Goal: Task Accomplishment & Management: Use online tool/utility

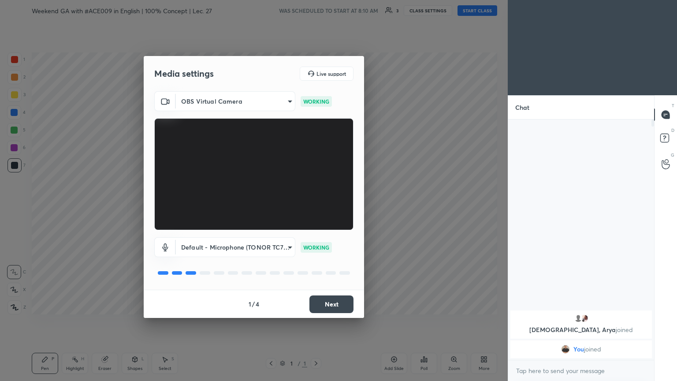
click at [316, 207] on button "Next" at bounding box center [332, 304] width 44 height 18
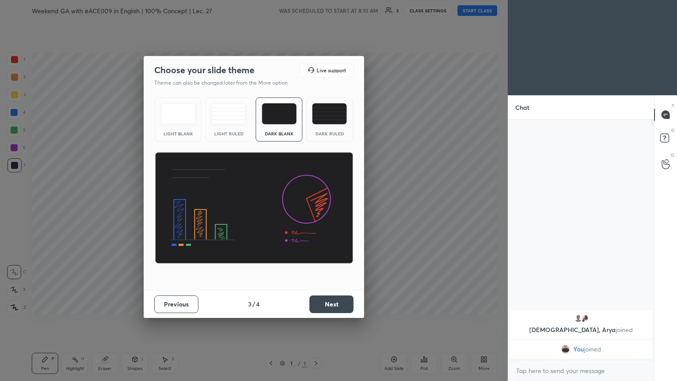
click at [316, 207] on button "Next" at bounding box center [332, 304] width 44 height 18
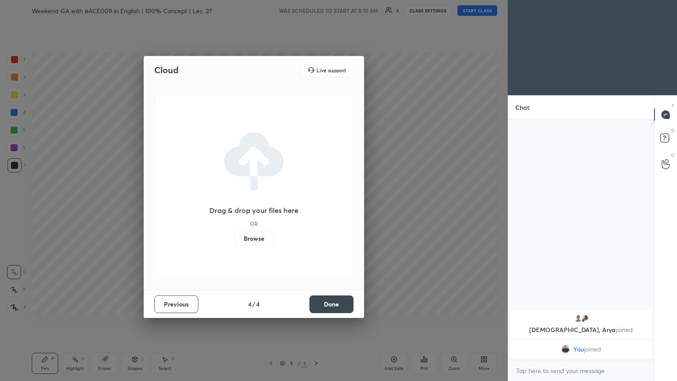
click at [316, 207] on button "Done" at bounding box center [332, 304] width 44 height 18
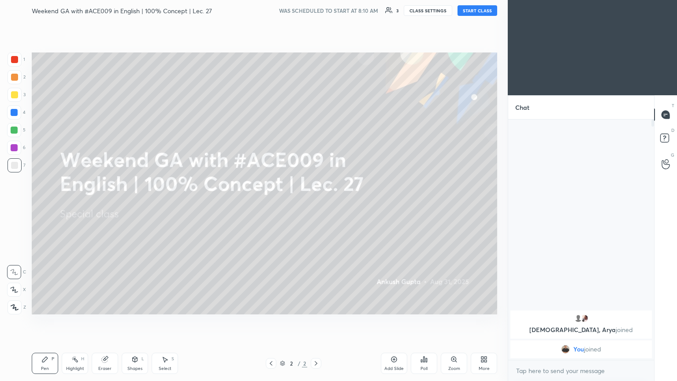
click at [316, 7] on button "START CLASS" at bounding box center [478, 10] width 40 height 11
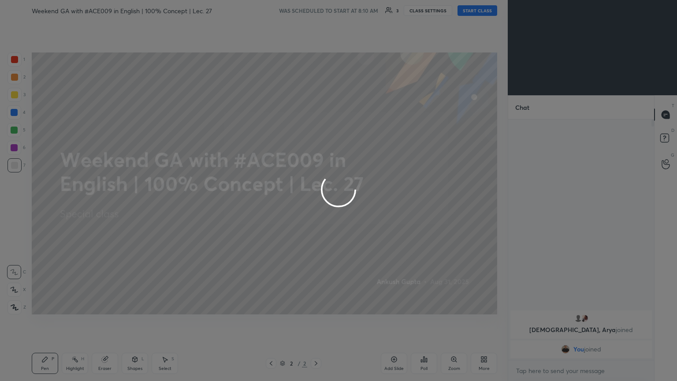
type textarea "x"
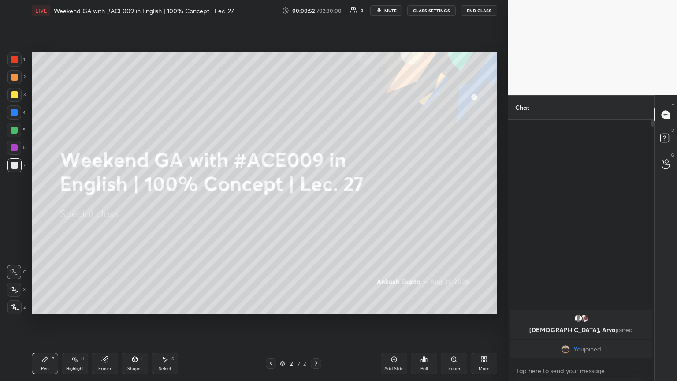
click at [316, 207] on icon at bounding box center [484, 359] width 7 height 7
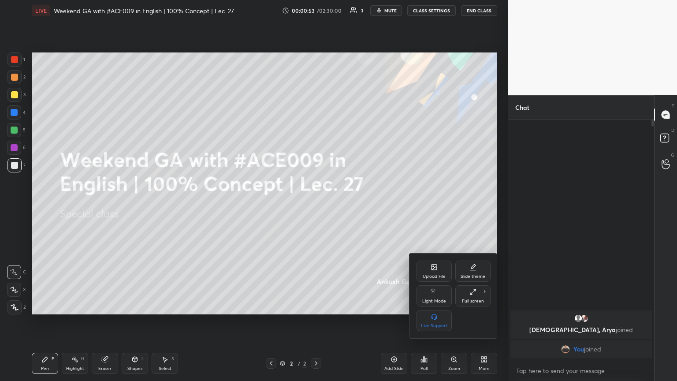
click at [316, 207] on div "Upload File" at bounding box center [434, 271] width 35 height 21
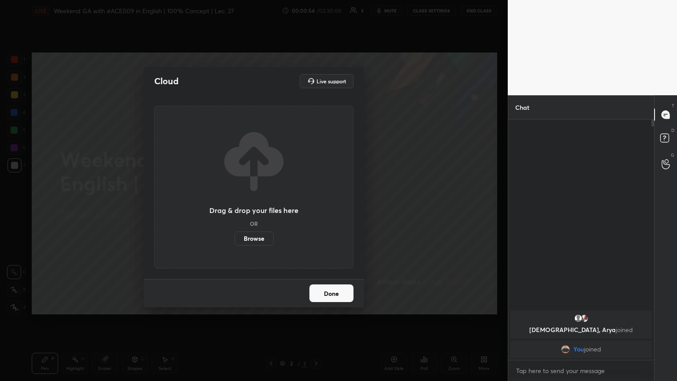
click at [266, 207] on label "Browse" at bounding box center [254, 239] width 39 height 14
click at [235, 207] on input "Browse" at bounding box center [235, 239] width 0 height 14
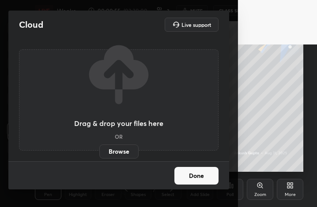
scroll to position [151, 281]
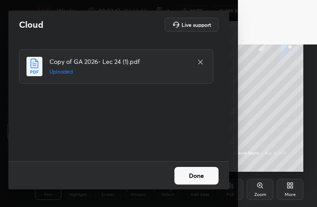
click at [194, 174] on button "Done" at bounding box center [196, 176] width 44 height 18
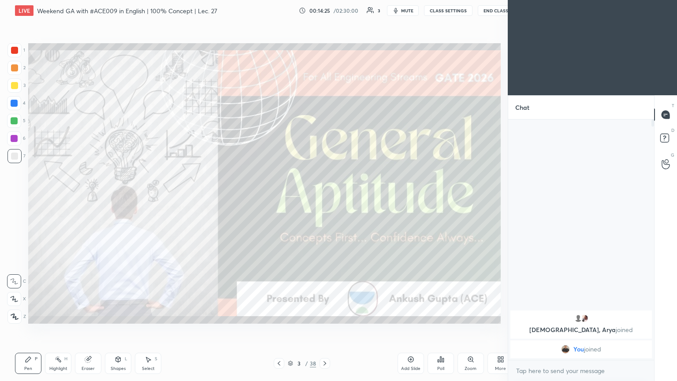
scroll to position [43771, 43623]
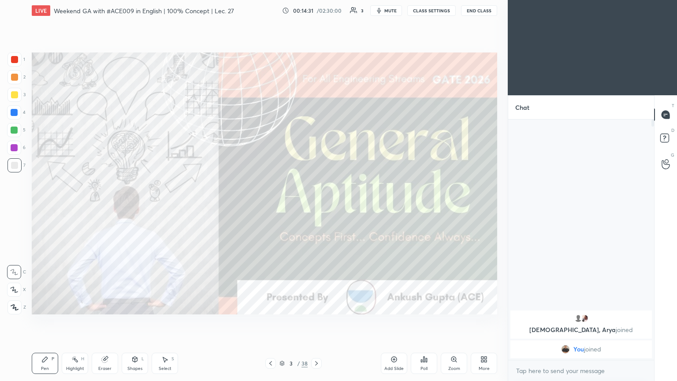
click at [316, 207] on div "More" at bounding box center [484, 368] width 11 height 4
click at [316, 207] on div "Dark Mode" at bounding box center [434, 295] width 35 height 21
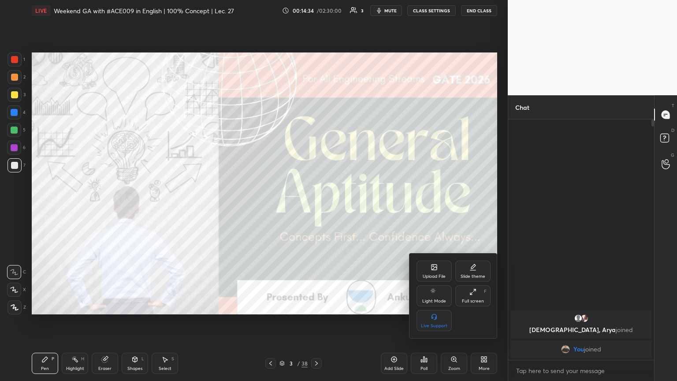
click at [9, 93] on div at bounding box center [338, 190] width 677 height 381
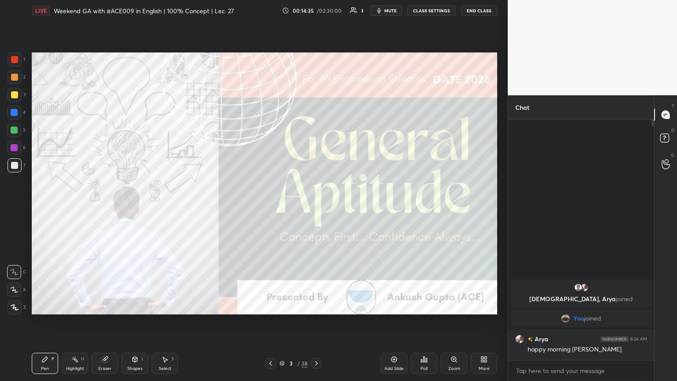
click at [14, 97] on div at bounding box center [14, 94] width 7 height 7
click at [12, 207] on div at bounding box center [14, 307] width 14 height 14
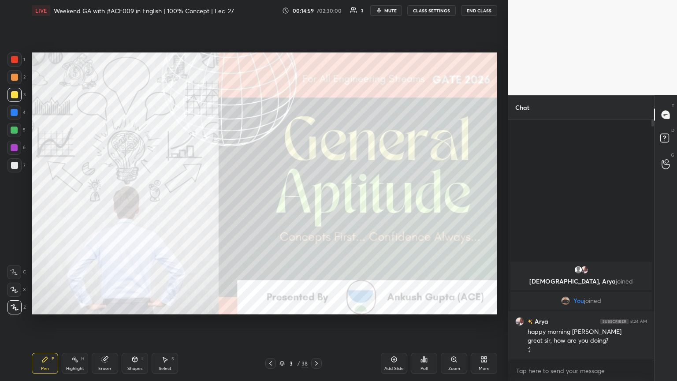
click at [316, 207] on div at bounding box center [316, 363] width 11 height 11
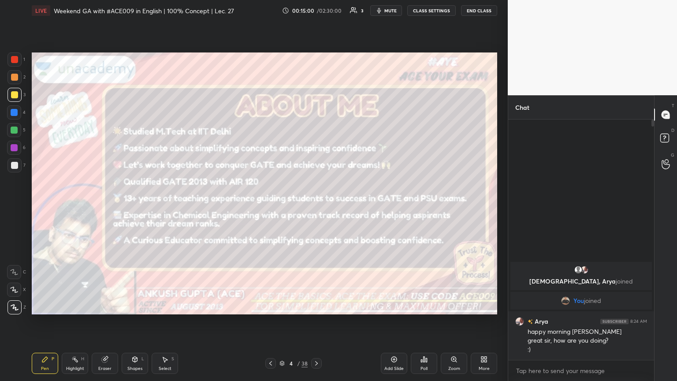
click at [316, 207] on div at bounding box center [316, 363] width 11 height 11
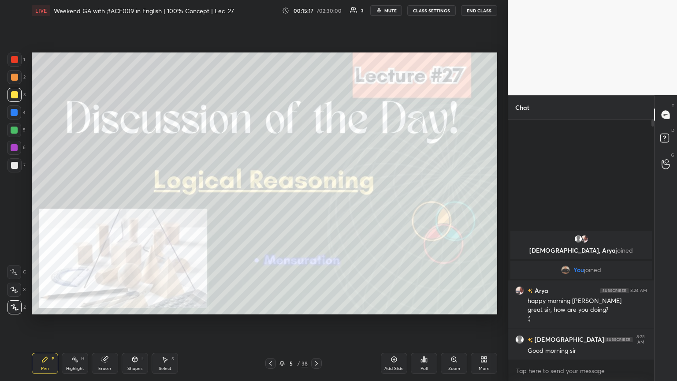
click at [316, 207] on div "Setting up your live class Poll for secs No correct answer Start poll" at bounding box center [264, 183] width 473 height 325
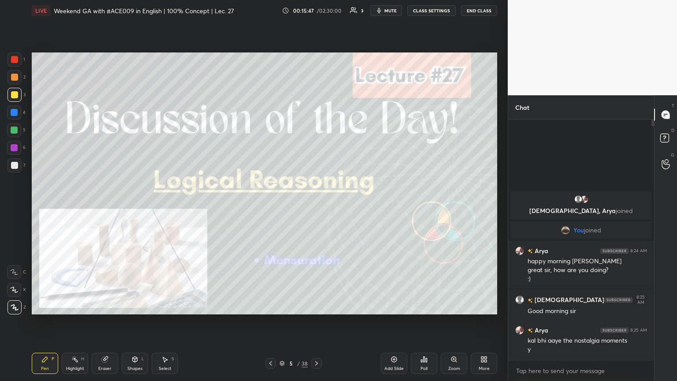
click at [315, 207] on icon at bounding box center [316, 363] width 7 height 7
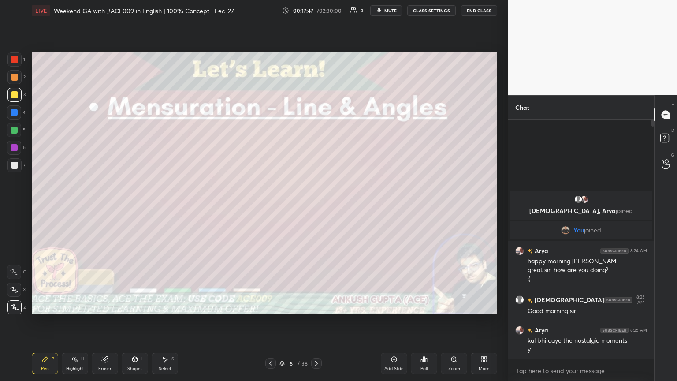
click at [315, 207] on icon at bounding box center [316, 363] width 3 height 4
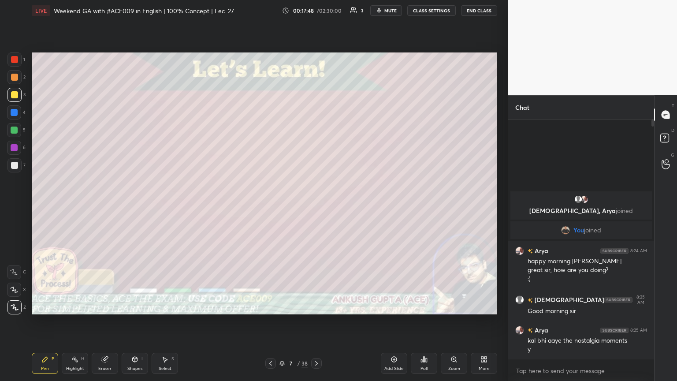
click at [271, 207] on div at bounding box center [270, 363] width 11 height 11
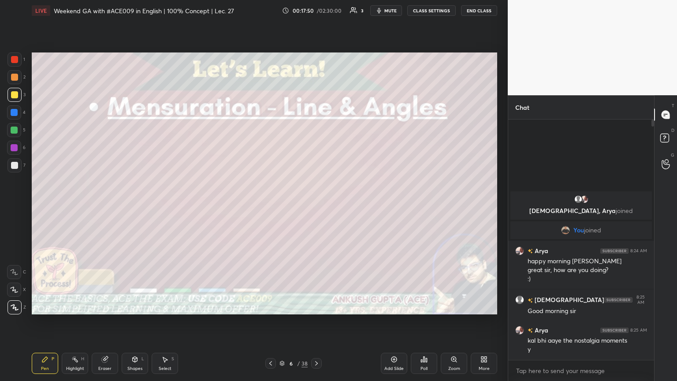
click at [10, 169] on div at bounding box center [14, 165] width 14 height 14
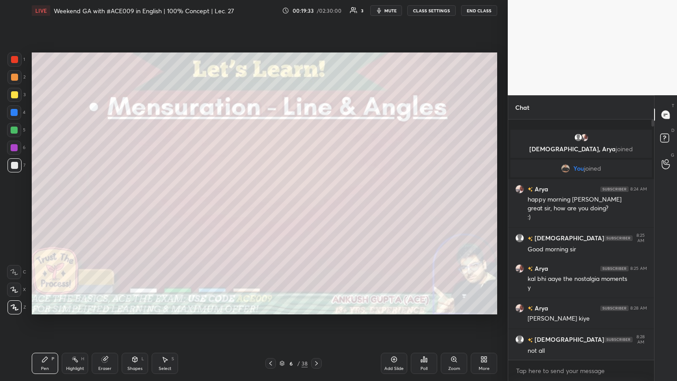
click at [16, 100] on div at bounding box center [14, 95] width 14 height 14
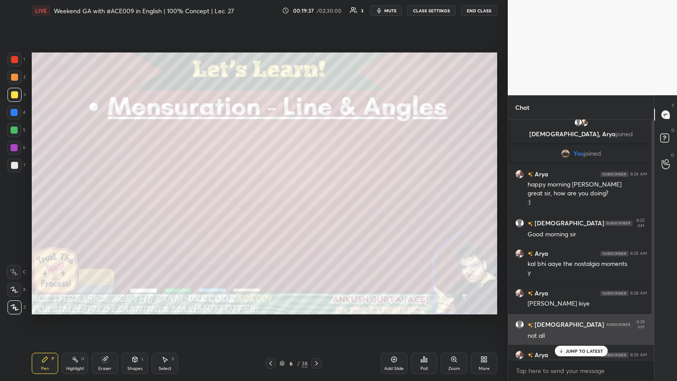
scroll to position [0, 0]
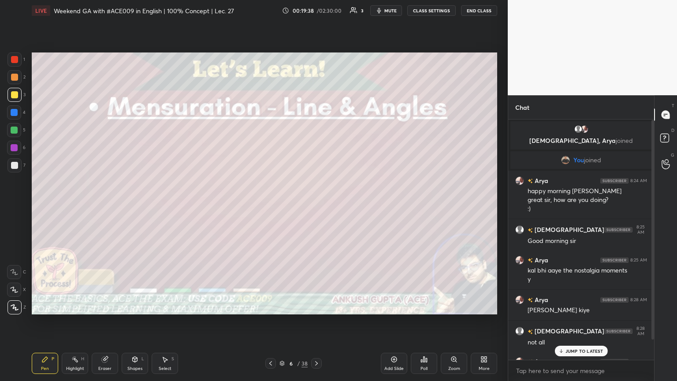
click at [316, 207] on p "JUMP TO LATEST" at bounding box center [585, 350] width 38 height 5
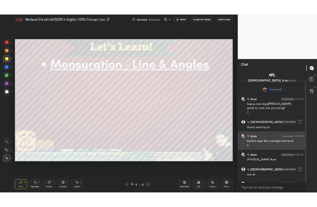
scroll to position [22, 0]
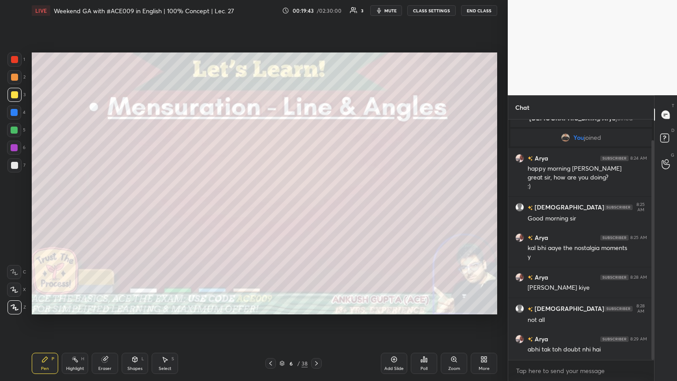
click at [19, 95] on div at bounding box center [14, 95] width 14 height 14
click at [269, 207] on icon at bounding box center [270, 363] width 7 height 7
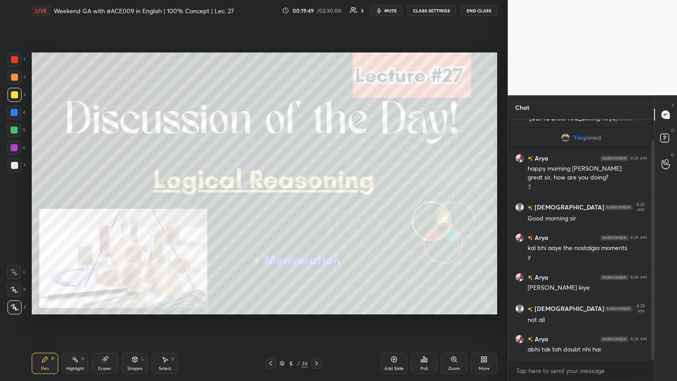
click at [269, 207] on icon at bounding box center [270, 363] width 7 height 7
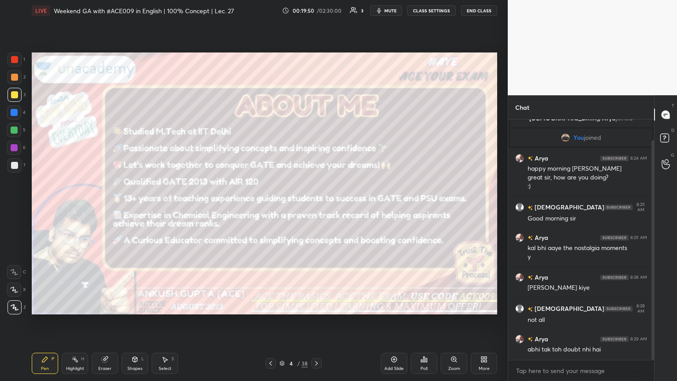
click at [316, 207] on div "More" at bounding box center [484, 363] width 26 height 21
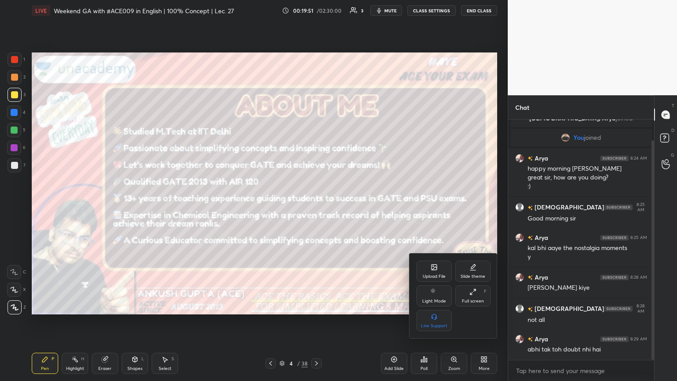
click at [316, 207] on div "Upload File" at bounding box center [434, 276] width 23 height 4
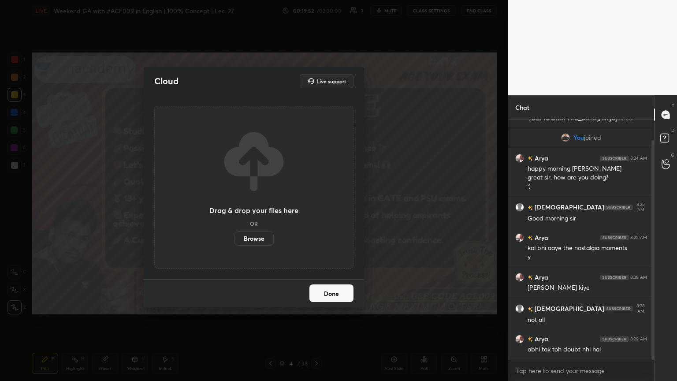
click at [263, 207] on label "Browse" at bounding box center [254, 239] width 39 height 14
click at [235, 207] on input "Browse" at bounding box center [235, 239] width 0 height 14
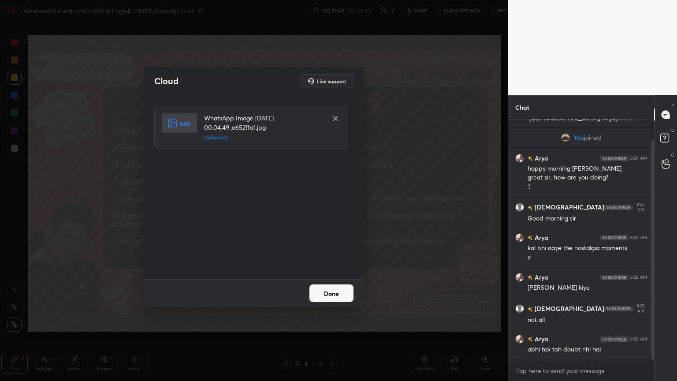
scroll to position [43771, 43623]
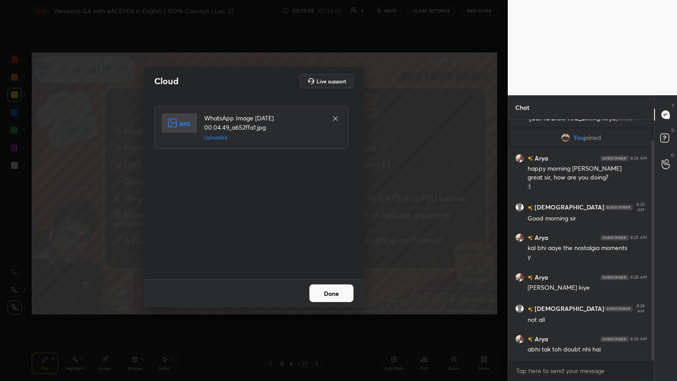
click at [316, 207] on button "Done" at bounding box center [332, 293] width 44 height 18
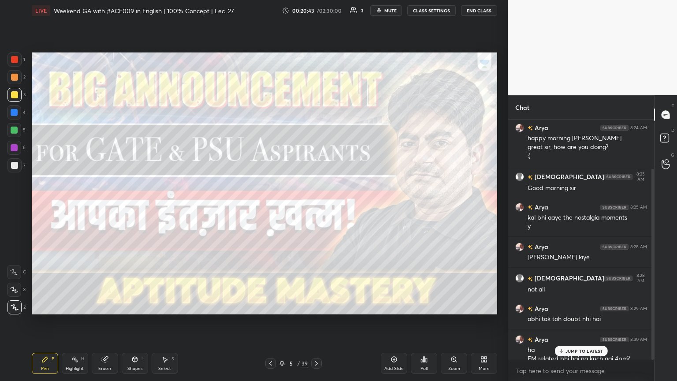
scroll to position [62, 0]
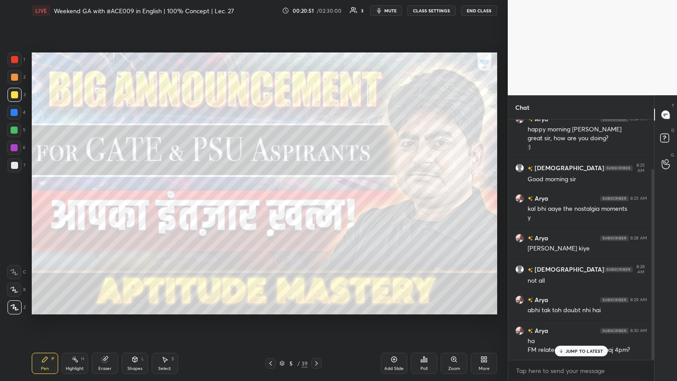
click at [14, 163] on div at bounding box center [14, 165] width 7 height 7
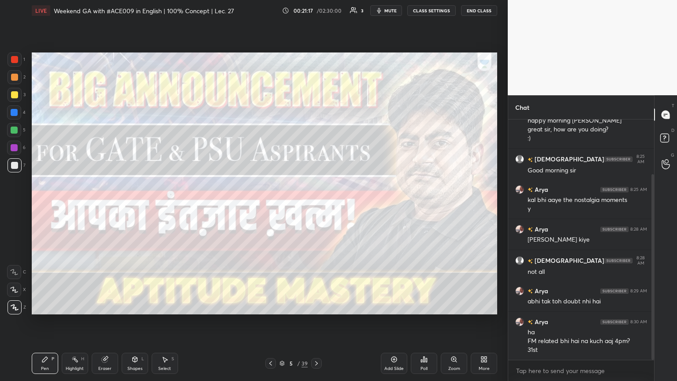
click at [316, 207] on div at bounding box center [316, 363] width 11 height 11
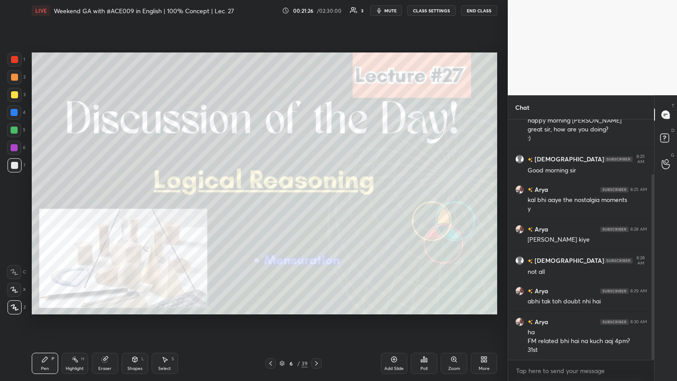
click at [316, 207] on icon at bounding box center [316, 363] width 7 height 7
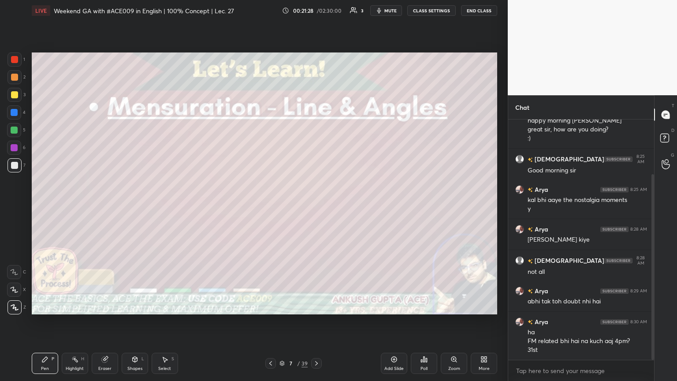
click at [13, 80] on div at bounding box center [14, 77] width 7 height 7
click at [14, 113] on div at bounding box center [14, 112] width 7 height 7
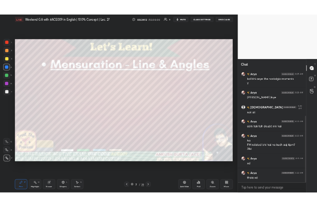
scroll to position [164, 0]
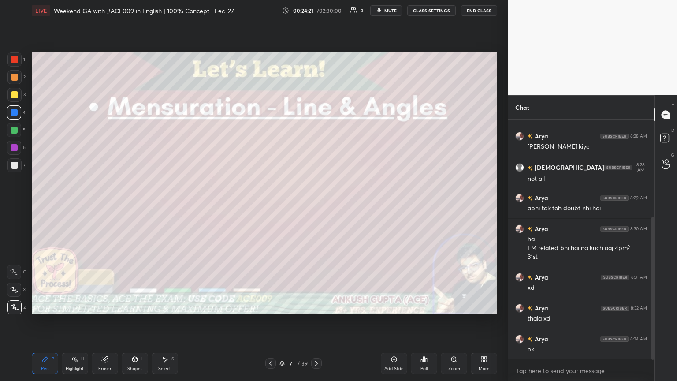
click at [16, 134] on div at bounding box center [14, 130] width 14 height 14
click at [16, 117] on div at bounding box center [14, 112] width 14 height 14
click at [16, 167] on div at bounding box center [14, 165] width 7 height 7
click at [316, 207] on div "More" at bounding box center [484, 368] width 11 height 4
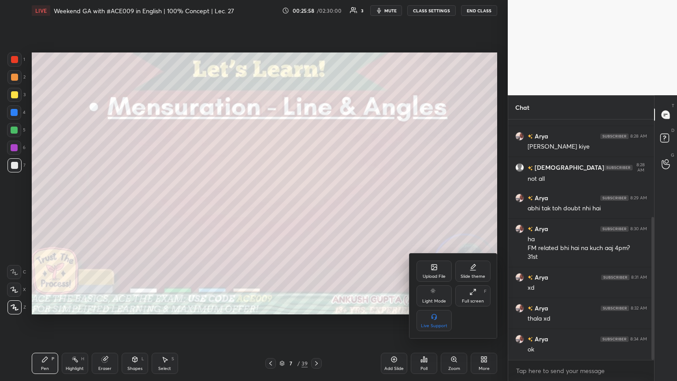
click at [316, 207] on div "Upload File" at bounding box center [434, 276] width 23 height 4
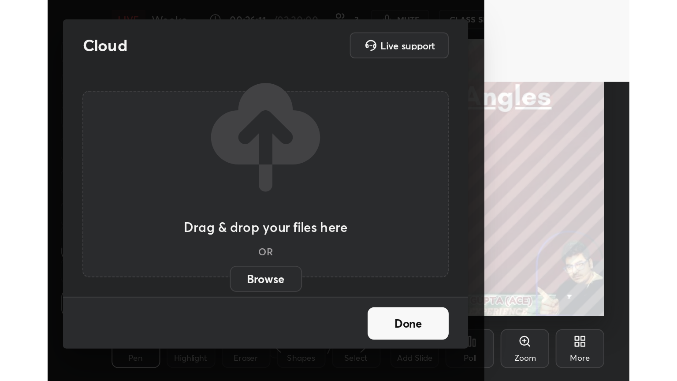
scroll to position [151, 281]
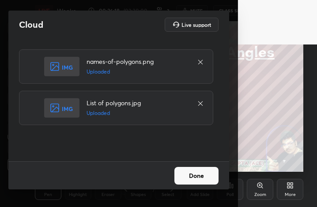
click at [197, 176] on button "Done" at bounding box center [196, 176] width 44 height 18
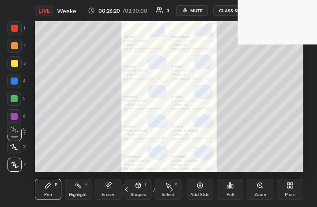
click at [294, 192] on div "More" at bounding box center [289, 189] width 26 height 21
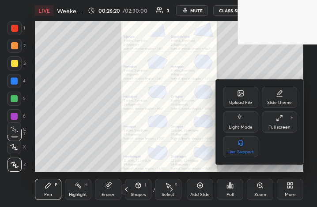
click at [283, 111] on div "Upload File Slide theme Light Mode Full screen F Live Support" at bounding box center [260, 122] width 74 height 71
click at [284, 117] on div "Full screen F" at bounding box center [278, 122] width 35 height 21
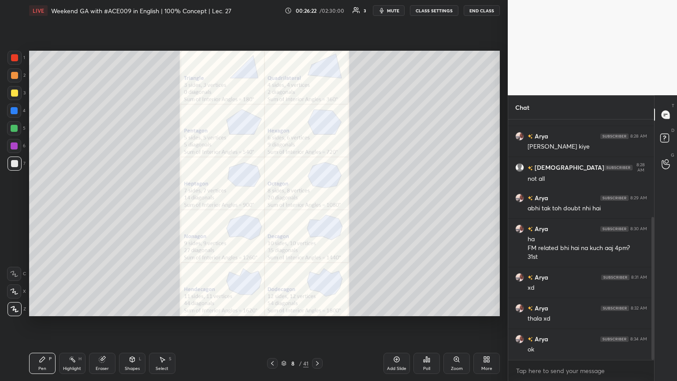
scroll to position [43771, 43623]
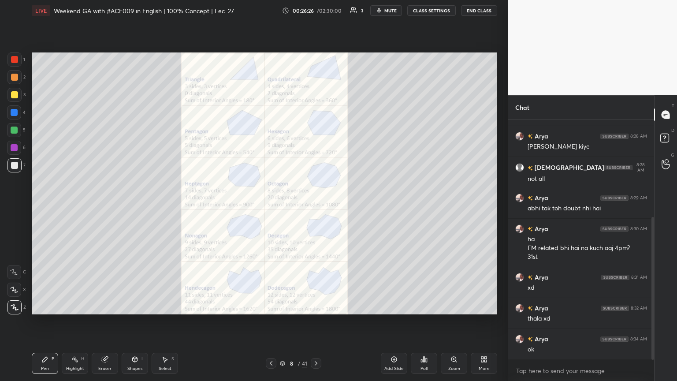
click at [16, 93] on div at bounding box center [14, 94] width 7 height 7
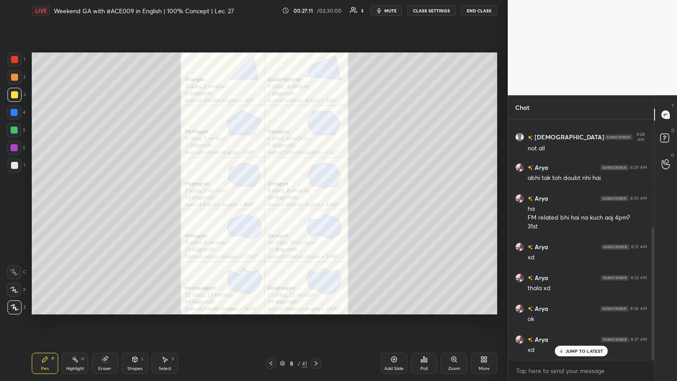
scroll to position [225, 0]
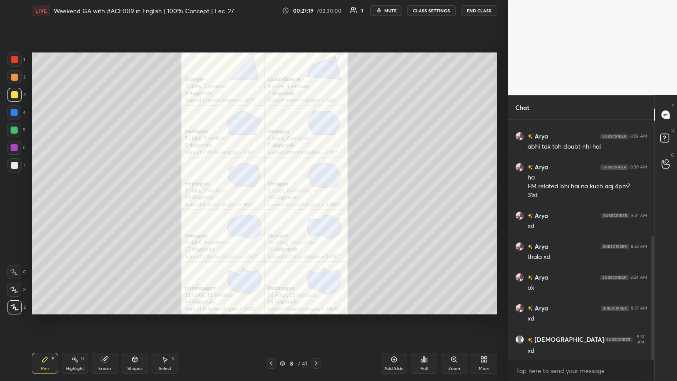
click at [16, 128] on div at bounding box center [14, 130] width 7 height 7
click at [316, 207] on icon at bounding box center [316, 363] width 7 height 7
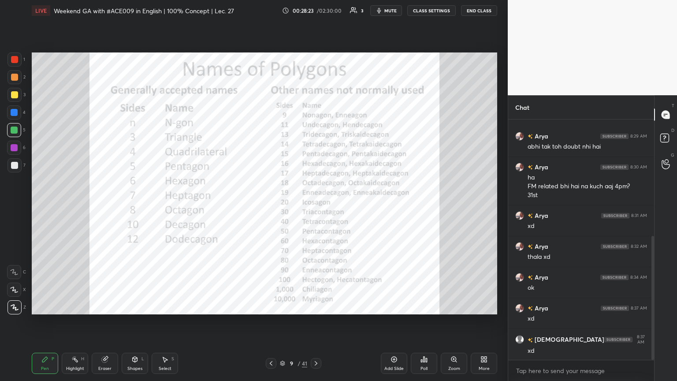
scroll to position [264, 0]
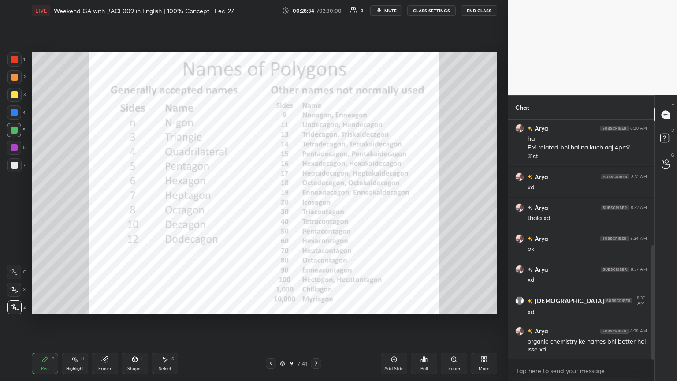
click at [12, 121] on div "4" at bounding box center [16, 114] width 19 height 18
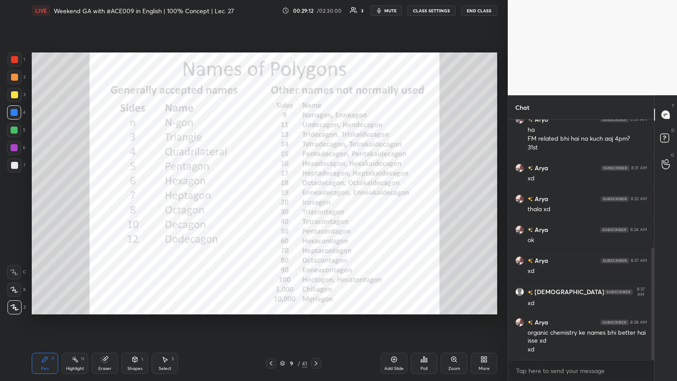
click at [316, 207] on icon at bounding box center [316, 363] width 7 height 7
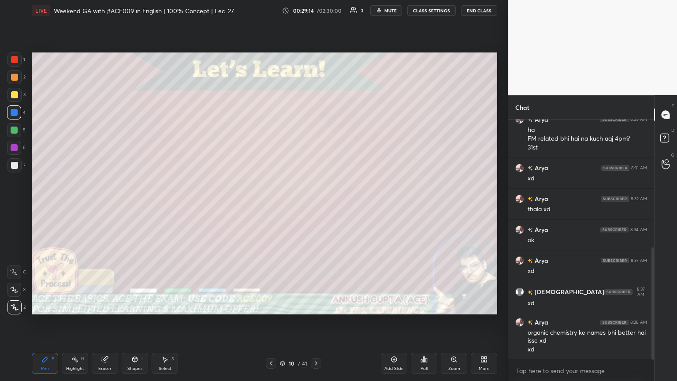
click at [16, 162] on div at bounding box center [14, 165] width 7 height 7
click at [15, 113] on div at bounding box center [14, 112] width 7 height 7
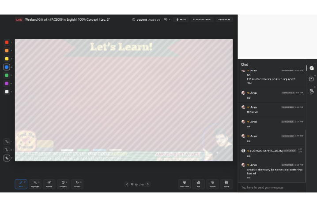
scroll to position [303, 0]
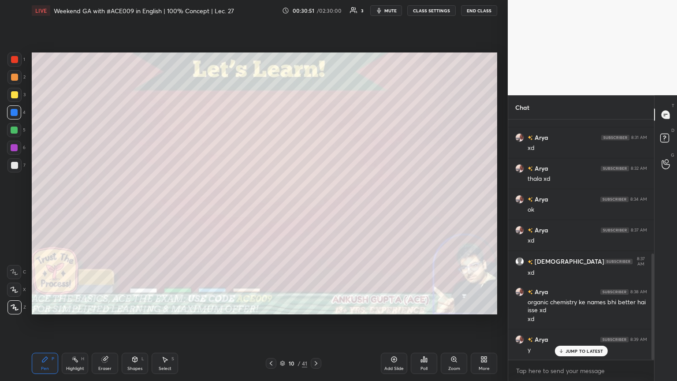
click at [15, 169] on div at bounding box center [14, 165] width 14 height 14
click at [316, 207] on div "More" at bounding box center [484, 368] width 11 height 4
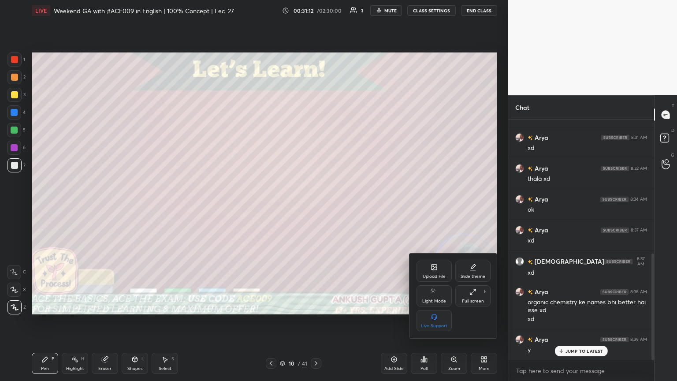
click at [316, 207] on icon at bounding box center [434, 267] width 7 height 7
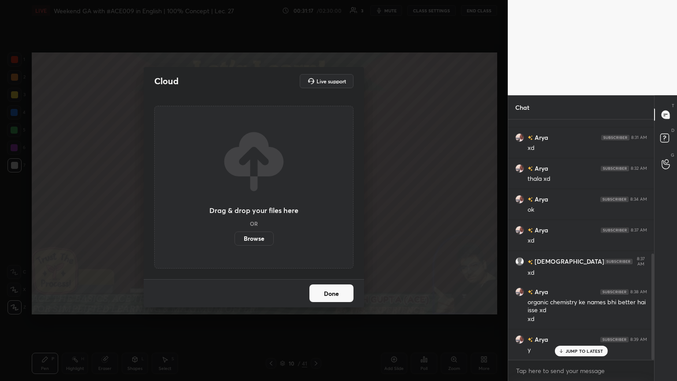
click at [316, 207] on div "Cloud Live support Drag & drop your files here OR Browse Done" at bounding box center [254, 190] width 508 height 381
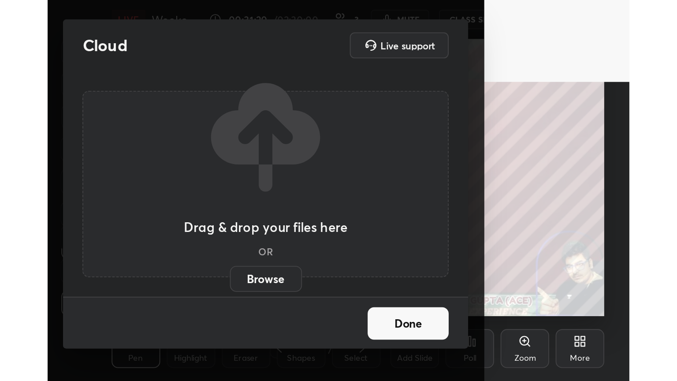
scroll to position [151, 281]
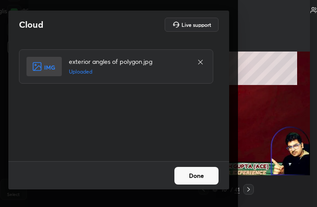
type textarea "x"
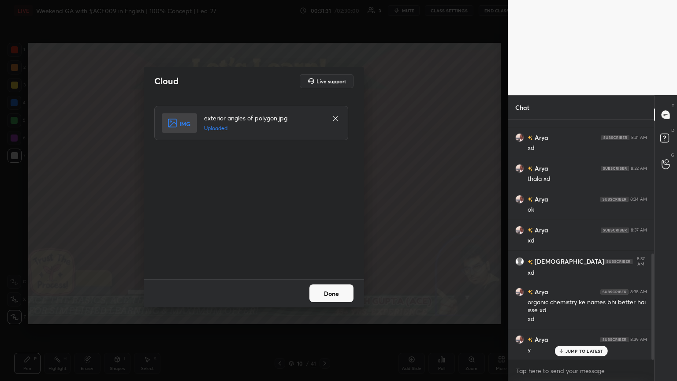
scroll to position [43771, 43623]
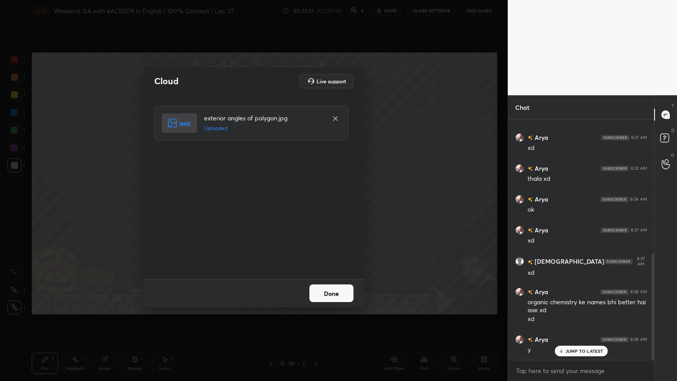
click at [316, 207] on button "Done" at bounding box center [332, 293] width 44 height 18
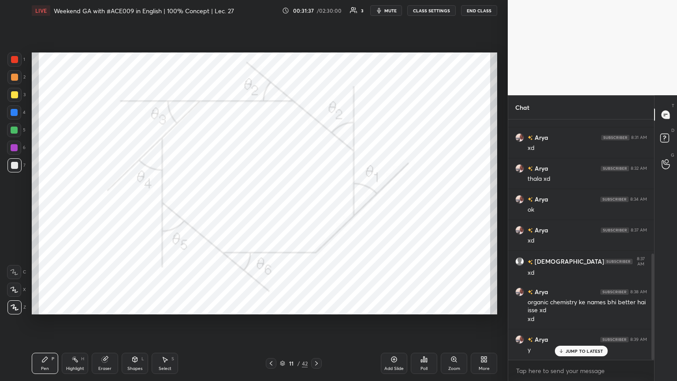
click at [79, 207] on div "Highlight" at bounding box center [75, 368] width 18 height 4
click at [14, 150] on div at bounding box center [14, 147] width 7 height 7
click at [43, 207] on div "Pen P" at bounding box center [45, 363] width 26 height 21
click at [316, 207] on icon at bounding box center [316, 363] width 7 height 7
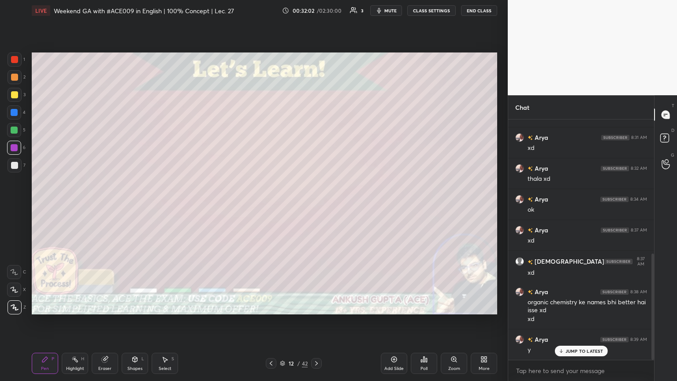
click at [13, 93] on div at bounding box center [14, 94] width 7 height 7
click at [15, 165] on div at bounding box center [14, 165] width 7 height 7
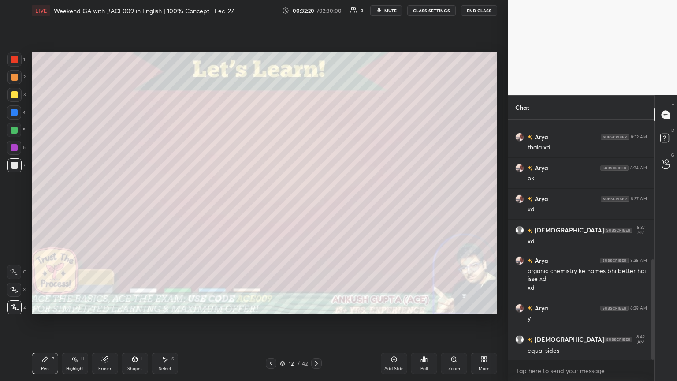
click at [9, 120] on div "4" at bounding box center [16, 114] width 19 height 18
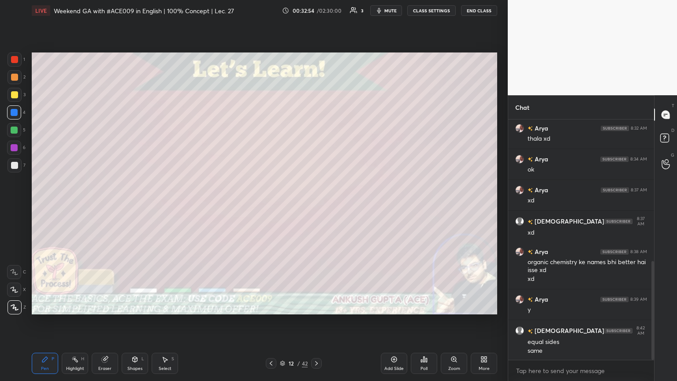
click at [10, 131] on div at bounding box center [14, 130] width 14 height 14
click at [275, 207] on div at bounding box center [271, 363] width 11 height 11
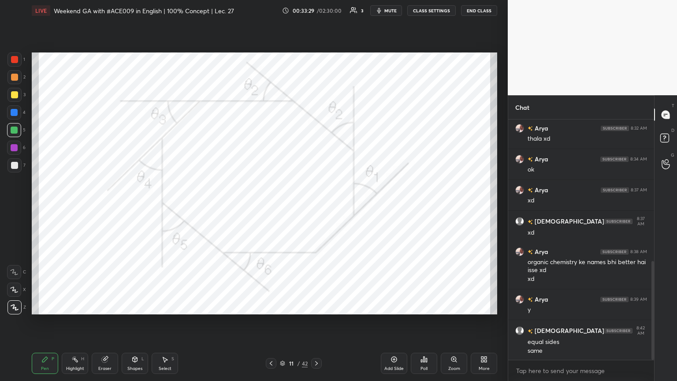
click at [86, 207] on div "Highlight H" at bounding box center [75, 363] width 26 height 21
click at [269, 207] on icon at bounding box center [271, 363] width 7 height 7
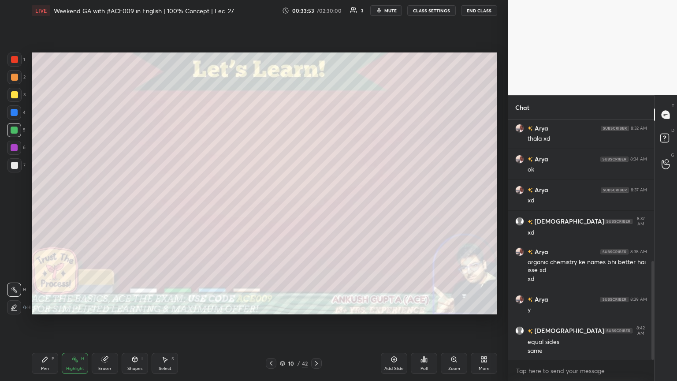
click at [316, 207] on icon at bounding box center [316, 363] width 7 height 7
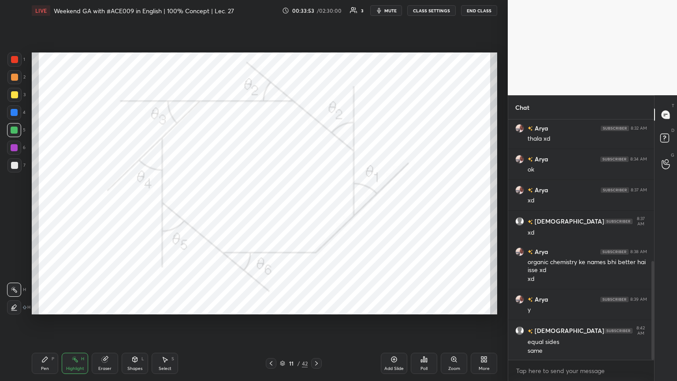
click at [316, 207] on icon at bounding box center [316, 363] width 7 height 7
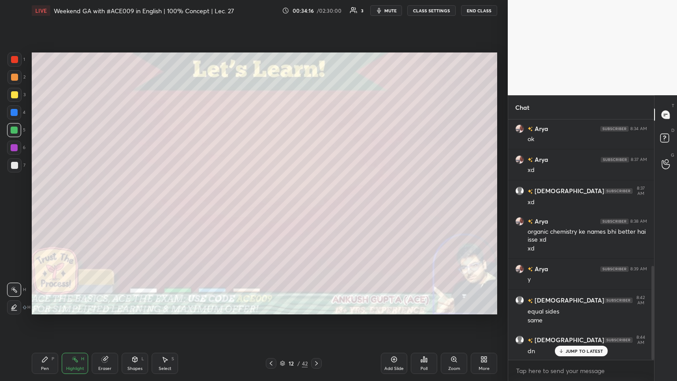
scroll to position [405, 0]
click at [18, 97] on div at bounding box center [14, 95] width 14 height 14
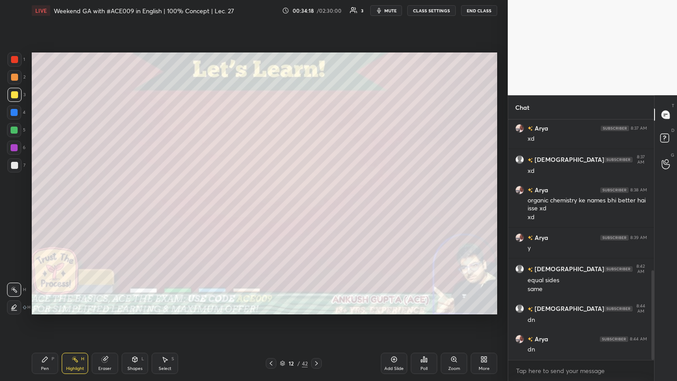
click at [316, 207] on icon at bounding box center [316, 363] width 7 height 7
click at [43, 207] on icon at bounding box center [44, 359] width 5 height 5
click at [12, 166] on div at bounding box center [14, 165] width 7 height 7
click at [17, 93] on div at bounding box center [14, 94] width 7 height 7
click at [17, 130] on div at bounding box center [14, 130] width 7 height 7
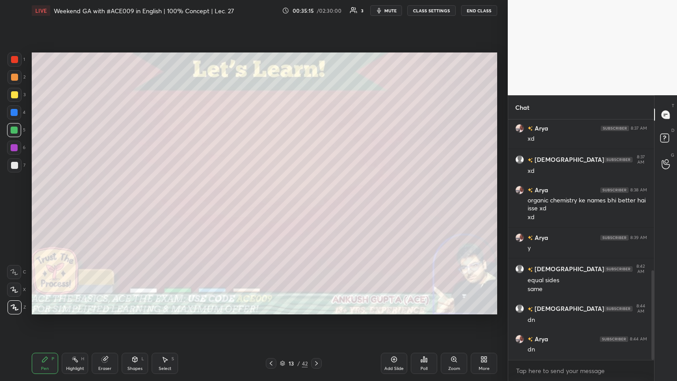
click at [14, 166] on div at bounding box center [14, 165] width 7 height 7
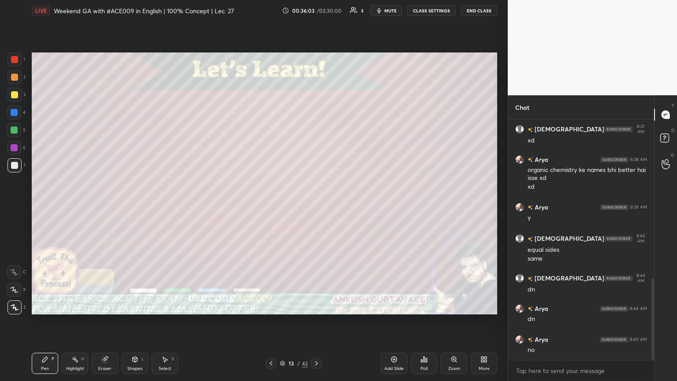
scroll to position [467, 0]
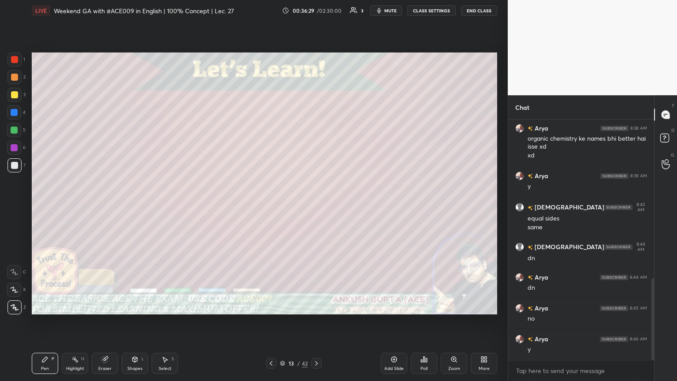
click at [14, 99] on div at bounding box center [14, 95] width 14 height 14
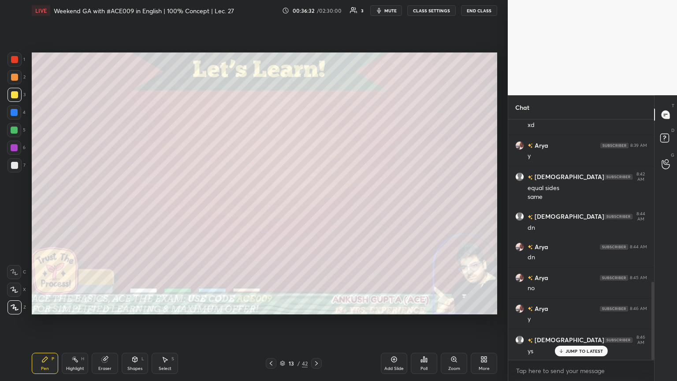
click at [316, 207] on icon at bounding box center [316, 363] width 7 height 7
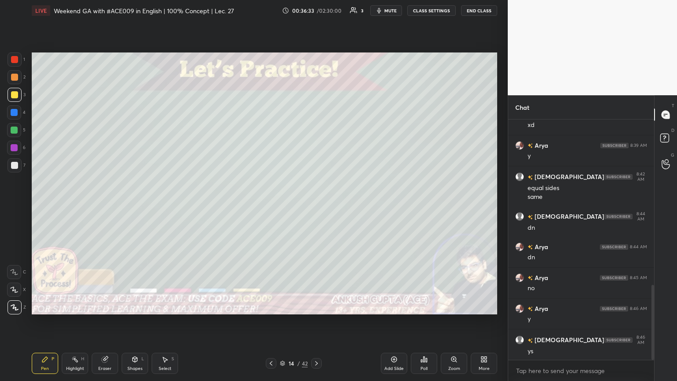
scroll to position [529, 0]
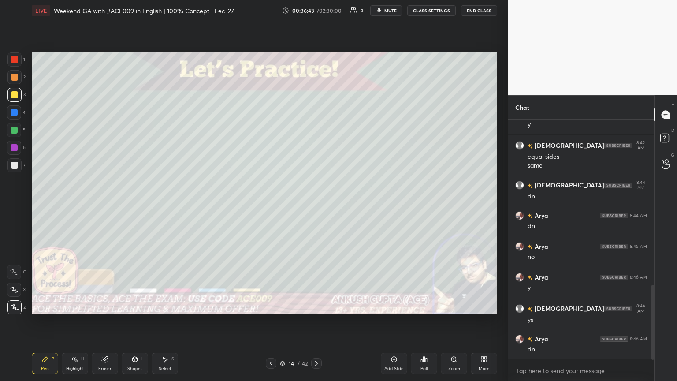
click at [16, 164] on div at bounding box center [14, 165] width 7 height 7
click at [15, 131] on div at bounding box center [14, 130] width 7 height 7
click at [11, 60] on div at bounding box center [14, 59] width 7 height 7
click at [98, 207] on div "Eraser" at bounding box center [104, 368] width 13 height 4
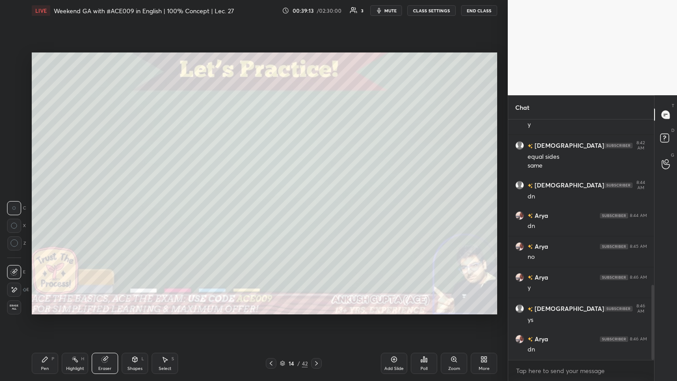
click at [40, 207] on div "Pen P" at bounding box center [45, 363] width 26 height 21
click at [14, 78] on div at bounding box center [14, 77] width 7 height 7
click at [17, 93] on div at bounding box center [14, 94] width 7 height 7
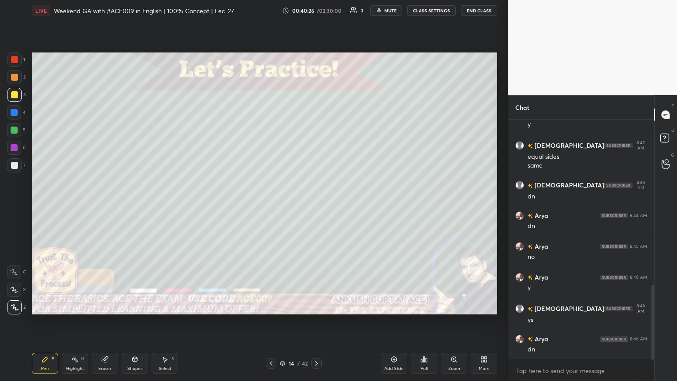
click at [316, 207] on icon at bounding box center [316, 363] width 7 height 7
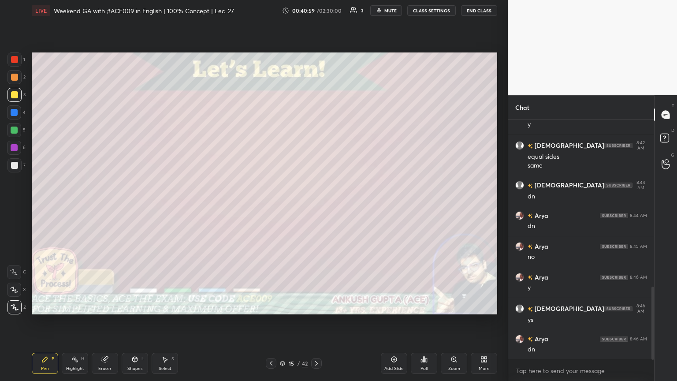
scroll to position [550, 0]
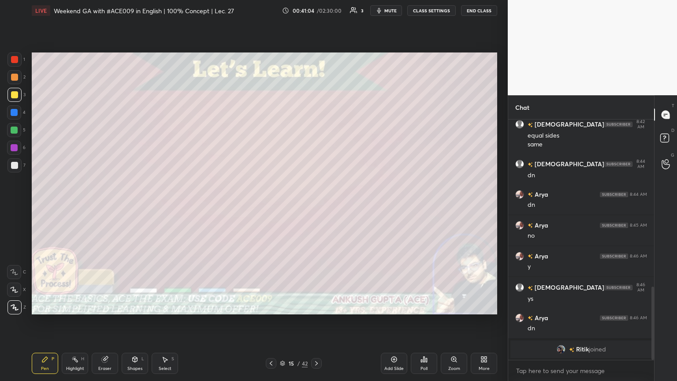
click at [16, 173] on div "7" at bounding box center [16, 167] width 18 height 18
click at [15, 164] on div at bounding box center [14, 165] width 7 height 7
click at [12, 129] on div at bounding box center [14, 130] width 7 height 7
click at [316, 207] on icon at bounding box center [316, 363] width 7 height 7
click at [268, 207] on icon at bounding box center [271, 363] width 7 height 7
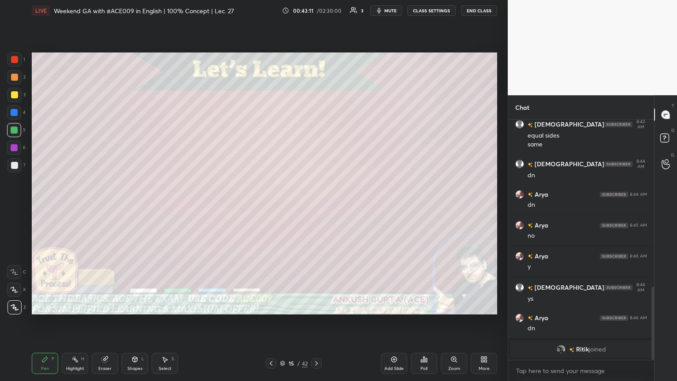
click at [316, 207] on icon at bounding box center [316, 363] width 7 height 7
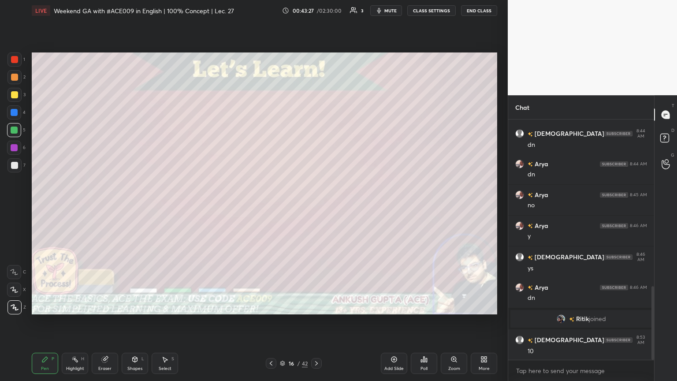
scroll to position [543, 0]
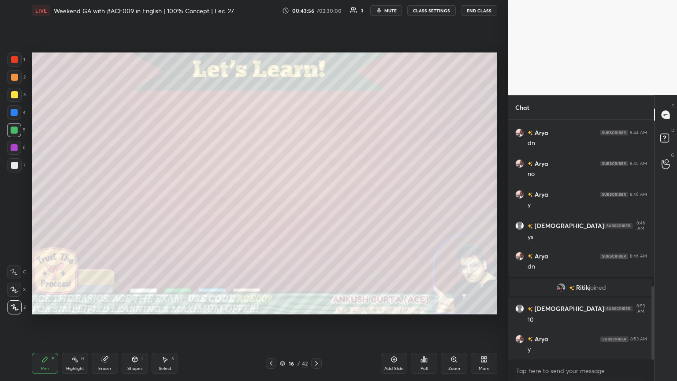
click at [316, 207] on icon at bounding box center [316, 363] width 7 height 7
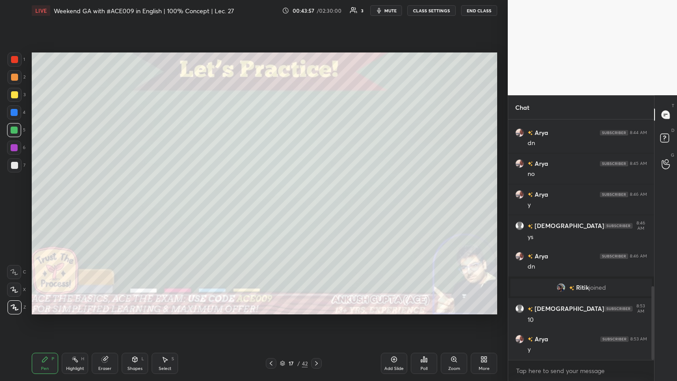
click at [12, 163] on div at bounding box center [14, 165] width 7 height 7
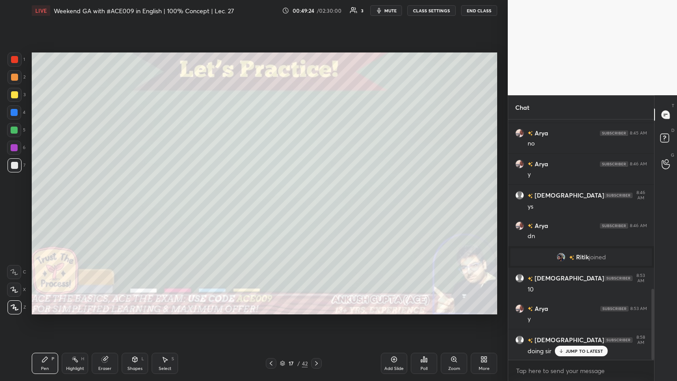
scroll to position [594, 0]
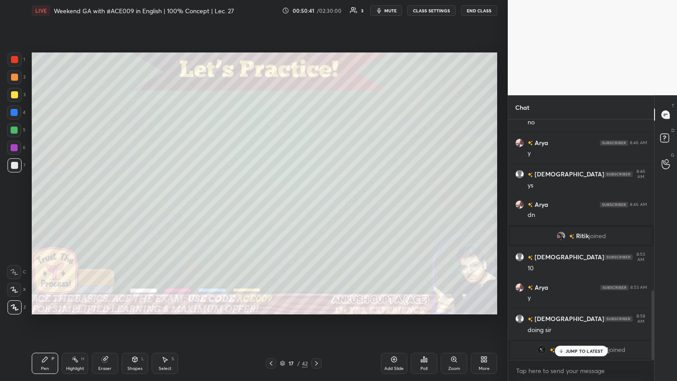
click at [316, 207] on p "JUMP TO LATEST" at bounding box center [585, 350] width 38 height 5
click at [15, 114] on div at bounding box center [14, 112] width 7 height 7
click at [14, 81] on div at bounding box center [14, 77] width 14 height 14
click at [316, 207] on icon at bounding box center [316, 363] width 7 height 7
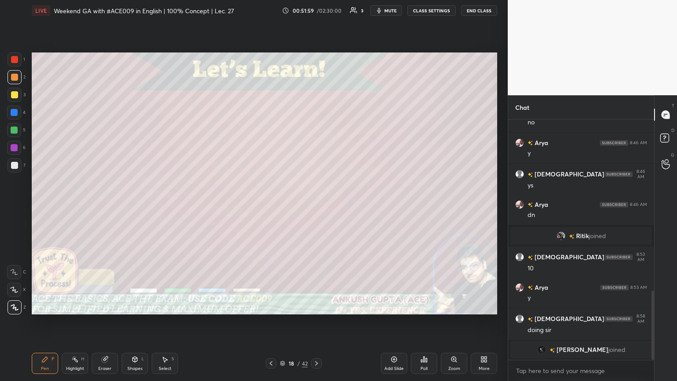
click at [270, 207] on icon at bounding box center [271, 363] width 7 height 7
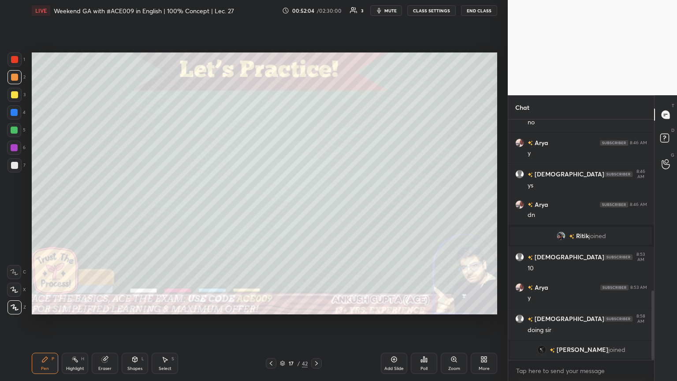
click at [316, 207] on icon at bounding box center [316, 363] width 7 height 7
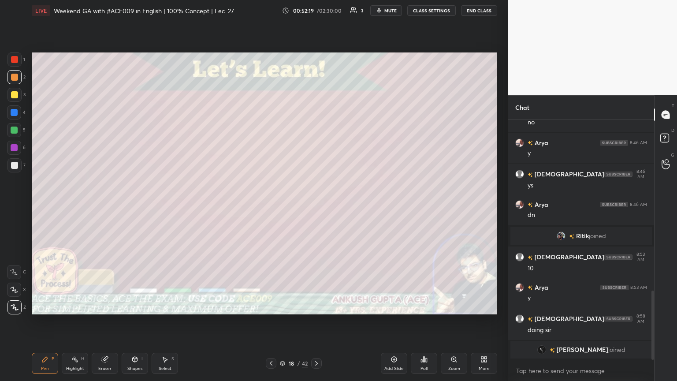
click at [270, 207] on icon at bounding box center [271, 363] width 7 height 7
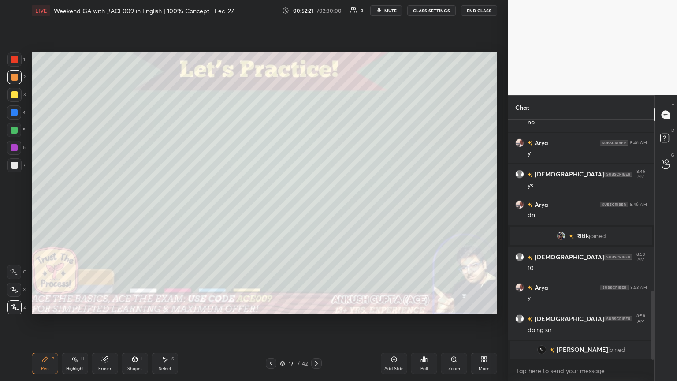
click at [316, 207] on icon at bounding box center [316, 363] width 7 height 7
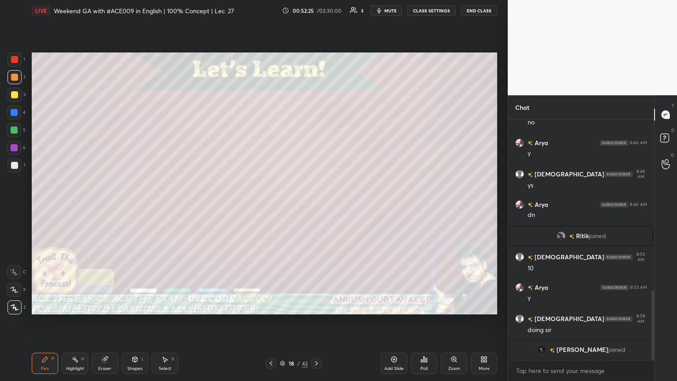
click at [11, 169] on div at bounding box center [14, 165] width 14 height 14
click at [164, 207] on icon at bounding box center [164, 359] width 7 height 7
click at [302, 207] on div "0 ° Undo Copy Duplicate Duplicate to new slide Delete" at bounding box center [265, 183] width 466 height 262
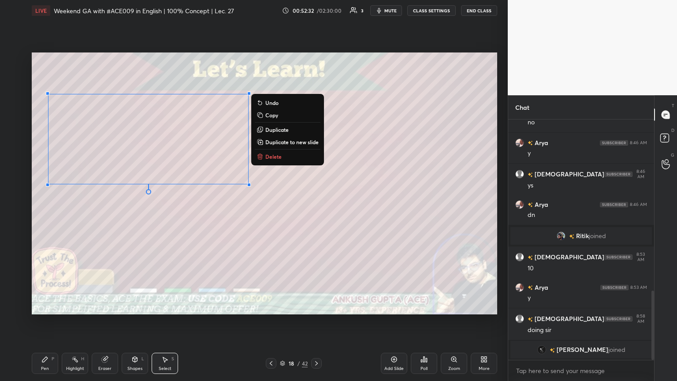
click at [129, 207] on div "Shapes" at bounding box center [134, 368] width 15 height 4
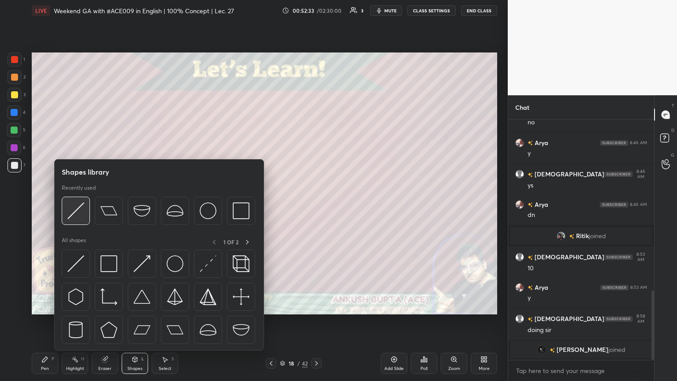
click at [75, 207] on img at bounding box center [75, 210] width 17 height 17
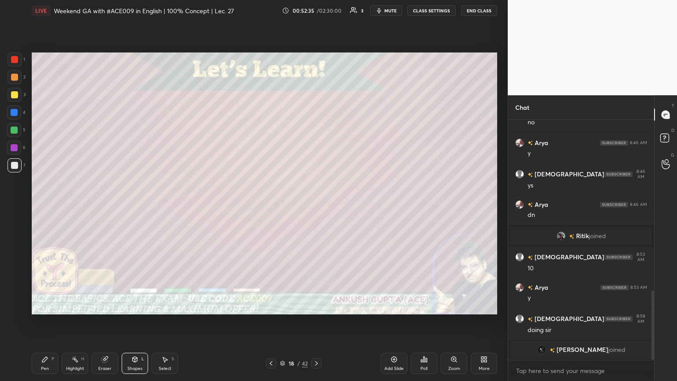
click at [45, 207] on icon at bounding box center [44, 359] width 5 height 5
click at [15, 101] on div at bounding box center [14, 95] width 14 height 14
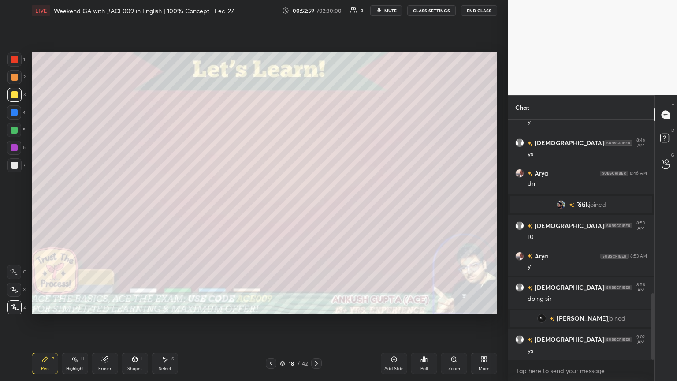
click at [269, 207] on icon at bounding box center [271, 363] width 7 height 7
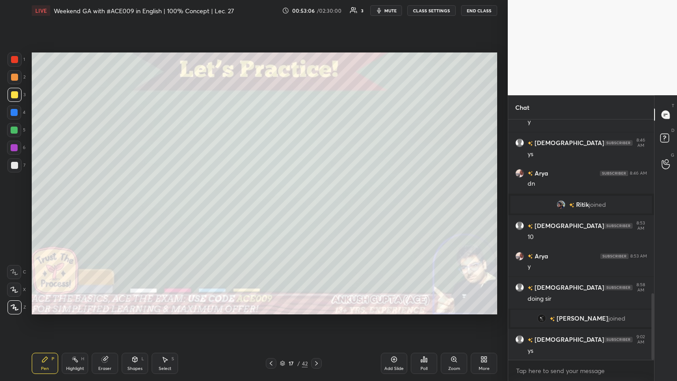
click at [316, 207] on icon at bounding box center [316, 363] width 3 height 4
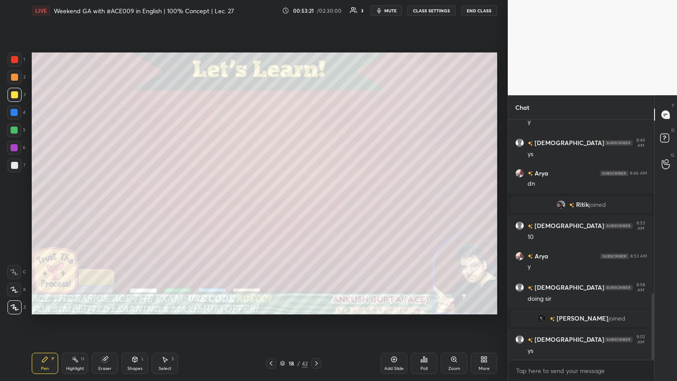
scroll to position [656, 0]
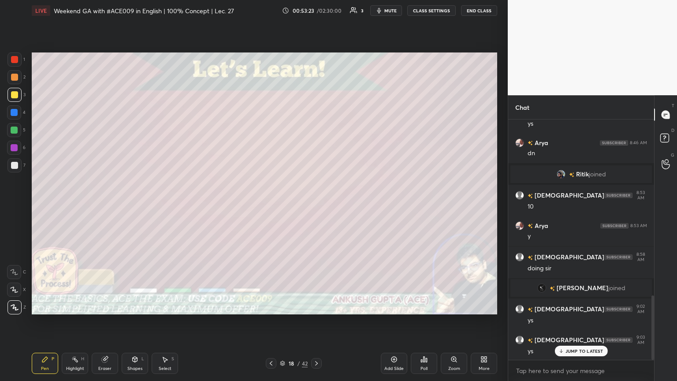
click at [11, 132] on div at bounding box center [14, 130] width 7 height 7
click at [268, 207] on icon at bounding box center [271, 363] width 7 height 7
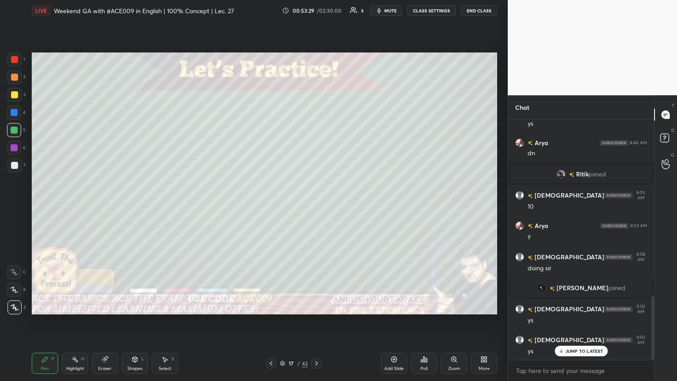
click at [268, 207] on icon at bounding box center [271, 363] width 7 height 7
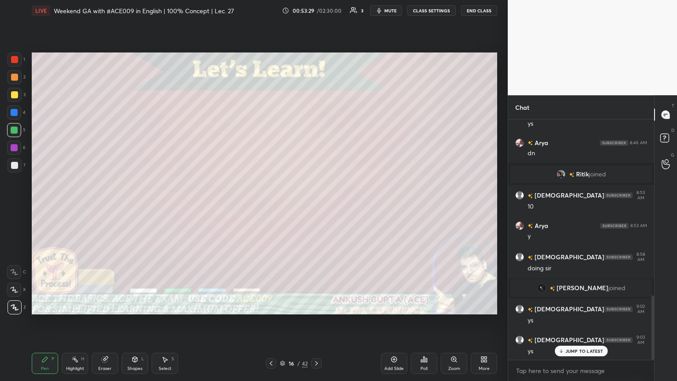
click at [269, 207] on icon at bounding box center [271, 363] width 7 height 7
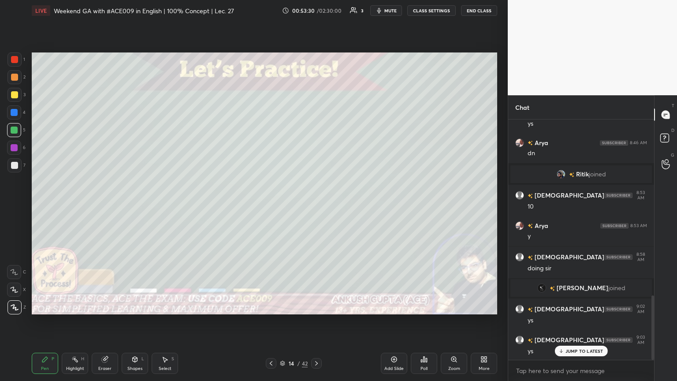
click at [270, 207] on icon at bounding box center [271, 363] width 7 height 7
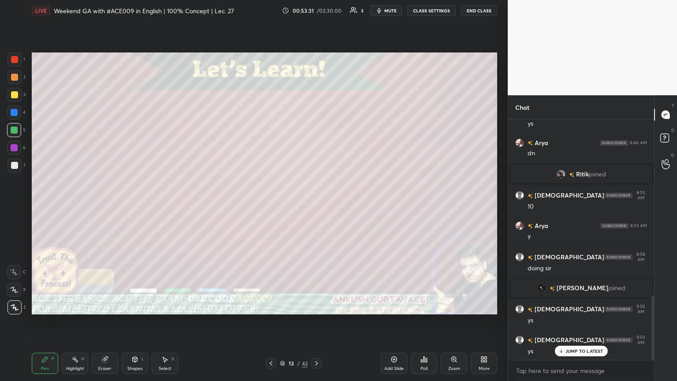
click at [269, 207] on icon at bounding box center [271, 363] width 7 height 7
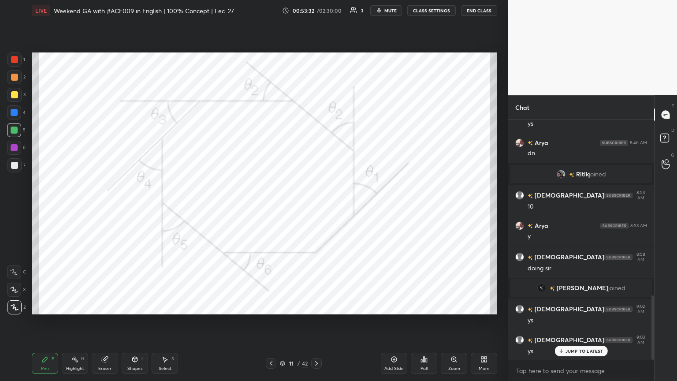
click at [73, 207] on div "Highlight H" at bounding box center [75, 363] width 26 height 21
click at [14, 113] on div at bounding box center [14, 112] width 7 height 7
click at [49, 207] on div "Pen P" at bounding box center [45, 363] width 26 height 21
click at [72, 207] on icon at bounding box center [74, 359] width 7 height 7
click at [44, 207] on div "Pen" at bounding box center [45, 368] width 8 height 4
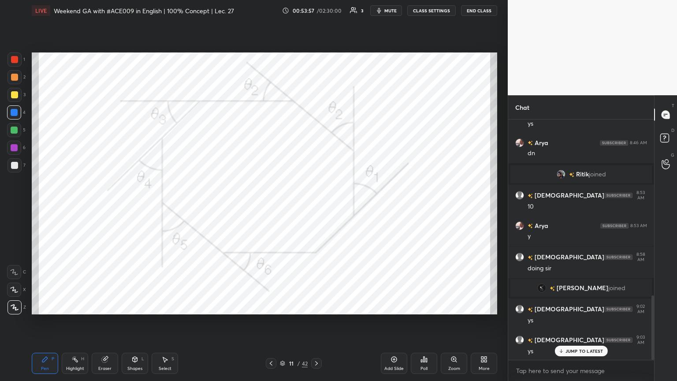
click at [313, 207] on icon at bounding box center [316, 363] width 7 height 7
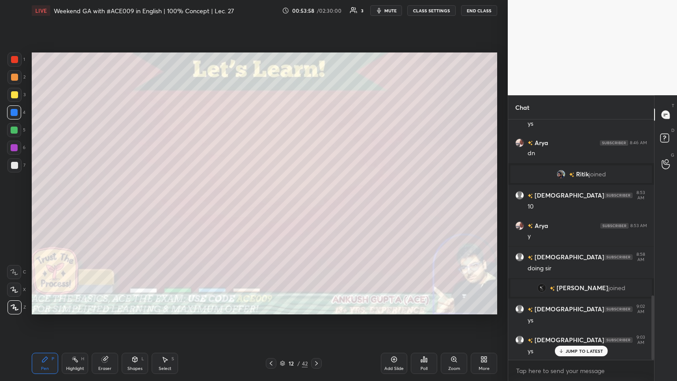
click at [315, 207] on icon at bounding box center [316, 363] width 7 height 7
click at [316, 207] on icon at bounding box center [316, 363] width 3 height 4
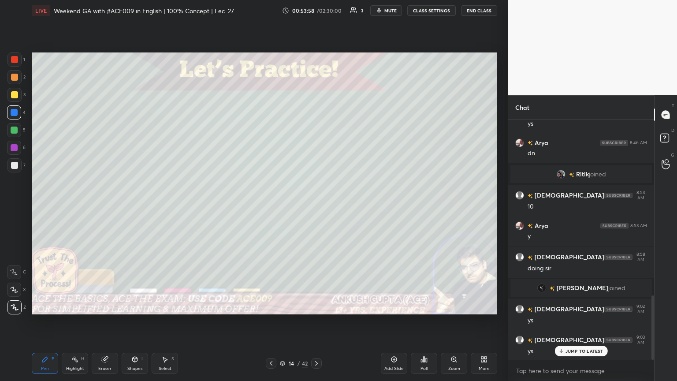
click at [316, 207] on icon at bounding box center [316, 363] width 3 height 4
click at [316, 207] on icon at bounding box center [316, 363] width 7 height 7
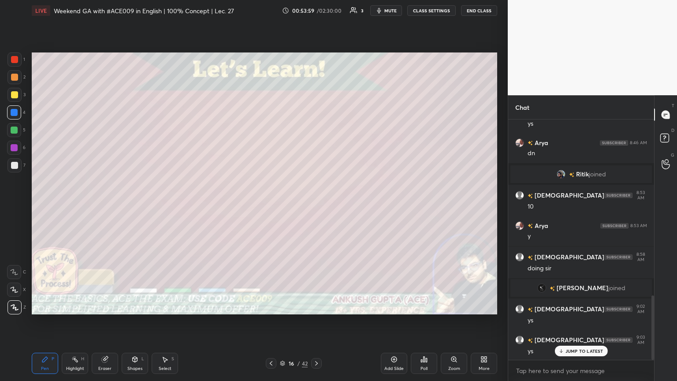
click at [316, 207] on icon at bounding box center [316, 363] width 7 height 7
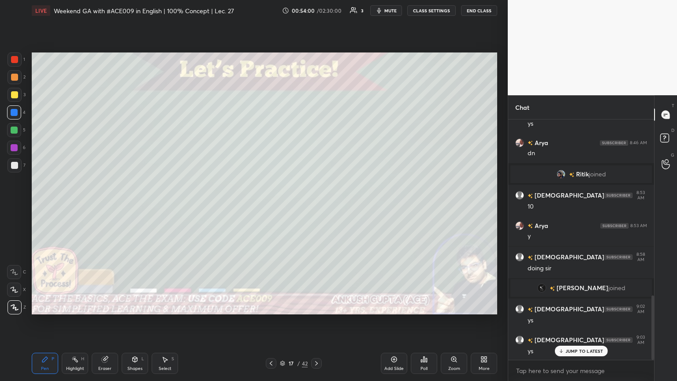
click at [316, 207] on icon at bounding box center [316, 363] width 7 height 7
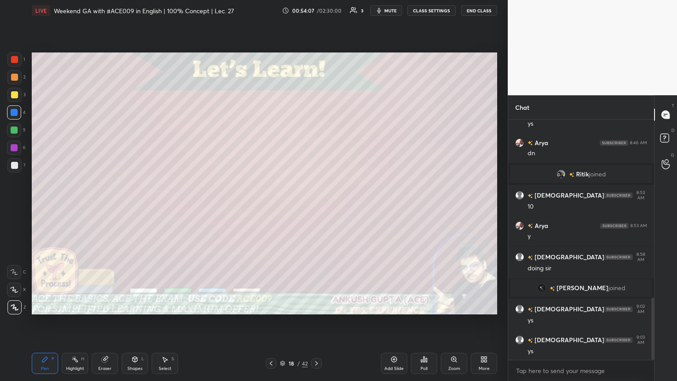
scroll to position [687, 0]
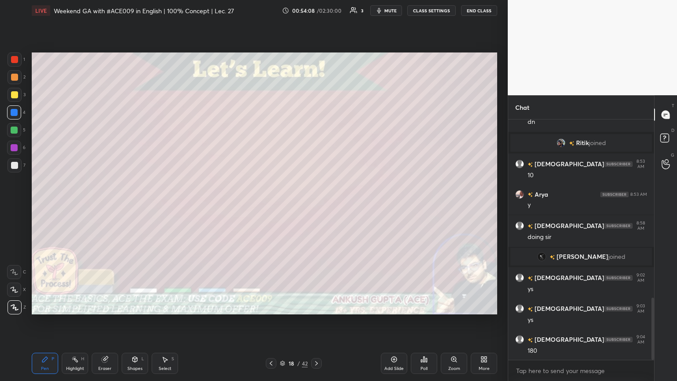
click at [8, 168] on div at bounding box center [14, 165] width 14 height 14
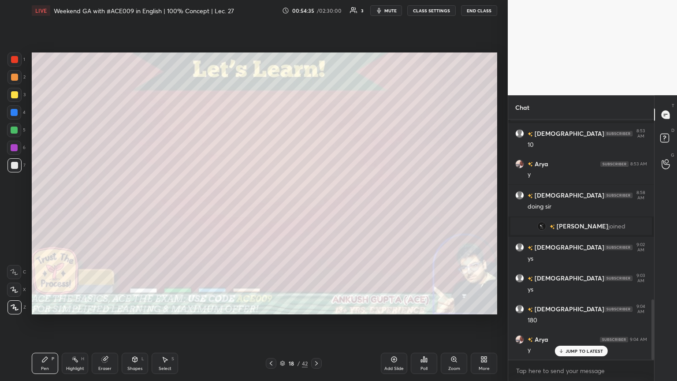
click at [15, 132] on div at bounding box center [14, 130] width 7 height 7
click at [13, 167] on div at bounding box center [14, 165] width 7 height 7
click at [316, 12] on span "mute" at bounding box center [391, 10] width 12 height 6
click at [316, 11] on span "unmute" at bounding box center [390, 10] width 19 height 6
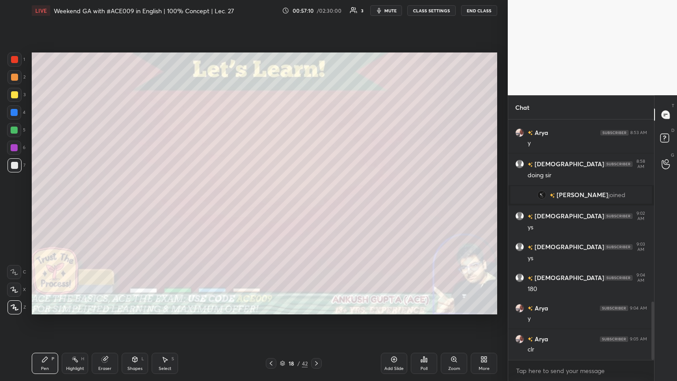
click at [316, 207] on icon at bounding box center [316, 363] width 7 height 7
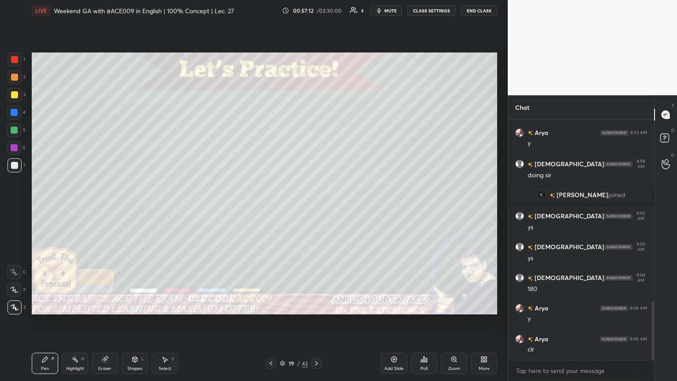
click at [14, 164] on div at bounding box center [14, 165] width 7 height 7
click at [105, 207] on div "Eraser" at bounding box center [105, 363] width 26 height 21
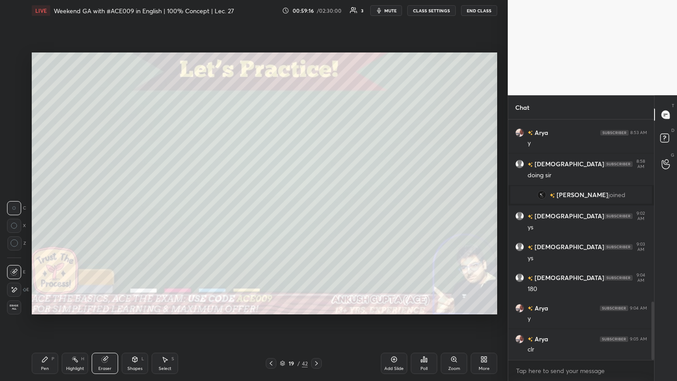
click at [14, 207] on icon at bounding box center [14, 289] width 7 height 7
click at [45, 207] on icon at bounding box center [44, 359] width 5 height 5
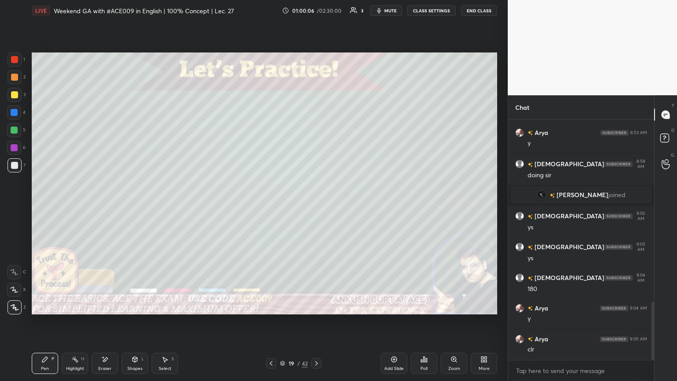
click at [162, 207] on icon at bounding box center [164, 359] width 7 height 7
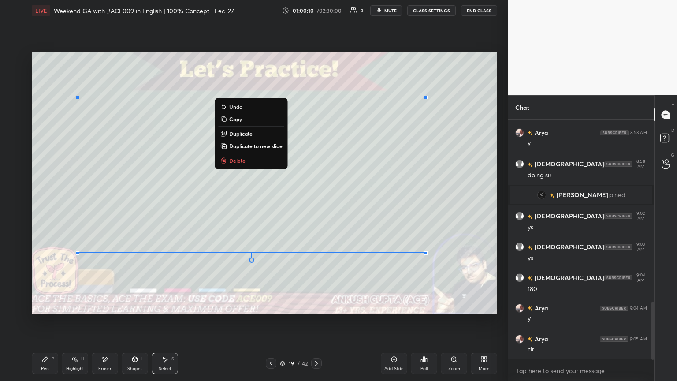
click at [47, 207] on div "Pen P" at bounding box center [45, 363] width 26 height 21
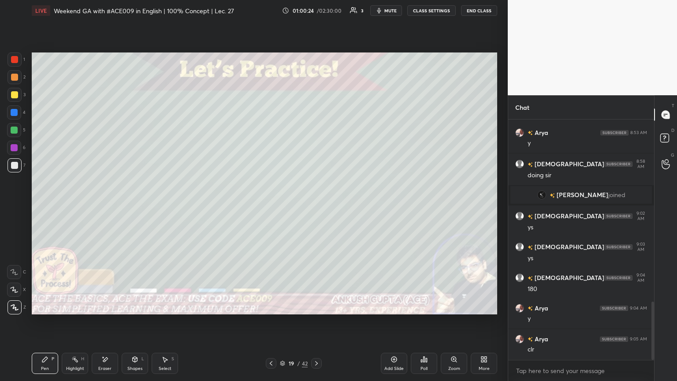
click at [316, 207] on div "Poll" at bounding box center [424, 363] width 26 height 21
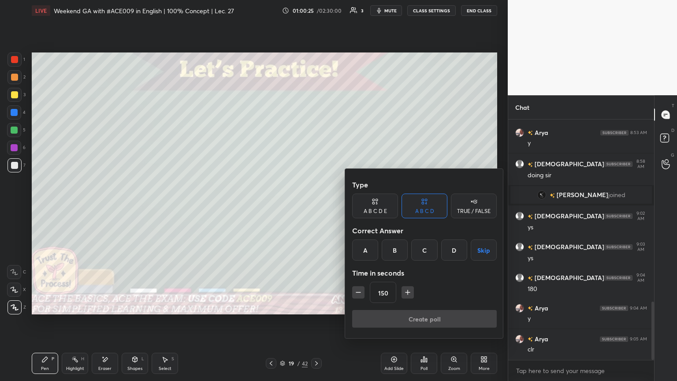
click at [316, 207] on icon "button" at bounding box center [407, 292] width 9 height 9
click at [316, 207] on icon "button" at bounding box center [408, 292] width 0 height 4
click at [316, 207] on icon "button" at bounding box center [407, 292] width 9 height 9
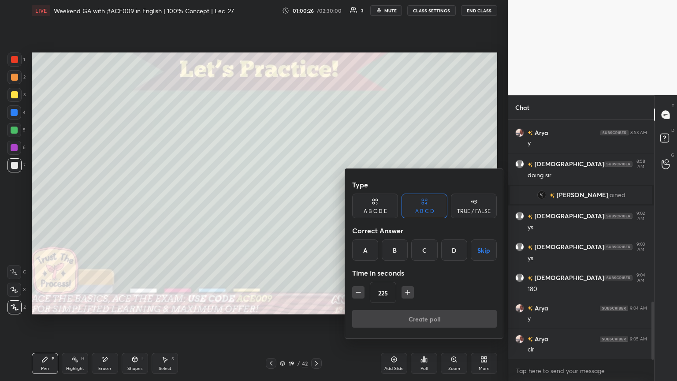
click at [316, 207] on icon "button" at bounding box center [407, 292] width 9 height 9
click at [316, 207] on input "270" at bounding box center [383, 292] width 26 height 21
click at [316, 207] on button "button" at bounding box center [408, 292] width 12 height 12
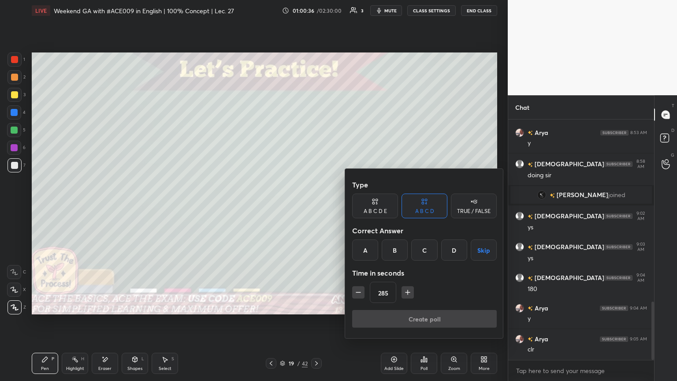
click at [316, 207] on icon "button" at bounding box center [407, 292] width 9 height 9
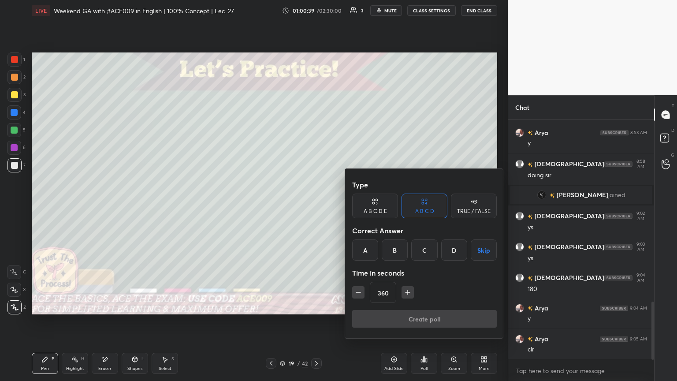
click at [316, 207] on input "360" at bounding box center [383, 292] width 26 height 21
click at [316, 207] on icon "button" at bounding box center [407, 292] width 9 height 9
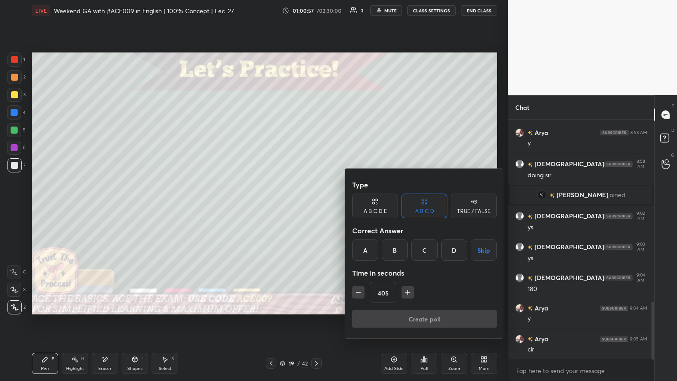
click at [316, 207] on icon "button" at bounding box center [407, 292] width 9 height 9
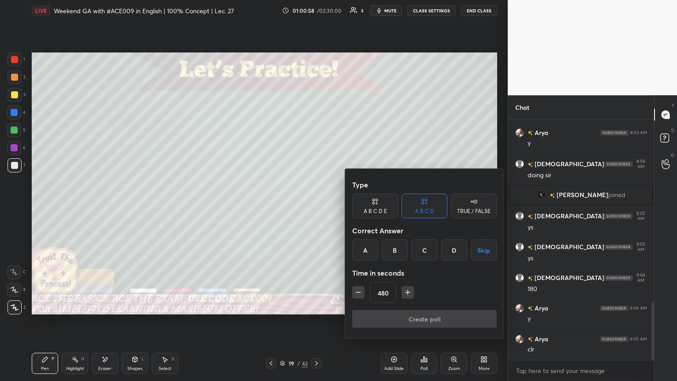
click at [316, 207] on icon "button" at bounding box center [407, 292] width 9 height 9
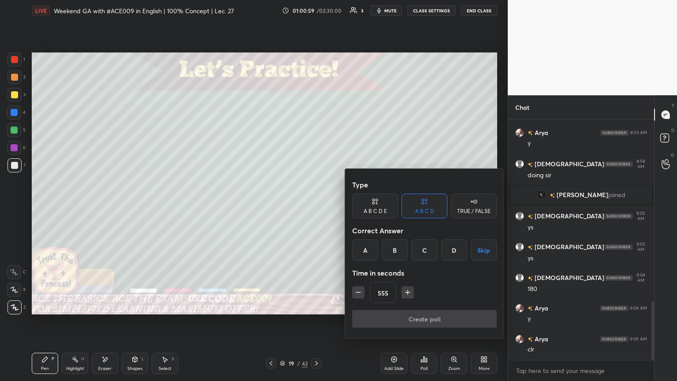
click at [316, 207] on icon "button" at bounding box center [407, 292] width 9 height 9
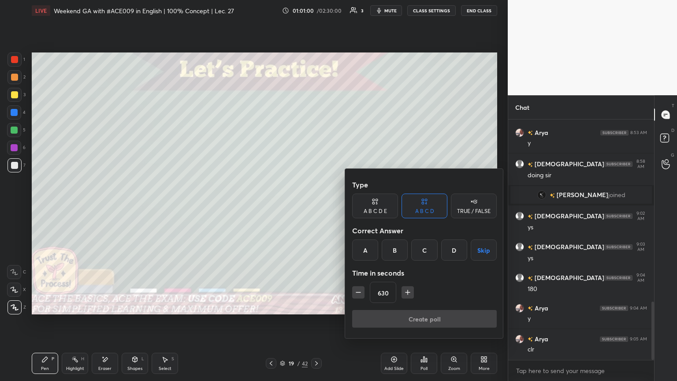
click at [316, 207] on icon "button" at bounding box center [407, 292] width 9 height 9
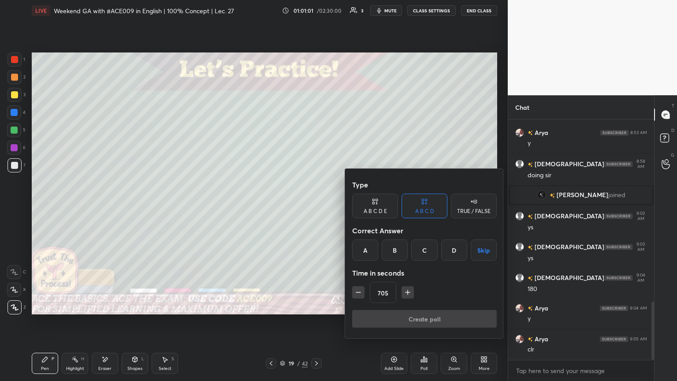
click at [316, 207] on icon "button" at bounding box center [407, 292] width 9 height 9
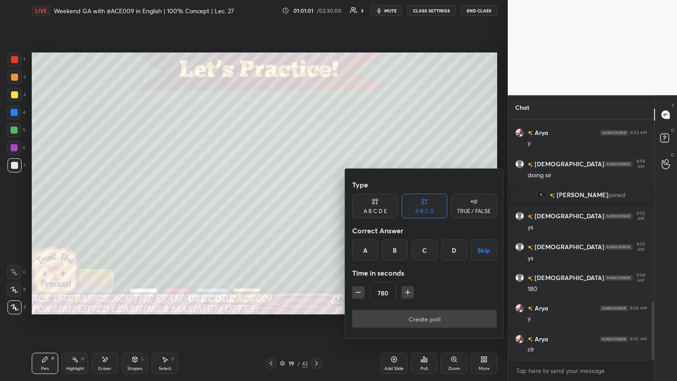
click at [316, 207] on icon "button" at bounding box center [407, 292] width 9 height 9
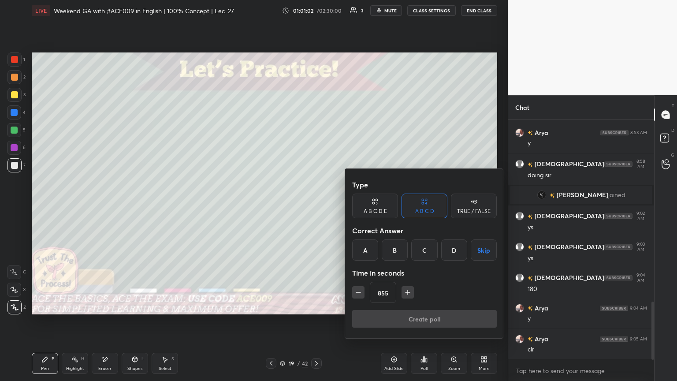
click at [316, 207] on icon "button" at bounding box center [407, 292] width 9 height 9
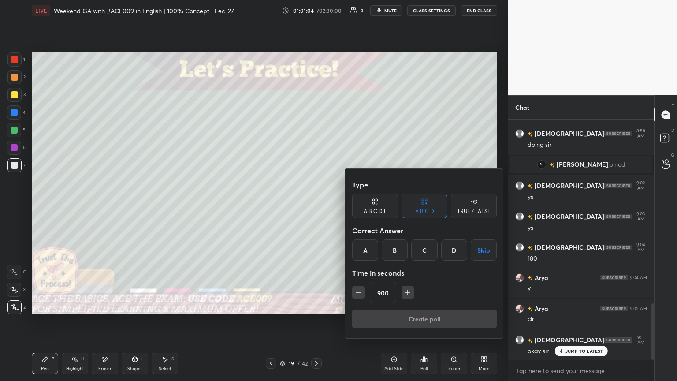
click at [316, 207] on icon "button" at bounding box center [407, 292] width 9 height 9
type input "960"
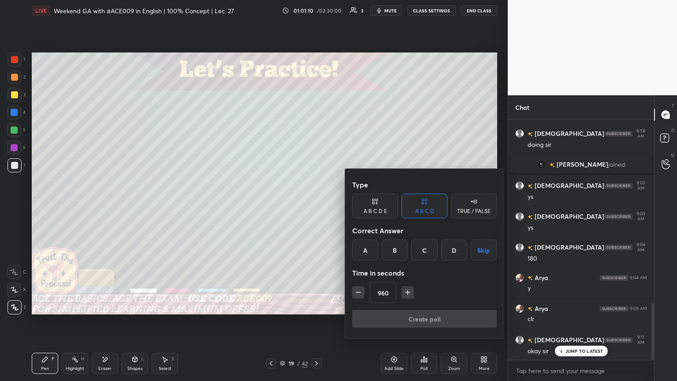
click at [316, 207] on button "Skip" at bounding box center [484, 249] width 26 height 21
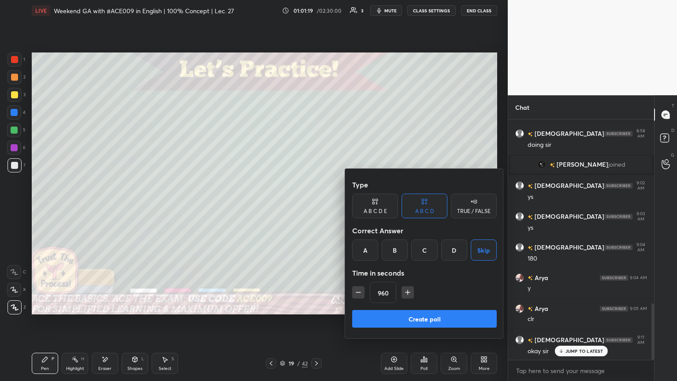
click at [316, 207] on button "Create poll" at bounding box center [424, 319] width 145 height 18
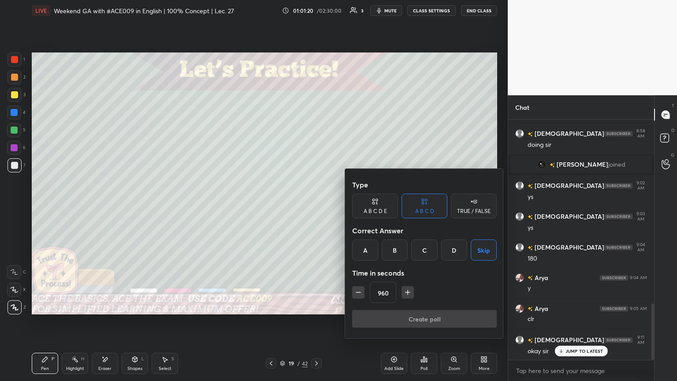
type textarea "x"
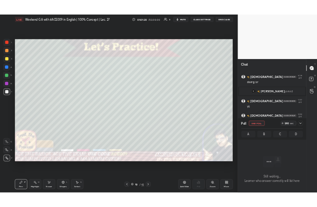
scroll to position [3, 3]
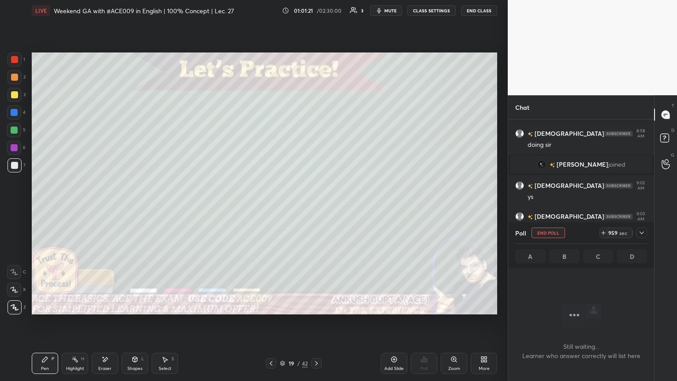
click at [15, 113] on div at bounding box center [14, 112] width 7 height 7
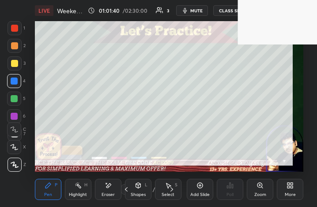
scroll to position [151, 281]
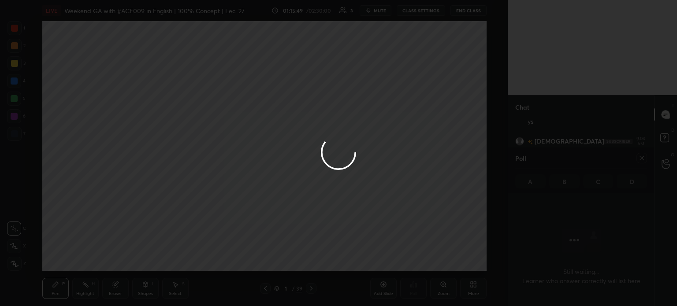
scroll to position [2, 3]
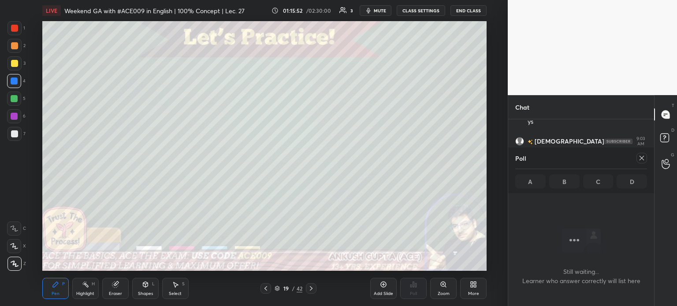
click at [642, 157] on icon at bounding box center [642, 158] width 7 height 7
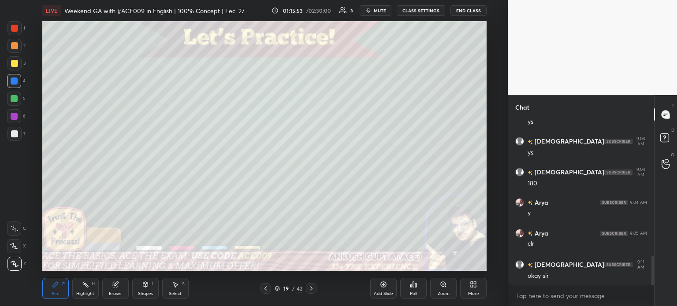
scroll to position [901, 0]
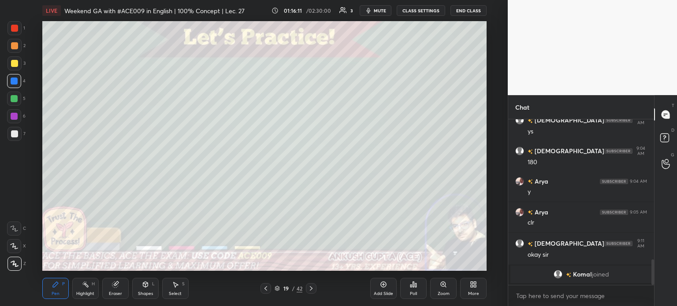
click at [117, 295] on div "Eraser" at bounding box center [115, 294] width 13 height 4
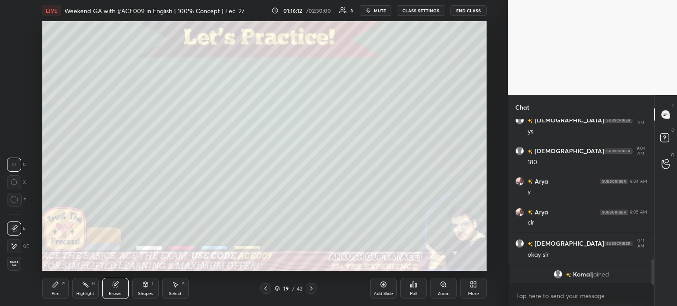
scroll to position [932, 0]
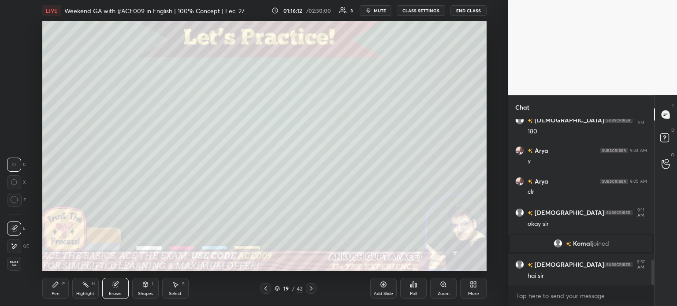
click at [12, 247] on icon at bounding box center [14, 246] width 7 height 7
click at [52, 288] on icon at bounding box center [55, 284] width 7 height 7
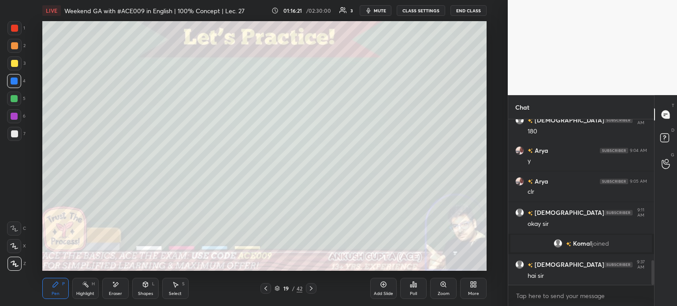
scroll to position [953, 0]
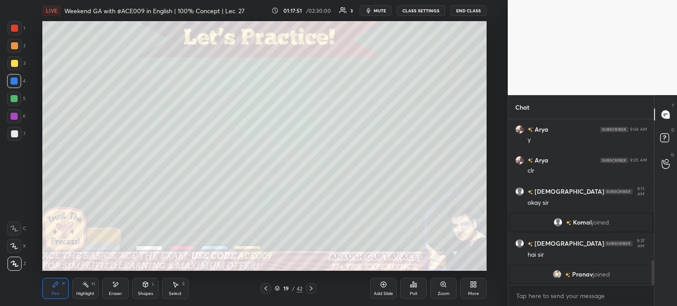
click at [16, 64] on div at bounding box center [14, 63] width 7 height 7
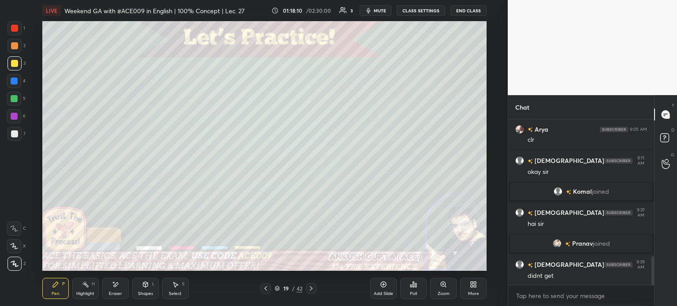
scroll to position [792, 0]
click at [311, 290] on icon at bounding box center [311, 289] width 3 height 4
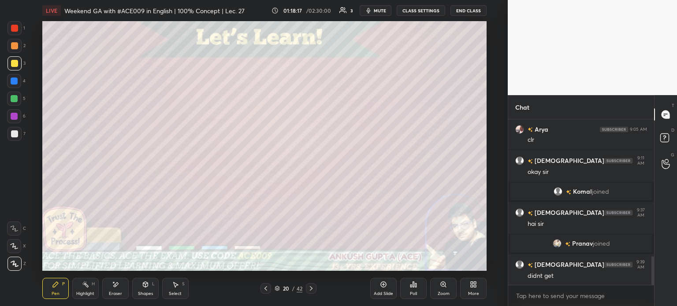
click at [18, 133] on div at bounding box center [14, 134] width 14 height 14
click at [143, 290] on div "Shapes L" at bounding box center [145, 288] width 26 height 21
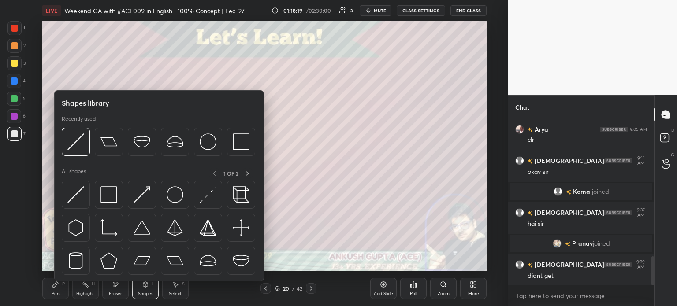
click at [216, 141] on img at bounding box center [208, 142] width 17 height 17
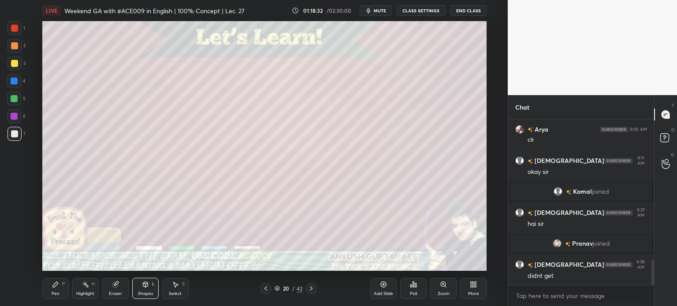
scroll to position [43845, 43623]
click at [262, 288] on icon at bounding box center [265, 288] width 7 height 7
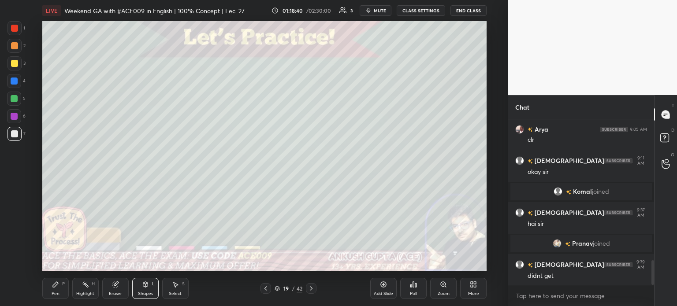
click at [314, 288] on icon at bounding box center [311, 288] width 7 height 7
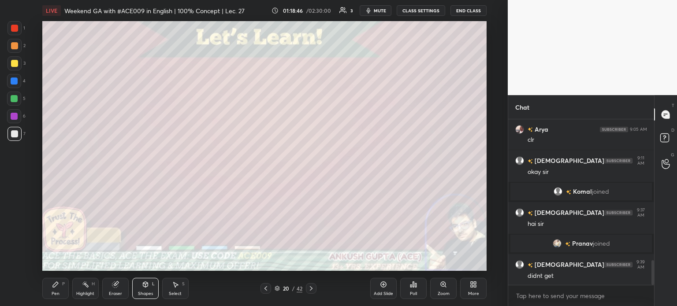
click at [51, 289] on div "Pen P" at bounding box center [55, 288] width 26 height 21
click at [263, 289] on icon at bounding box center [265, 288] width 7 height 7
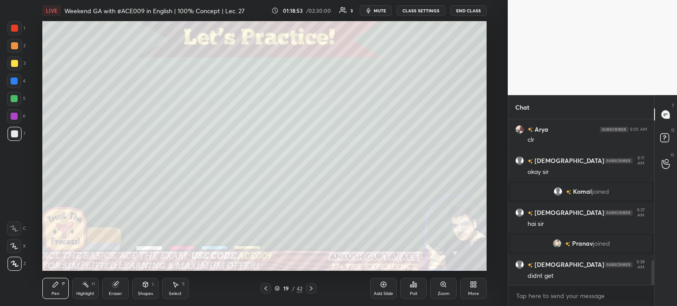
click at [311, 288] on icon at bounding box center [311, 289] width 3 height 4
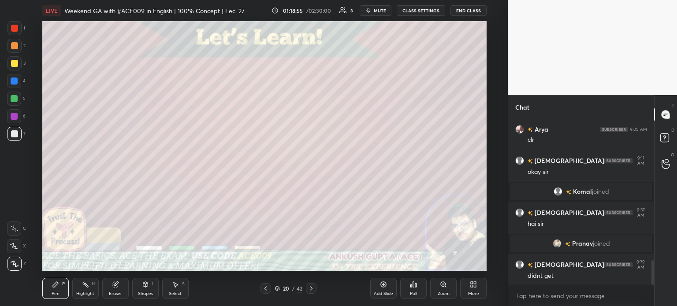
click at [262, 289] on icon at bounding box center [265, 288] width 7 height 7
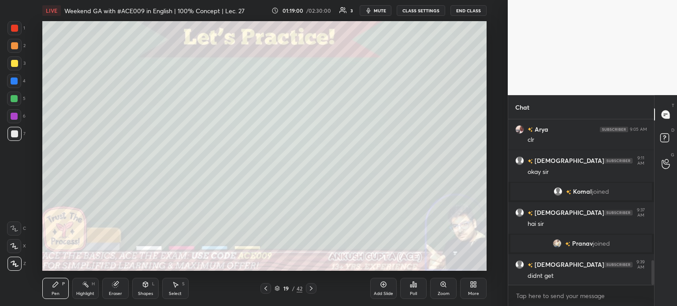
click at [312, 289] on icon at bounding box center [311, 289] width 3 height 4
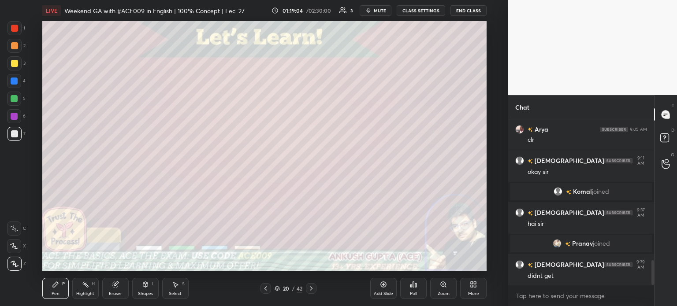
click at [264, 288] on icon at bounding box center [265, 288] width 7 height 7
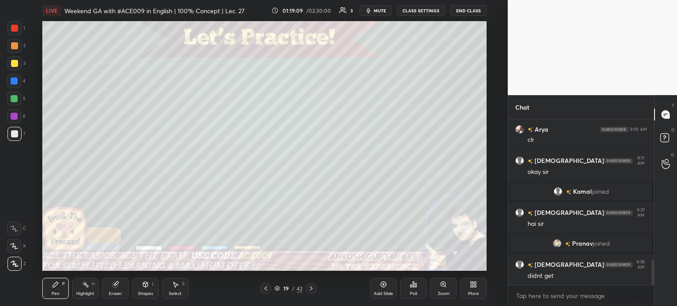
click at [310, 288] on icon at bounding box center [311, 289] width 3 height 4
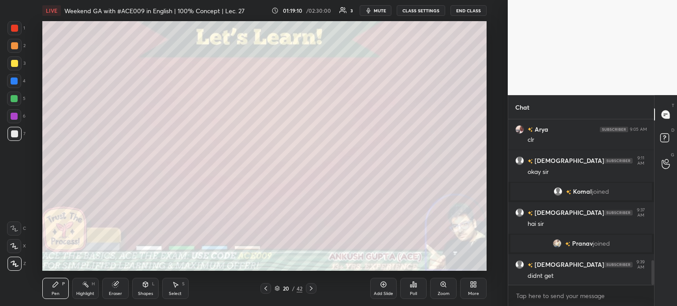
click at [17, 81] on div at bounding box center [14, 81] width 7 height 7
click at [141, 290] on div "Shapes L" at bounding box center [145, 288] width 26 height 21
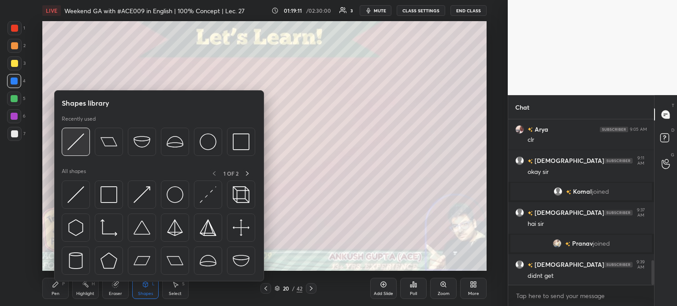
click at [70, 145] on img at bounding box center [75, 142] width 17 height 17
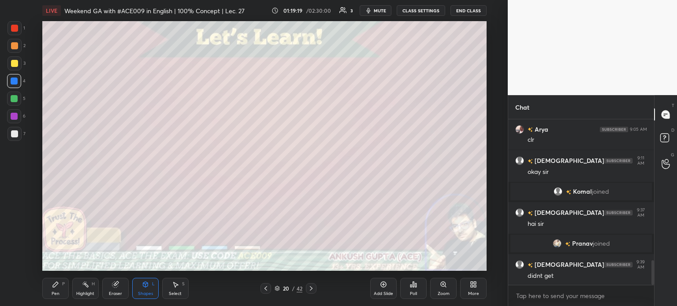
click at [58, 285] on icon at bounding box center [55, 284] width 7 height 7
click at [266, 291] on icon at bounding box center [265, 288] width 7 height 7
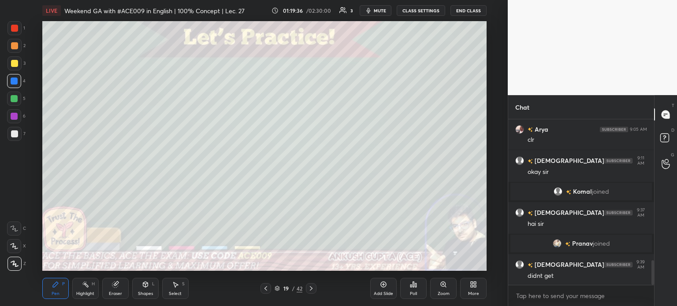
click at [311, 289] on icon at bounding box center [311, 289] width 3 height 4
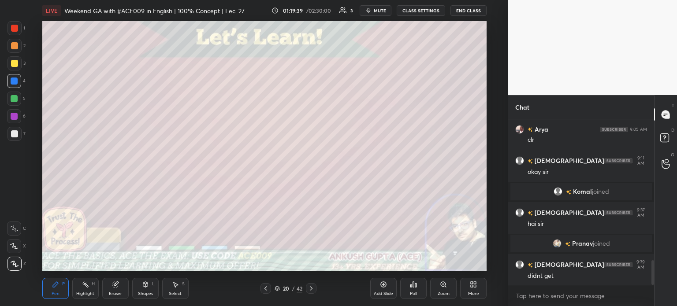
click at [139, 299] on div "Shapes L" at bounding box center [145, 288] width 26 height 21
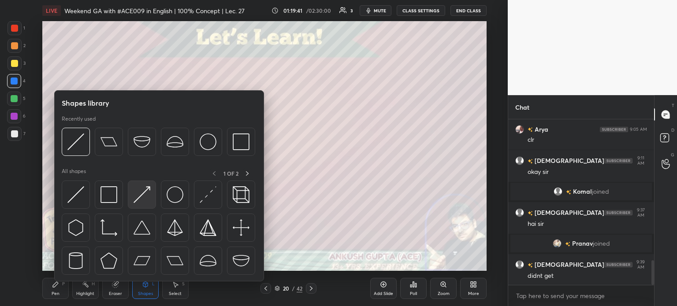
click at [136, 194] on img at bounding box center [142, 195] width 17 height 17
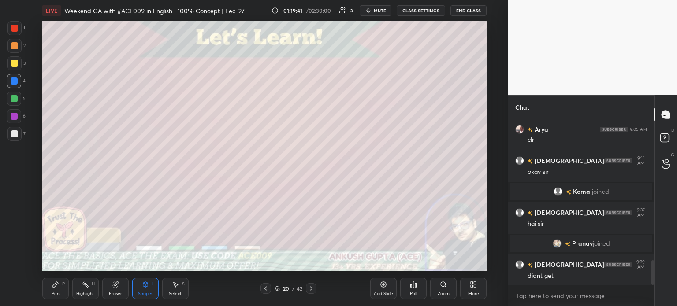
click at [14, 103] on div at bounding box center [14, 99] width 14 height 14
click at [56, 292] on div "Pen" at bounding box center [56, 294] width 8 height 4
click at [81, 292] on div "Highlight" at bounding box center [85, 294] width 18 height 4
click at [48, 294] on div "Pen P" at bounding box center [55, 288] width 26 height 21
click at [265, 287] on icon at bounding box center [265, 288] width 7 height 7
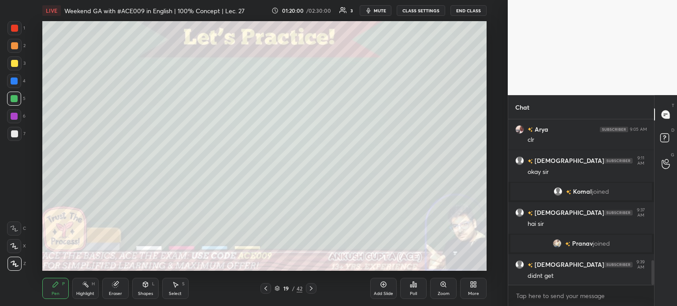
click at [311, 291] on icon at bounding box center [311, 288] width 7 height 7
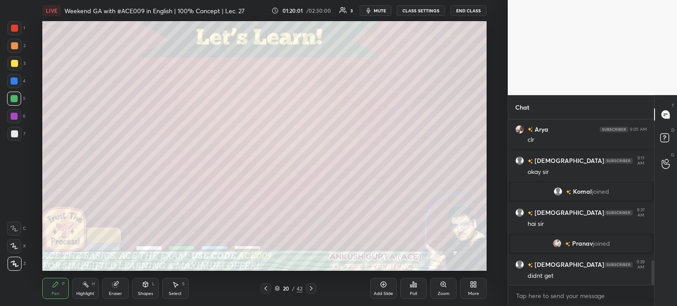
click at [54, 289] on div "Pen P" at bounding box center [55, 288] width 26 height 21
click at [14, 65] on div at bounding box center [14, 63] width 7 height 7
click at [141, 289] on div "Shapes L" at bounding box center [145, 288] width 26 height 21
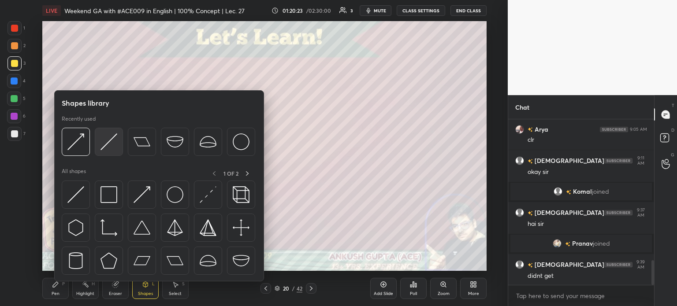
click at [107, 144] on img at bounding box center [109, 142] width 17 height 17
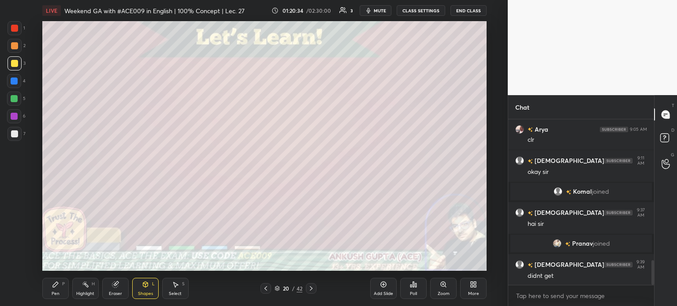
click at [60, 288] on div "Pen P" at bounding box center [55, 288] width 26 height 21
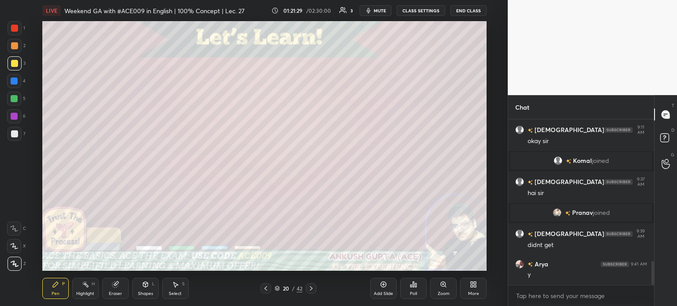
click at [13, 31] on div at bounding box center [14, 28] width 7 height 7
click at [145, 290] on div "Shapes L" at bounding box center [145, 288] width 26 height 21
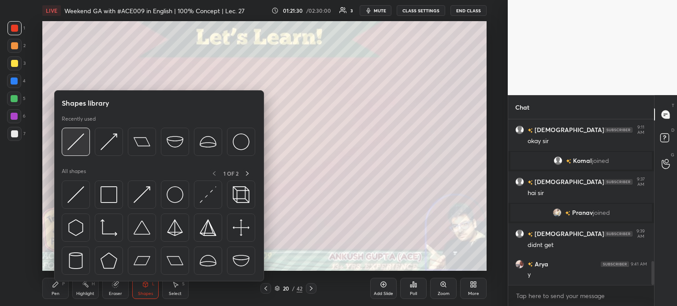
click at [72, 142] on img at bounding box center [75, 142] width 17 height 17
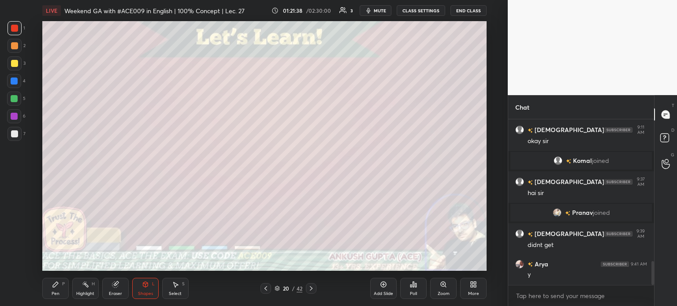
click at [53, 290] on div "Pen P" at bounding box center [55, 288] width 26 height 21
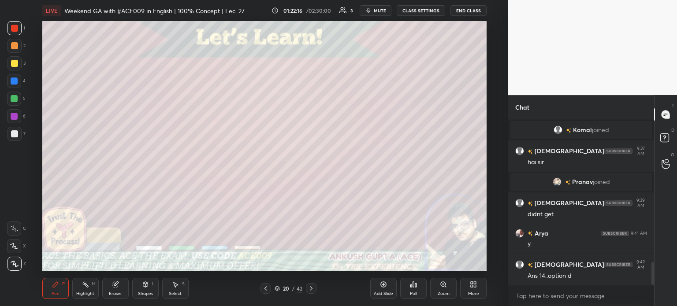
scroll to position [1042, 0]
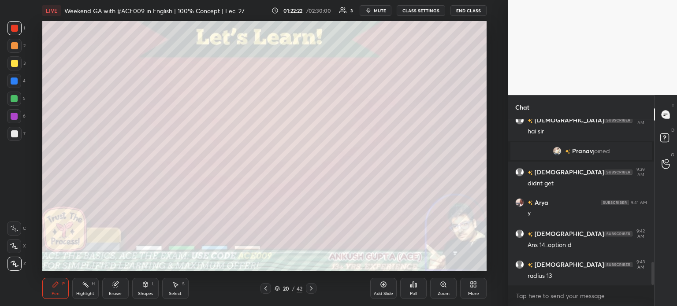
click at [15, 102] on div at bounding box center [14, 99] width 14 height 14
click at [86, 286] on rect at bounding box center [86, 286] width 4 height 4
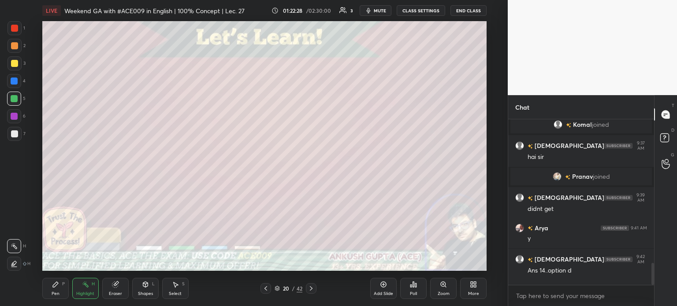
scroll to position [1073, 0]
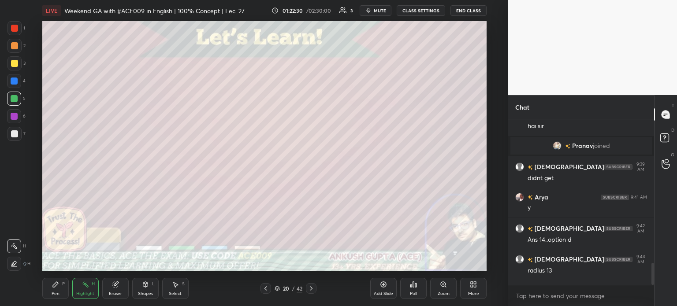
click at [48, 289] on div "Pen P" at bounding box center [55, 288] width 26 height 21
click at [312, 291] on icon at bounding box center [311, 288] width 7 height 7
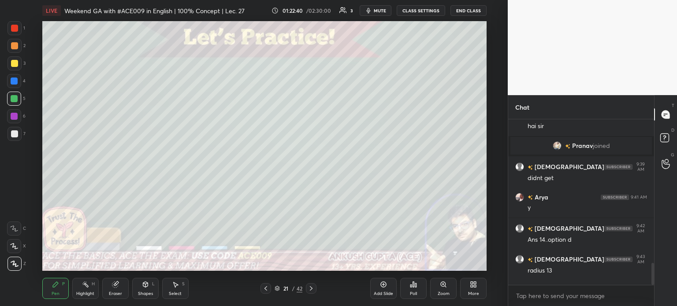
click at [266, 288] on icon at bounding box center [266, 289] width 3 height 4
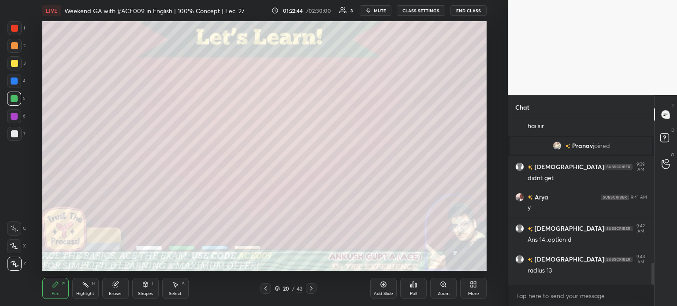
click at [311, 292] on icon at bounding box center [311, 288] width 7 height 7
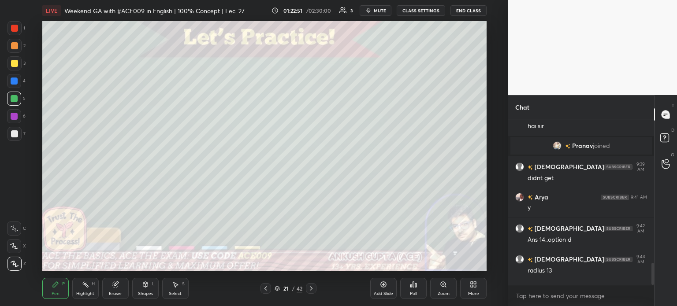
click at [11, 134] on div at bounding box center [14, 134] width 7 height 7
click at [265, 290] on icon at bounding box center [265, 288] width 7 height 7
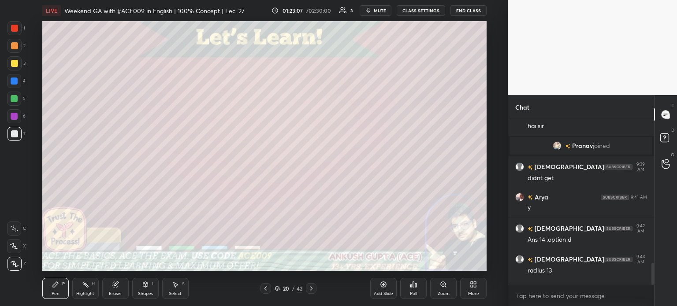
click at [312, 291] on icon at bounding box center [311, 288] width 7 height 7
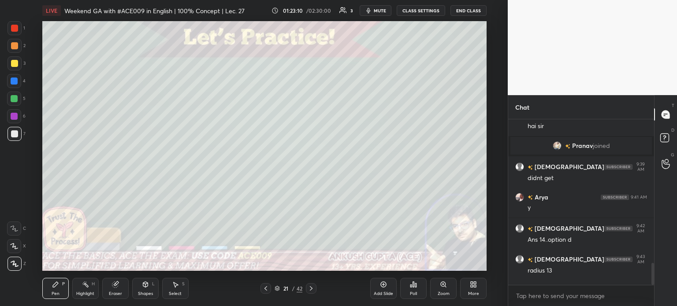
click at [268, 286] on icon at bounding box center [265, 288] width 7 height 7
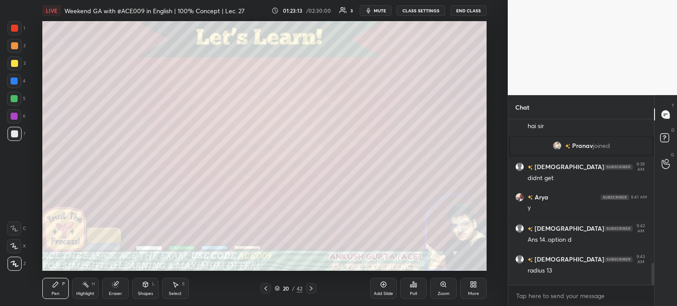
click at [310, 291] on icon at bounding box center [311, 288] width 7 height 7
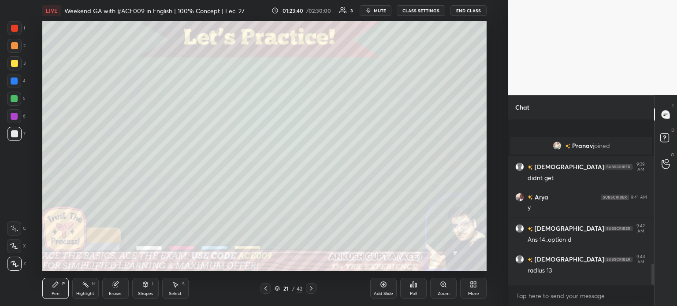
scroll to position [1130, 0]
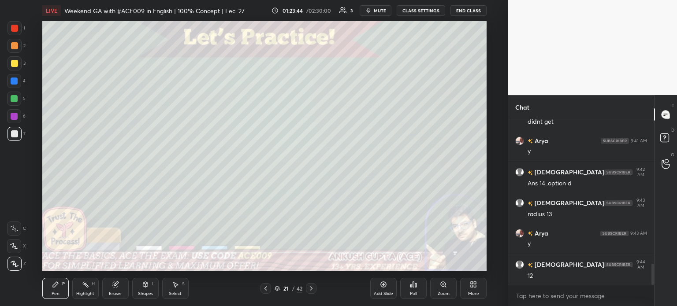
click at [265, 288] on icon at bounding box center [265, 288] width 7 height 7
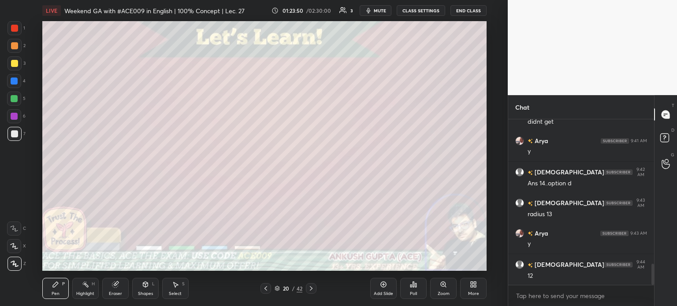
click at [308, 289] on icon at bounding box center [311, 288] width 7 height 7
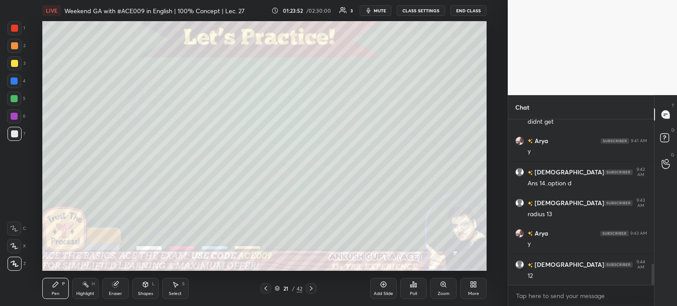
click at [173, 292] on div "Select" at bounding box center [175, 294] width 13 height 4
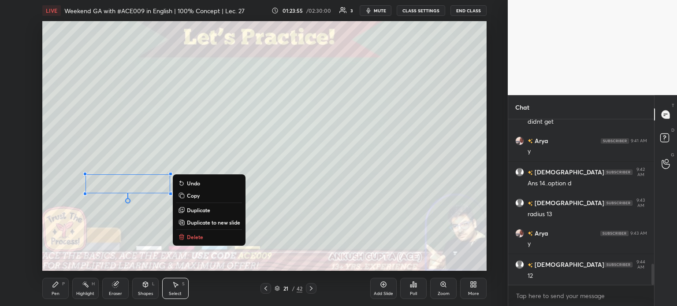
click at [55, 296] on div "Pen" at bounding box center [56, 294] width 8 height 4
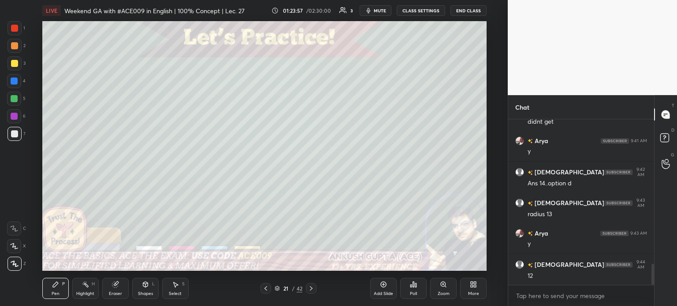
click at [264, 291] on icon at bounding box center [265, 288] width 7 height 7
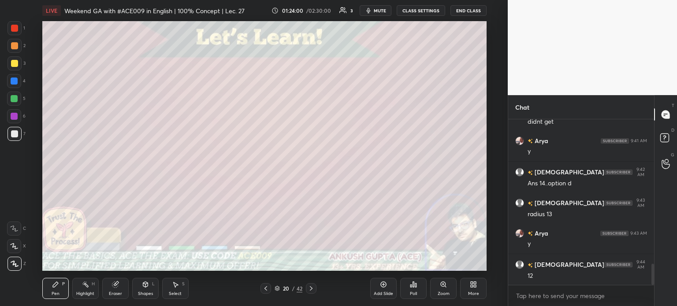
click at [310, 290] on icon at bounding box center [311, 288] width 7 height 7
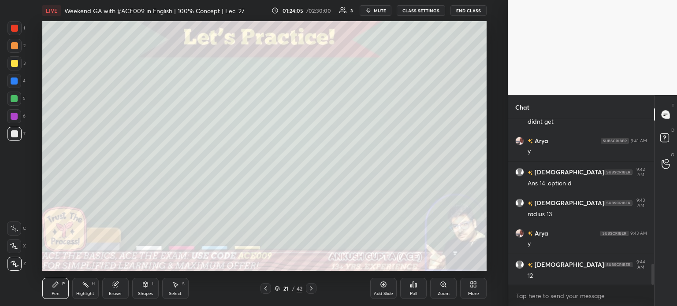
click at [264, 289] on icon at bounding box center [265, 288] width 7 height 7
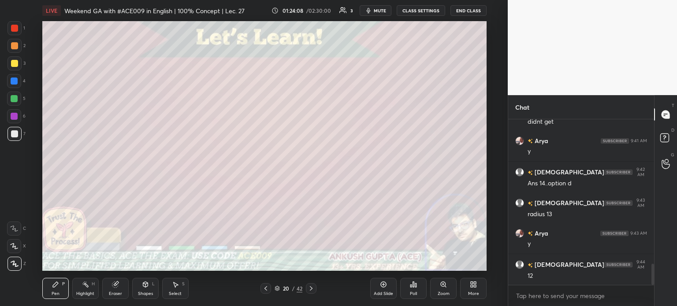
click at [311, 290] on icon at bounding box center [311, 289] width 3 height 4
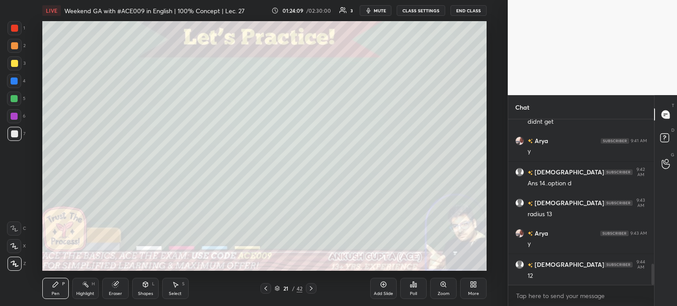
click at [265, 291] on icon at bounding box center [265, 288] width 7 height 7
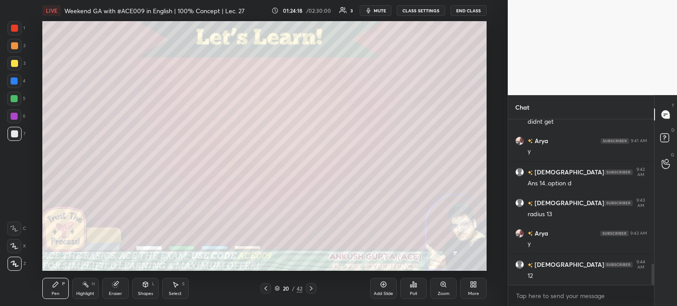
click at [313, 290] on icon at bounding box center [311, 288] width 7 height 7
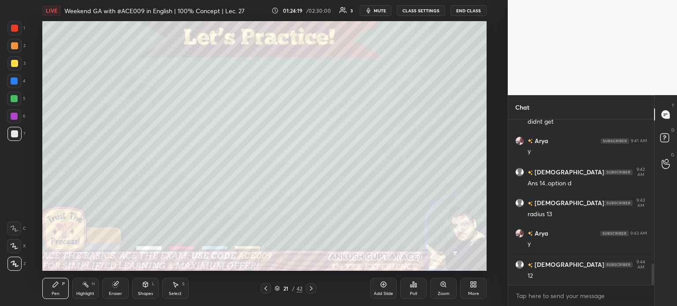
scroll to position [1161, 0]
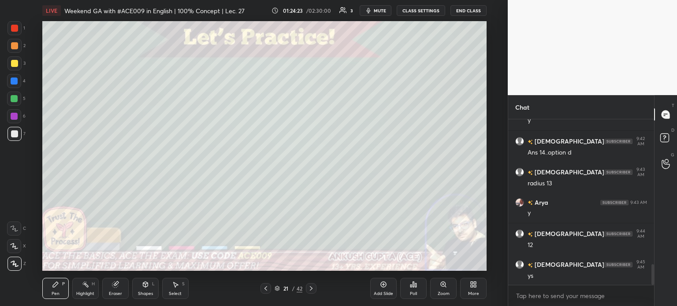
click at [265, 290] on icon at bounding box center [265, 288] width 7 height 7
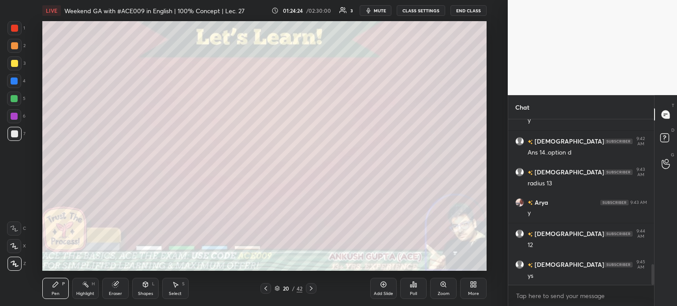
click at [314, 291] on icon at bounding box center [311, 288] width 7 height 7
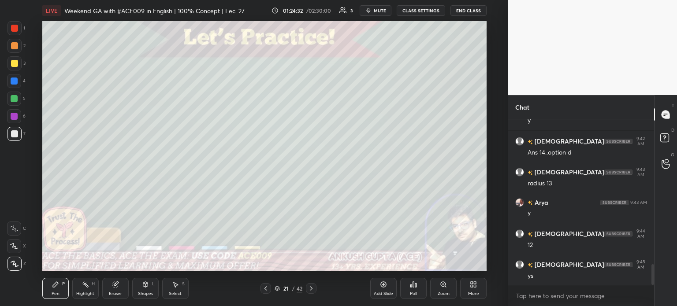
click at [265, 289] on icon at bounding box center [265, 288] width 7 height 7
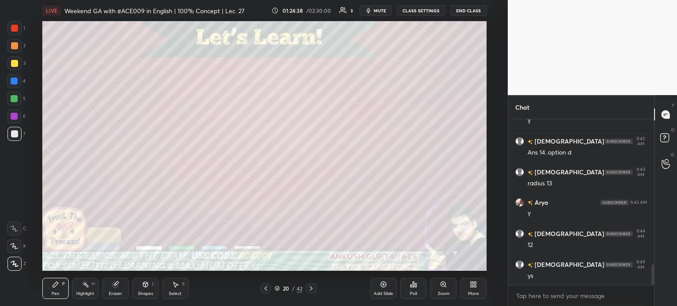
click at [266, 290] on icon at bounding box center [265, 288] width 7 height 7
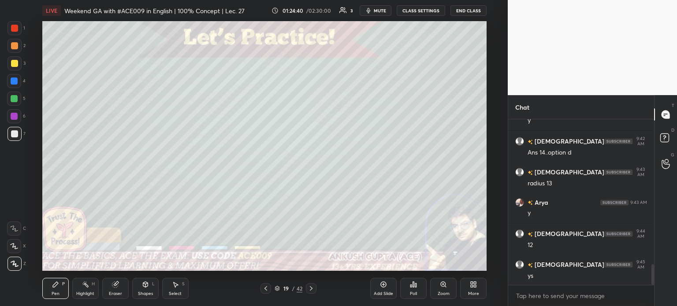
click at [19, 120] on div at bounding box center [14, 116] width 14 height 14
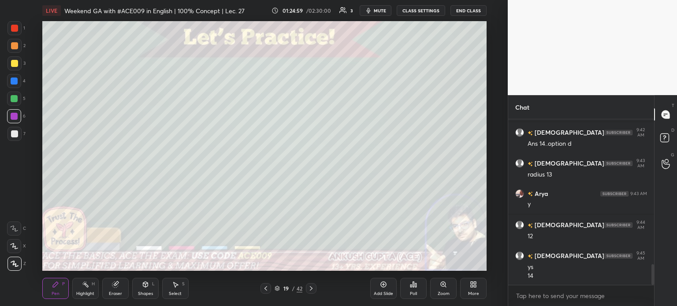
scroll to position [1200, 0]
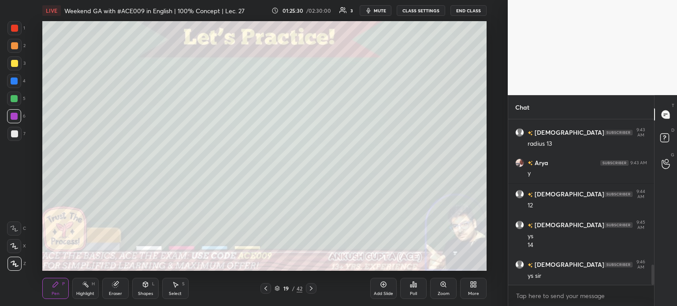
click at [312, 291] on icon at bounding box center [311, 288] width 7 height 7
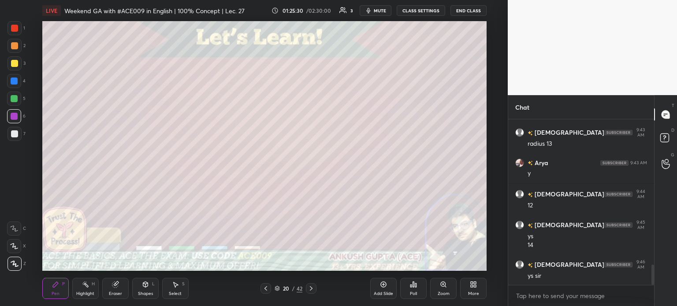
click at [312, 291] on icon at bounding box center [311, 288] width 7 height 7
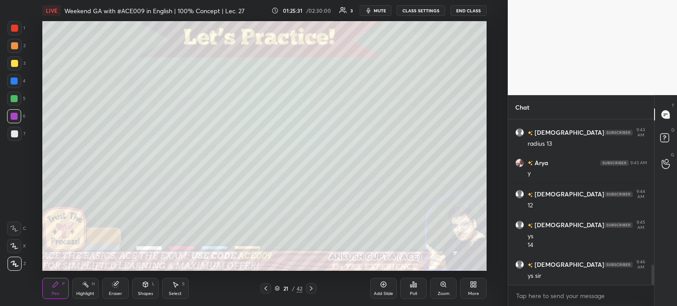
click at [312, 291] on icon at bounding box center [311, 288] width 7 height 7
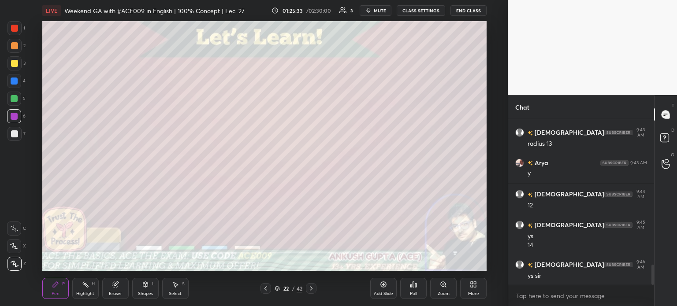
click at [263, 290] on icon at bounding box center [265, 288] width 7 height 7
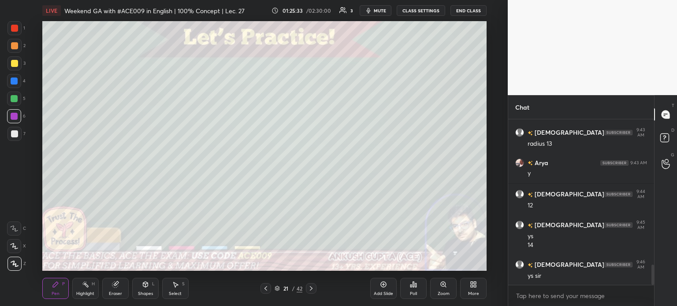
click at [263, 290] on icon at bounding box center [265, 288] width 7 height 7
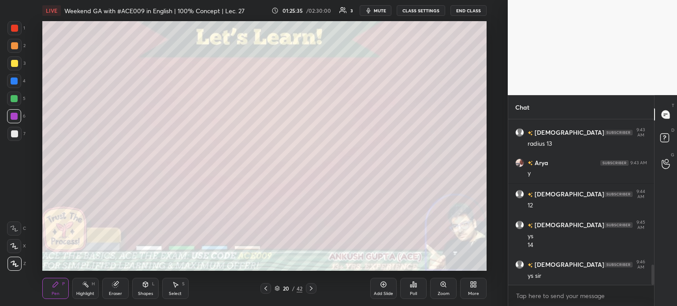
click at [308, 289] on icon at bounding box center [311, 288] width 7 height 7
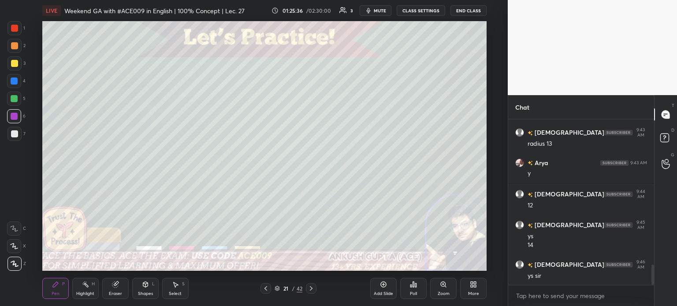
click at [311, 291] on icon at bounding box center [311, 288] width 7 height 7
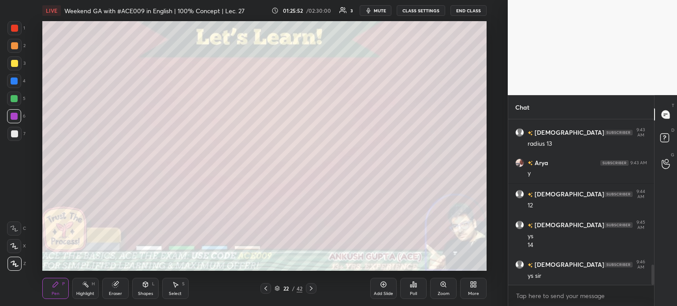
click at [310, 290] on icon at bounding box center [311, 288] width 7 height 7
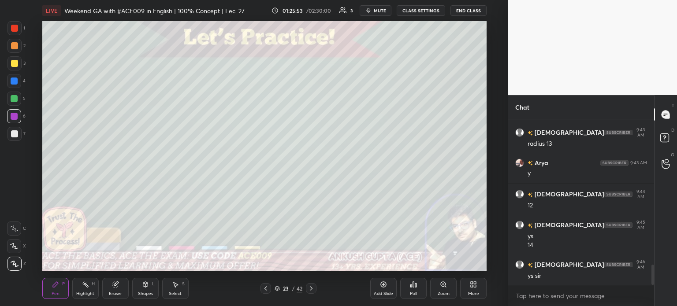
click at [13, 68] on div at bounding box center [14, 63] width 14 height 14
click at [13, 64] on div at bounding box center [14, 63] width 7 height 7
click at [263, 287] on icon at bounding box center [265, 288] width 7 height 7
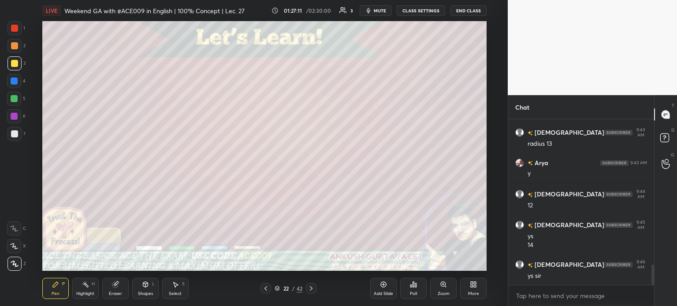
click at [264, 289] on icon at bounding box center [265, 288] width 7 height 7
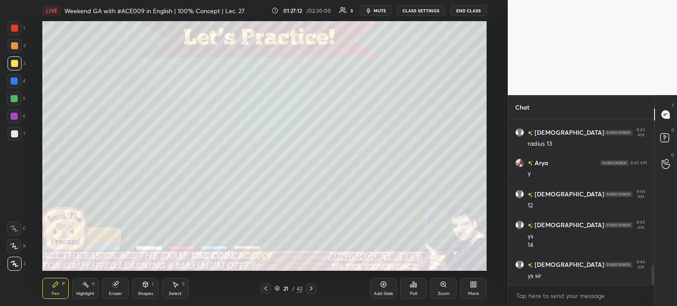
click at [264, 289] on icon at bounding box center [265, 288] width 7 height 7
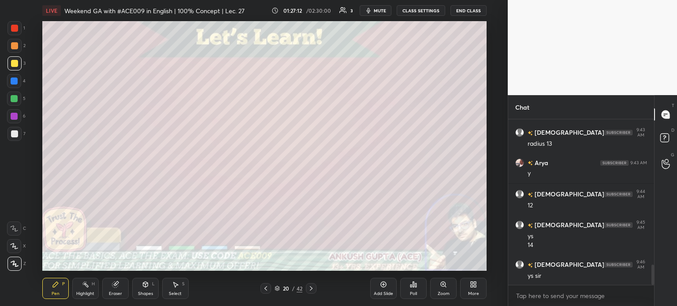
click at [265, 290] on icon at bounding box center [265, 288] width 7 height 7
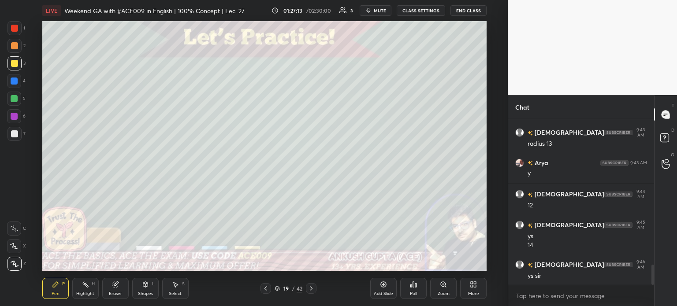
click at [312, 290] on icon at bounding box center [311, 288] width 7 height 7
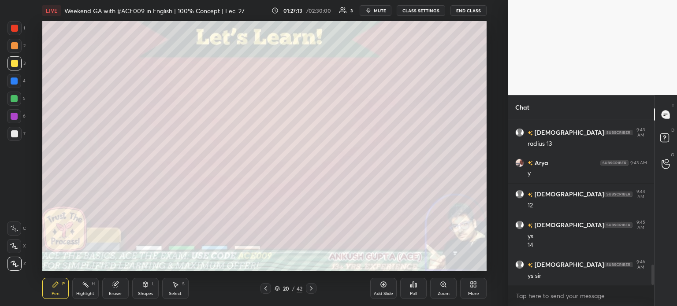
click at [312, 291] on icon at bounding box center [311, 288] width 7 height 7
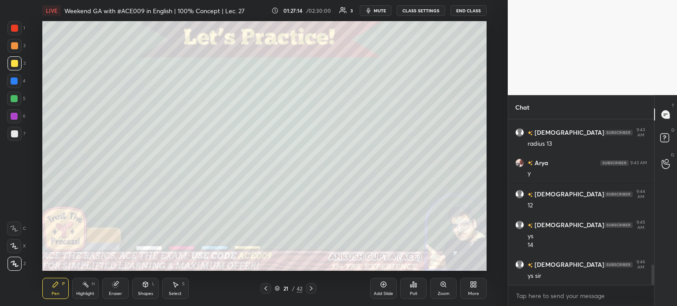
click at [313, 289] on icon at bounding box center [311, 288] width 7 height 7
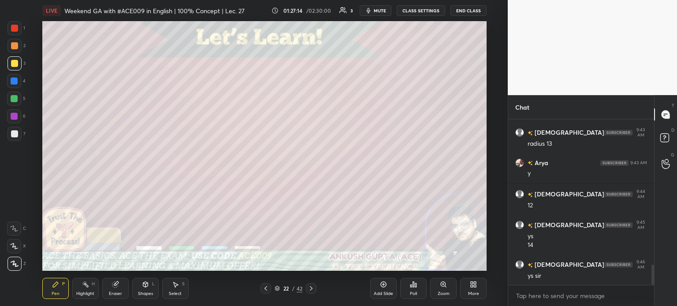
click at [313, 290] on icon at bounding box center [311, 288] width 7 height 7
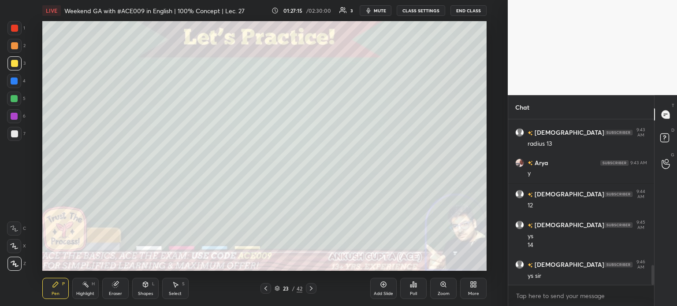
scroll to position [1231, 0]
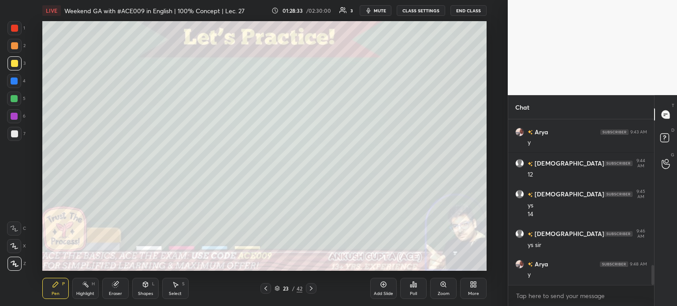
click at [174, 292] on div "Select" at bounding box center [175, 294] width 13 height 4
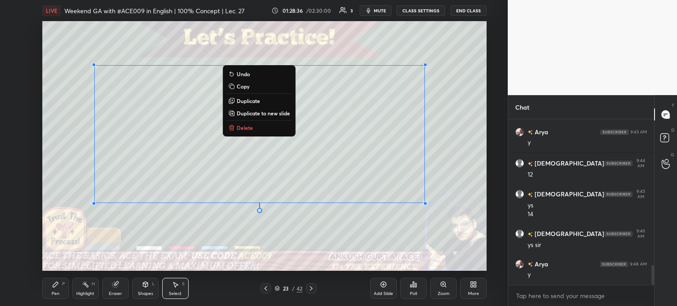
click at [60, 288] on div "Pen P" at bounding box center [55, 288] width 26 height 21
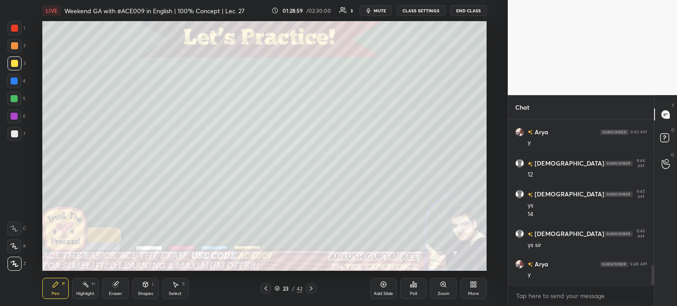
click at [412, 293] on div "Poll" at bounding box center [413, 294] width 7 height 4
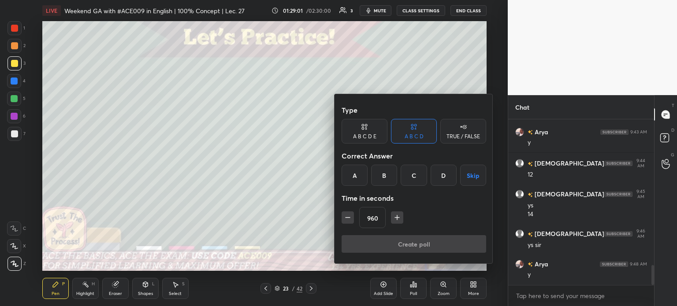
click at [376, 220] on input "960" at bounding box center [373, 218] width 26 height 21
click at [395, 220] on icon "button" at bounding box center [393, 217] width 9 height 9
click at [395, 220] on icon "button" at bounding box center [397, 217] width 9 height 9
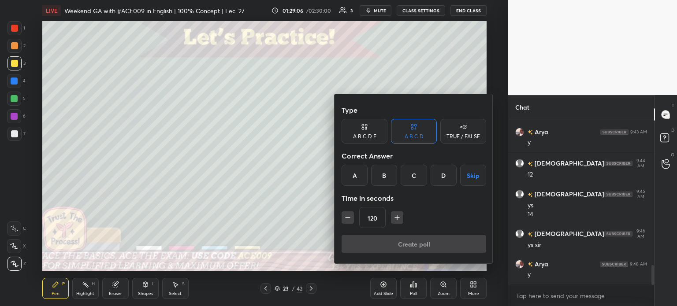
click at [394, 216] on icon "button" at bounding box center [397, 217] width 9 height 9
type input "135"
drag, startPoint x: 475, startPoint y: 174, endPoint x: 474, endPoint y: 225, distance: 51.2
click at [475, 175] on button "Skip" at bounding box center [473, 175] width 26 height 21
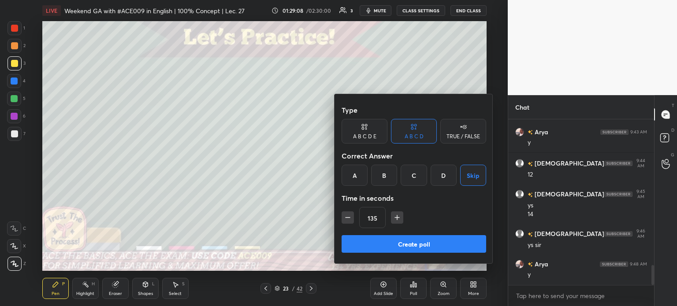
click at [434, 250] on button "Create poll" at bounding box center [414, 244] width 145 height 18
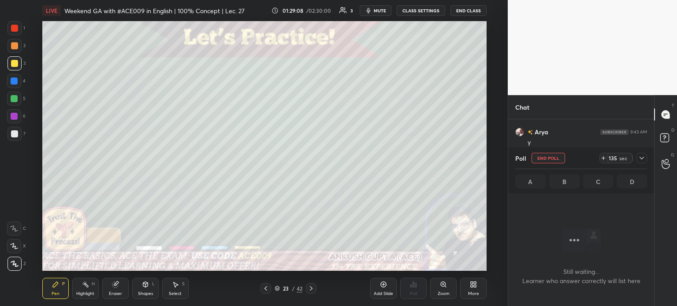
scroll to position [2, 3]
click at [643, 162] on icon at bounding box center [642, 158] width 7 height 7
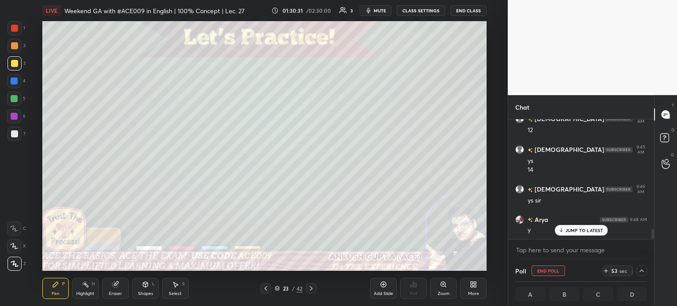
scroll to position [1277, 0]
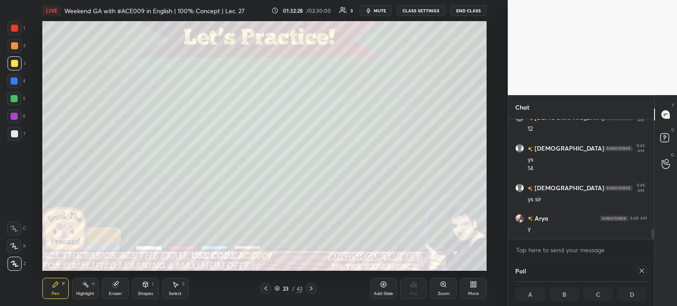
click at [641, 270] on icon at bounding box center [642, 271] width 4 height 4
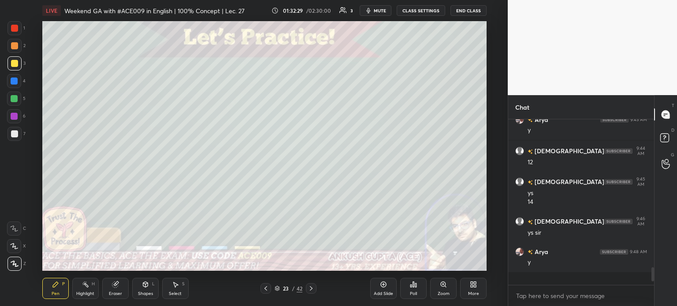
scroll to position [1231, 0]
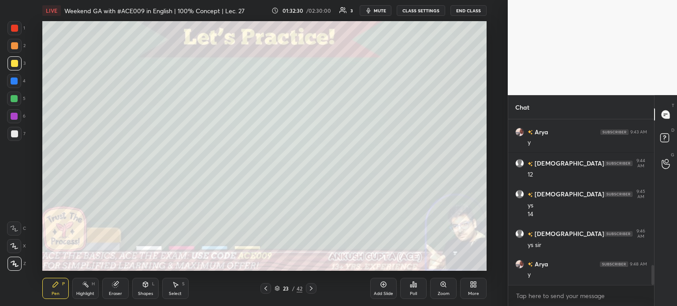
click at [13, 78] on div at bounding box center [14, 81] width 7 height 7
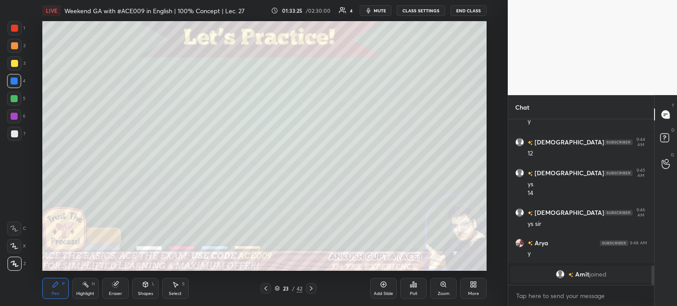
click at [15, 82] on div at bounding box center [14, 81] width 7 height 7
click at [265, 289] on icon at bounding box center [266, 289] width 3 height 4
click at [264, 290] on icon at bounding box center [265, 288] width 7 height 7
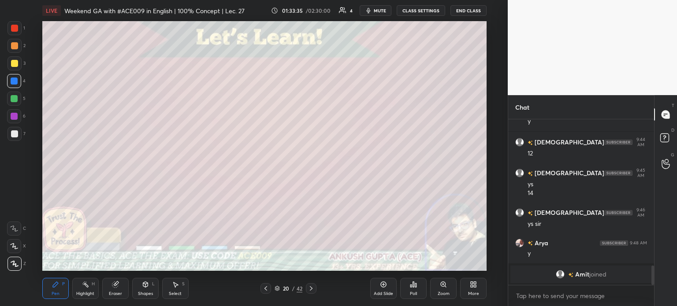
click at [264, 291] on icon at bounding box center [265, 288] width 7 height 7
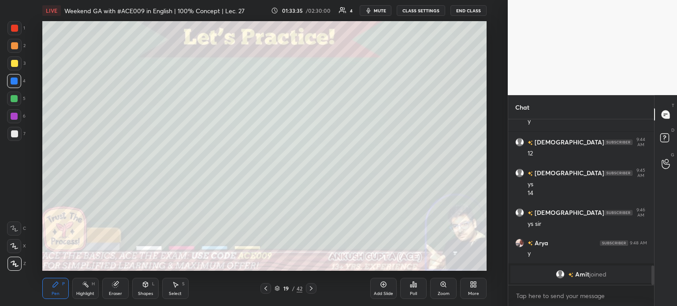
click at [264, 290] on icon at bounding box center [265, 288] width 7 height 7
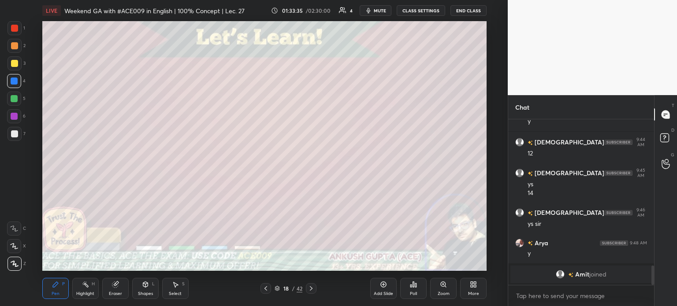
click at [264, 288] on icon at bounding box center [265, 288] width 7 height 7
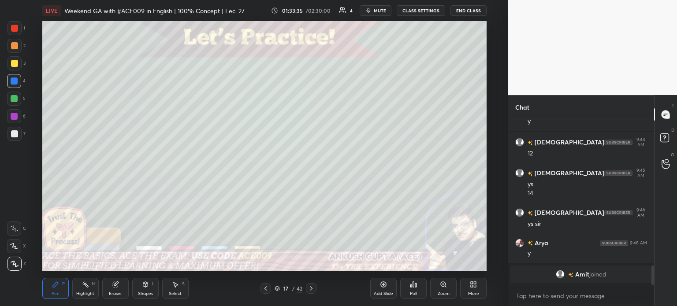
click at [265, 288] on icon at bounding box center [265, 288] width 7 height 7
click at [264, 289] on icon at bounding box center [265, 288] width 7 height 7
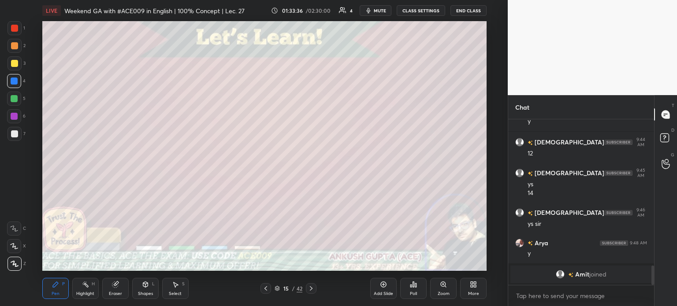
click at [265, 289] on icon at bounding box center [266, 289] width 3 height 4
click at [265, 290] on icon at bounding box center [265, 288] width 7 height 7
click at [265, 290] on icon at bounding box center [266, 289] width 3 height 4
click at [313, 289] on icon at bounding box center [311, 288] width 7 height 7
click at [313, 291] on icon at bounding box center [311, 288] width 7 height 7
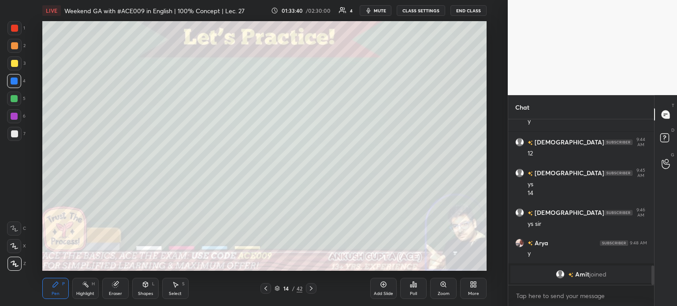
click at [262, 290] on icon at bounding box center [265, 288] width 7 height 7
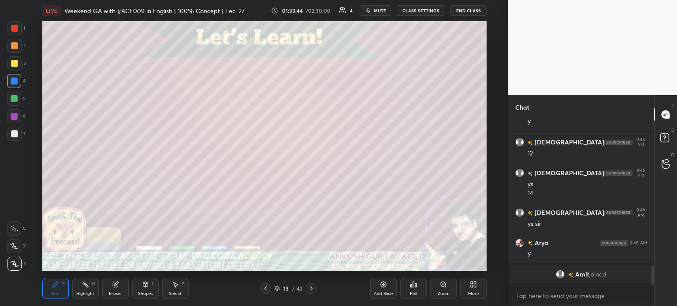
click at [310, 289] on icon at bounding box center [311, 288] width 7 height 7
click at [309, 290] on icon at bounding box center [311, 288] width 7 height 7
click at [310, 290] on icon at bounding box center [311, 288] width 7 height 7
click at [310, 290] on icon at bounding box center [311, 289] width 3 height 4
click at [310, 290] on icon at bounding box center [311, 288] width 7 height 7
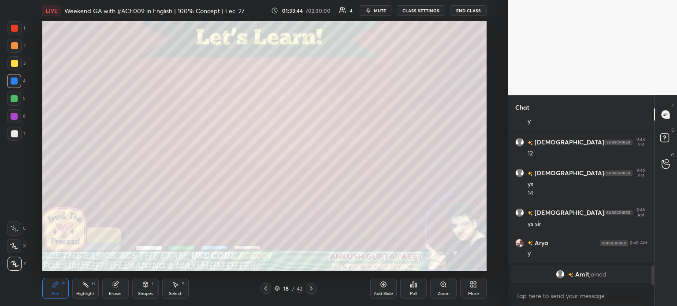
click at [310, 291] on icon at bounding box center [311, 289] width 3 height 4
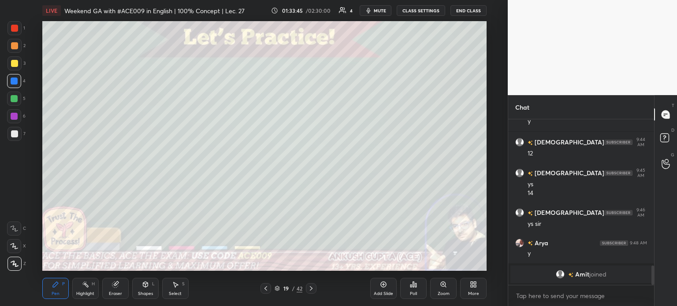
click at [311, 289] on icon at bounding box center [311, 288] width 7 height 7
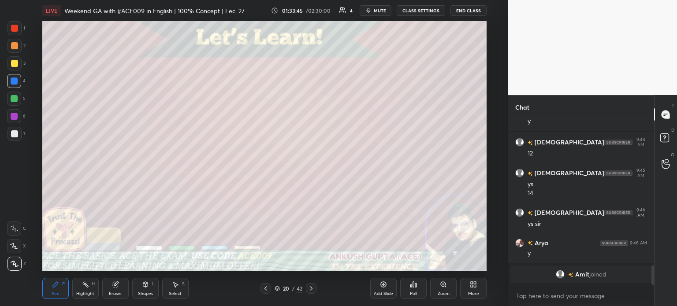
scroll to position [1031, 0]
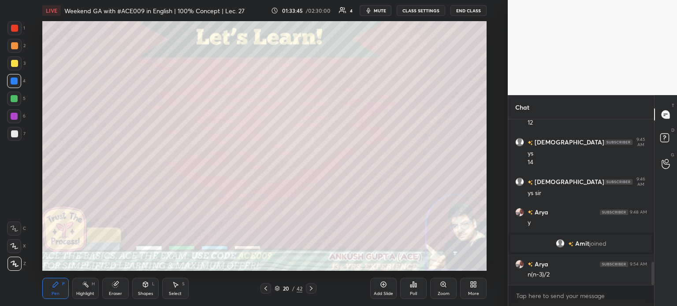
click at [312, 289] on icon at bounding box center [311, 288] width 7 height 7
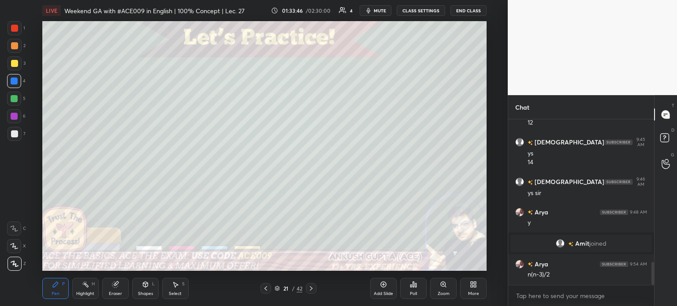
click at [312, 289] on icon at bounding box center [311, 289] width 3 height 4
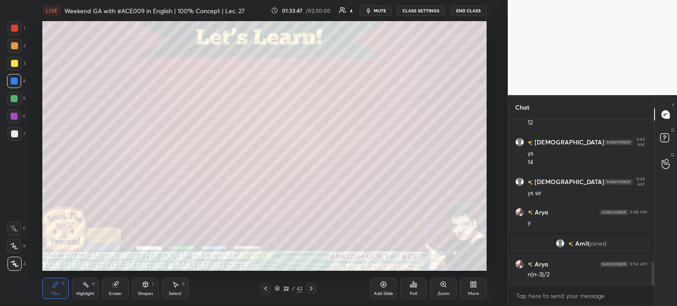
click at [311, 287] on icon at bounding box center [311, 288] width 7 height 7
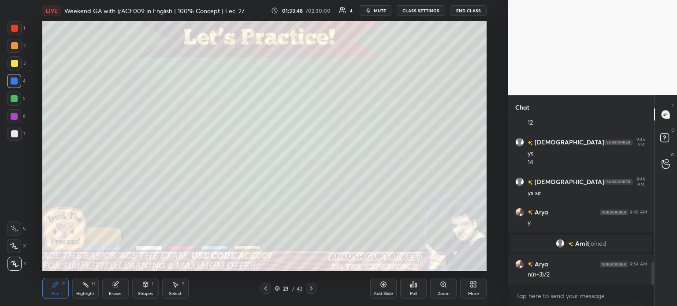
click at [310, 289] on icon at bounding box center [311, 288] width 7 height 7
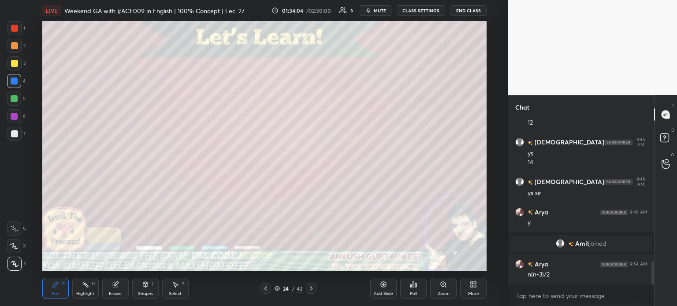
click at [12, 96] on div at bounding box center [14, 98] width 7 height 7
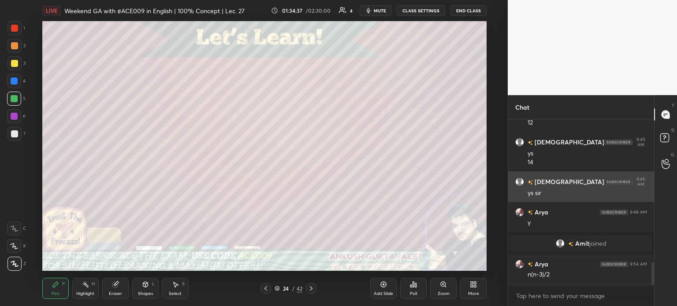
scroll to position [1062, 0]
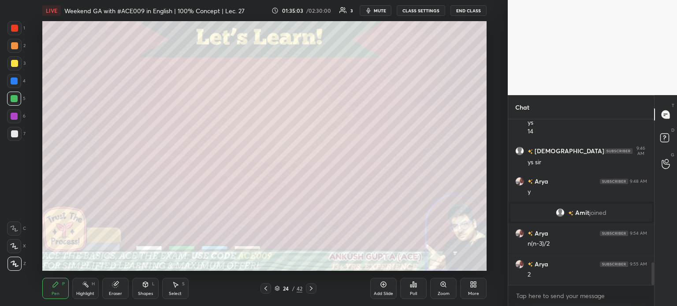
click at [86, 284] on icon at bounding box center [85, 284] width 7 height 7
click at [56, 291] on div "Pen P" at bounding box center [55, 288] width 26 height 21
click at [82, 290] on div "Highlight H" at bounding box center [85, 288] width 26 height 21
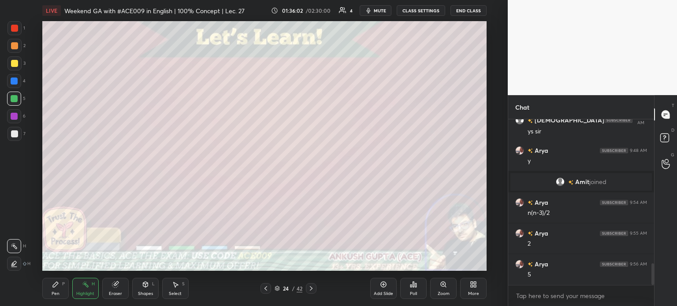
click at [60, 284] on div "Pen P" at bounding box center [55, 288] width 26 height 21
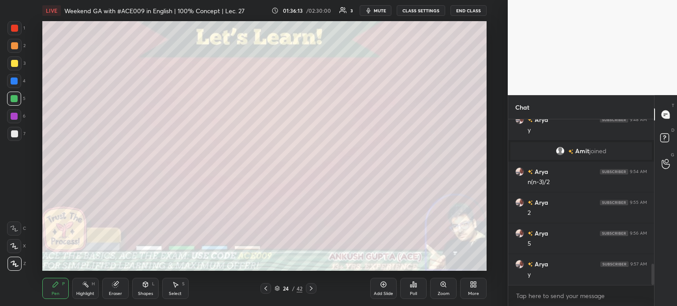
click at [16, 63] on div at bounding box center [14, 63] width 7 height 7
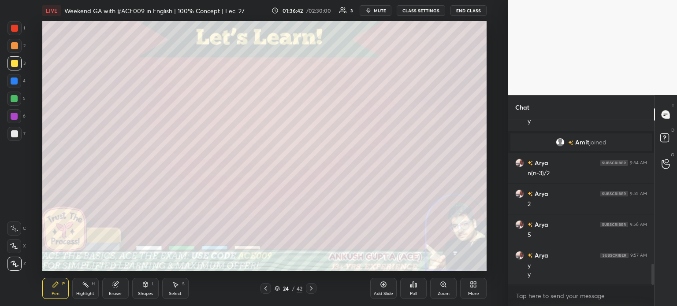
click at [15, 101] on div at bounding box center [14, 98] width 7 height 7
click at [267, 290] on icon at bounding box center [265, 288] width 7 height 7
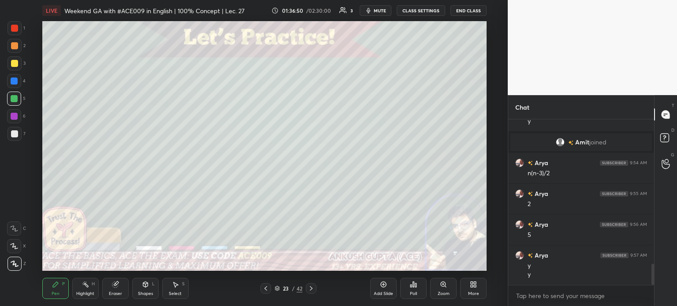
click at [312, 285] on icon at bounding box center [311, 288] width 7 height 7
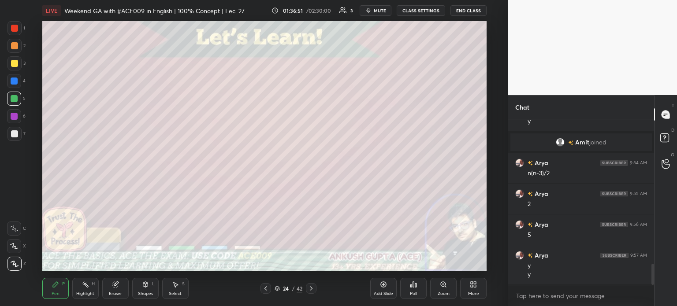
click at [312, 290] on icon at bounding box center [311, 288] width 7 height 7
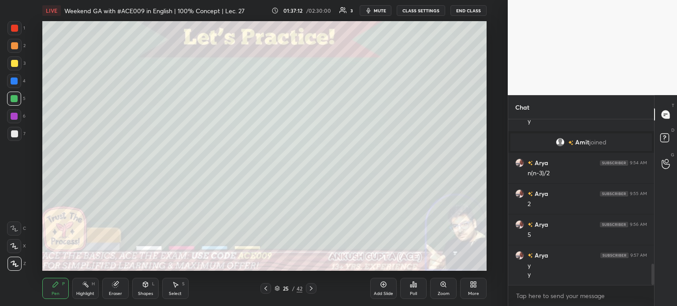
click at [265, 287] on icon at bounding box center [265, 288] width 7 height 7
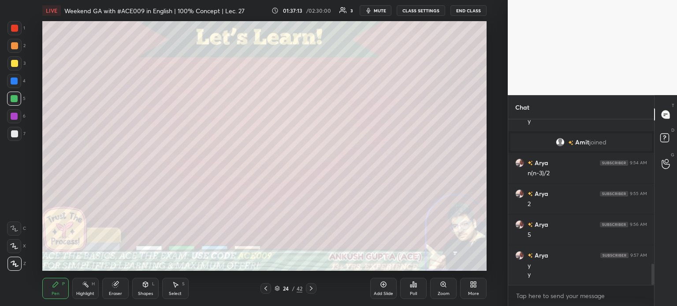
click at [305, 290] on div "24 / 42" at bounding box center [289, 289] width 56 height 11
click at [309, 290] on icon at bounding box center [311, 288] width 7 height 7
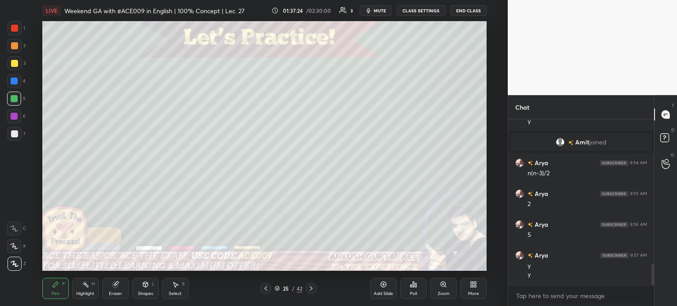
click at [178, 287] on icon at bounding box center [175, 284] width 7 height 7
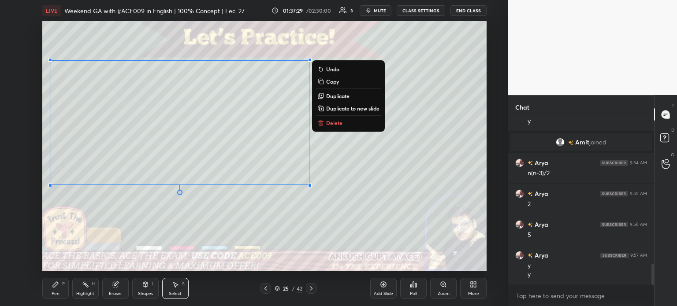
click at [60, 297] on div "Pen P" at bounding box center [55, 288] width 26 height 21
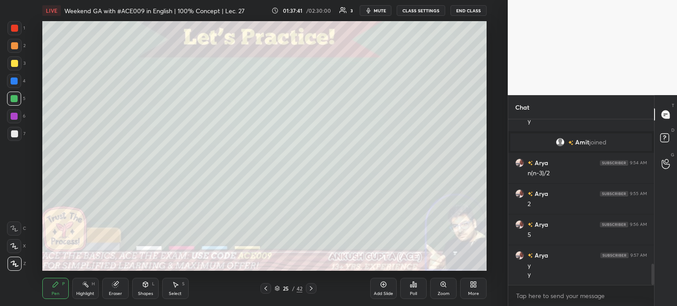
click at [17, 130] on div at bounding box center [14, 134] width 14 height 14
click at [267, 288] on icon at bounding box center [265, 288] width 7 height 7
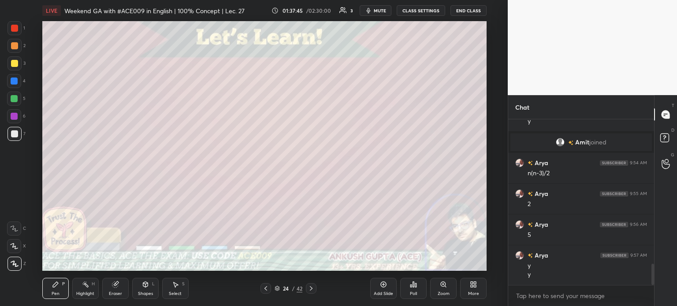
click at [267, 291] on icon at bounding box center [265, 288] width 7 height 7
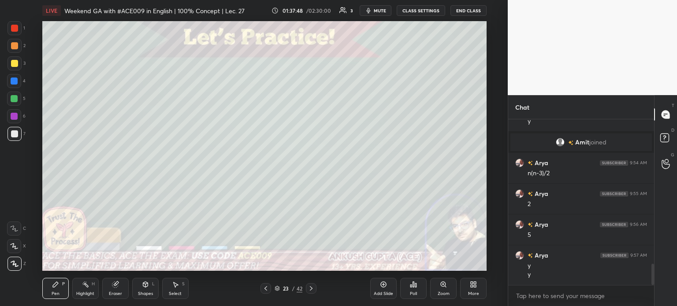
click at [312, 292] on icon at bounding box center [311, 288] width 7 height 7
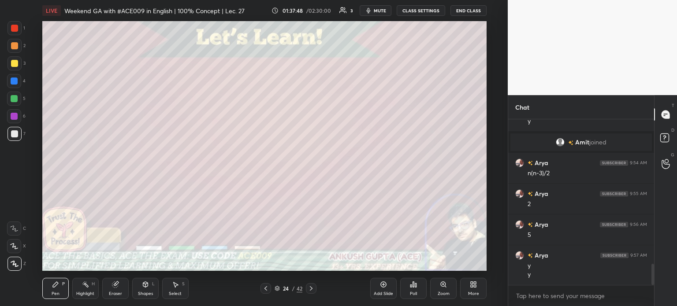
click at [313, 292] on icon at bounding box center [311, 288] width 7 height 7
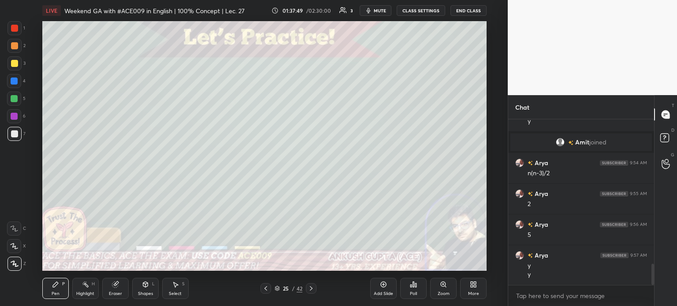
click at [313, 291] on icon at bounding box center [311, 288] width 7 height 7
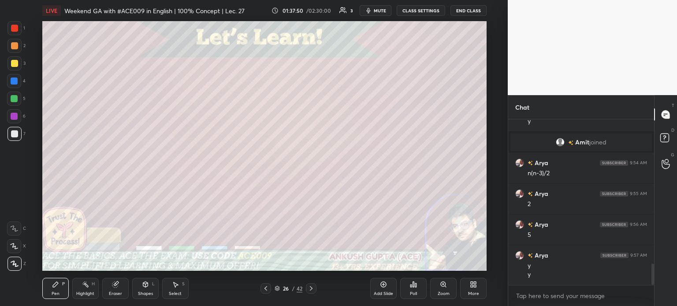
click at [261, 288] on div at bounding box center [266, 289] width 11 height 11
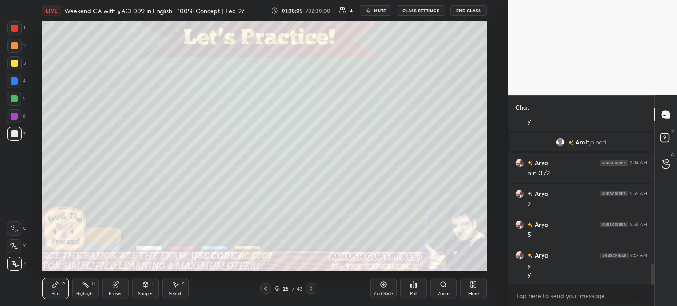
click at [175, 287] on icon at bounding box center [176, 285] width 5 height 5
click at [279, 149] on div "0 ° Undo Copy Duplicate Duplicate to new slide Delete" at bounding box center [264, 146] width 444 height 250
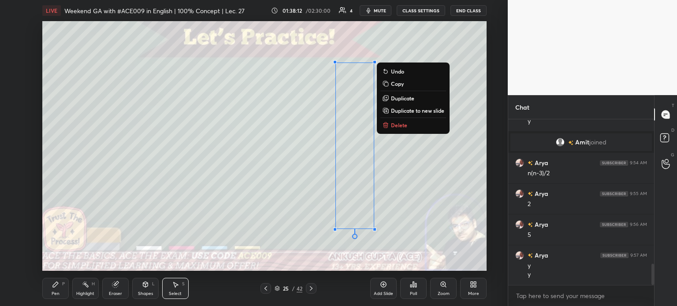
click at [63, 286] on div "P" at bounding box center [63, 284] width 3 height 4
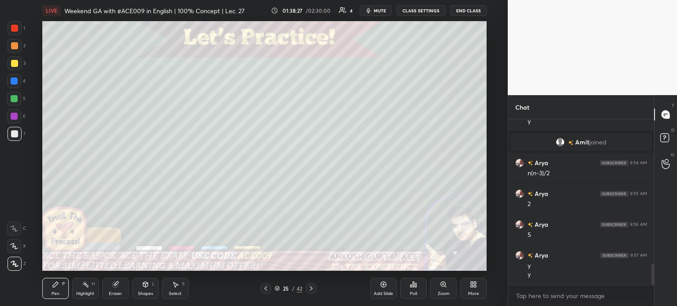
click at [312, 294] on div at bounding box center [311, 289] width 11 height 11
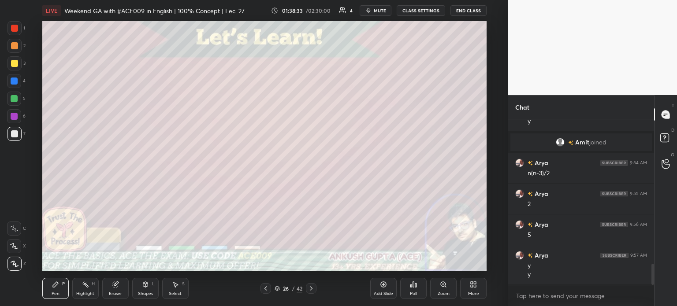
click at [266, 289] on icon at bounding box center [265, 288] width 7 height 7
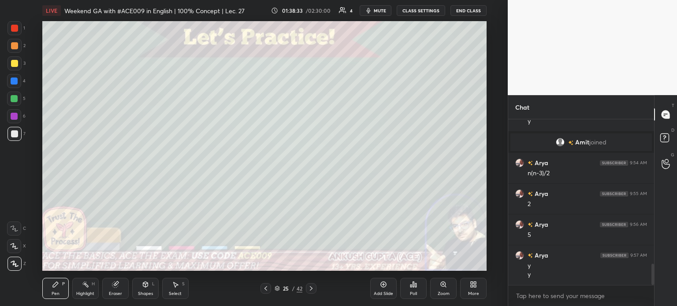
click at [310, 289] on icon at bounding box center [311, 288] width 7 height 7
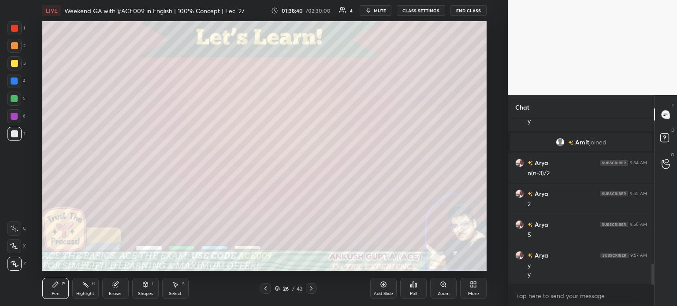
click at [265, 288] on icon at bounding box center [265, 288] width 7 height 7
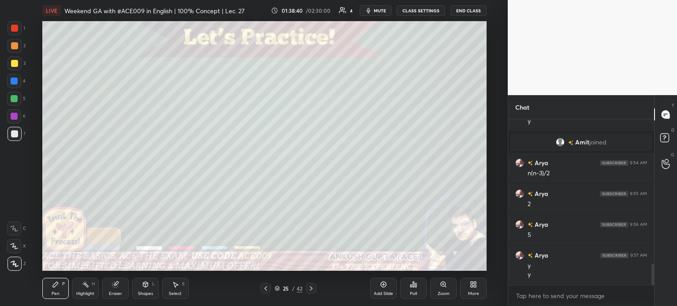
click at [266, 290] on icon at bounding box center [266, 289] width 3 height 4
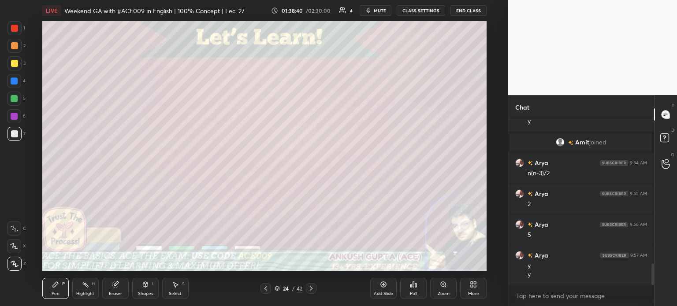
click at [265, 289] on icon at bounding box center [266, 289] width 3 height 4
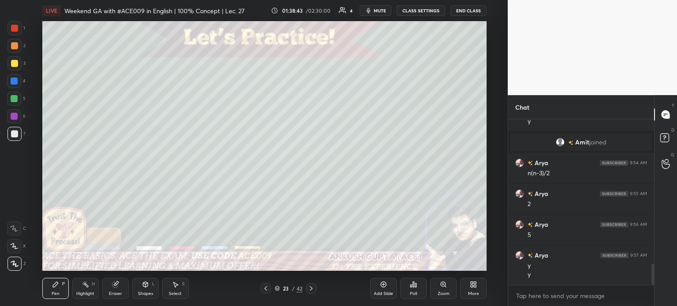
click at [312, 290] on icon at bounding box center [311, 289] width 3 height 4
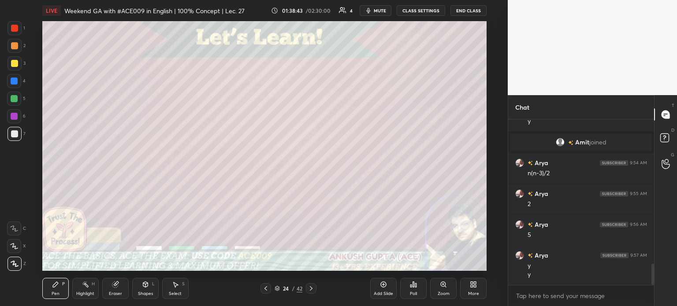
click at [312, 290] on icon at bounding box center [311, 288] width 7 height 7
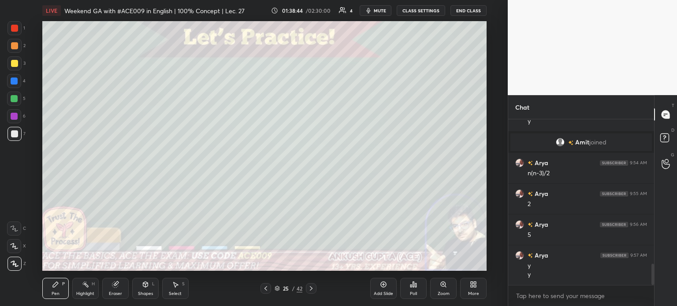
click at [310, 290] on icon at bounding box center [311, 288] width 7 height 7
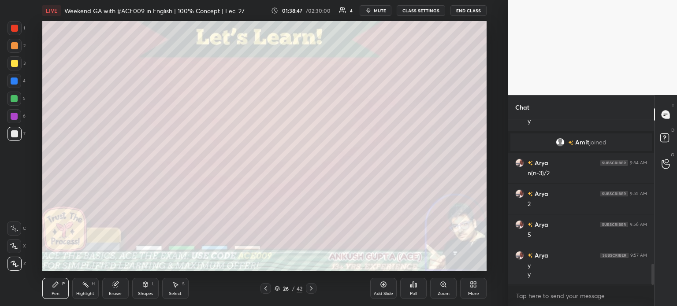
click at [268, 286] on icon at bounding box center [265, 288] width 7 height 7
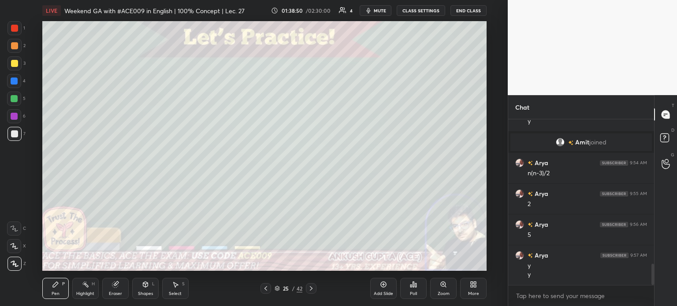
click at [312, 290] on icon at bounding box center [311, 288] width 7 height 7
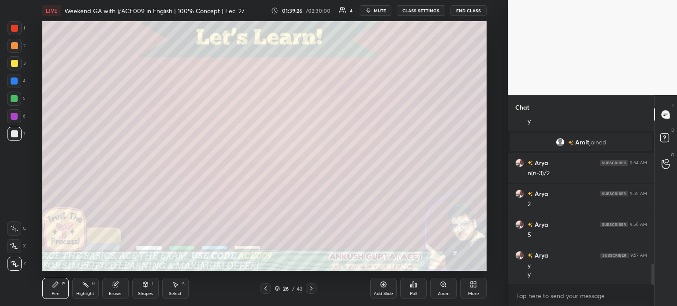
click at [268, 287] on icon at bounding box center [265, 288] width 7 height 7
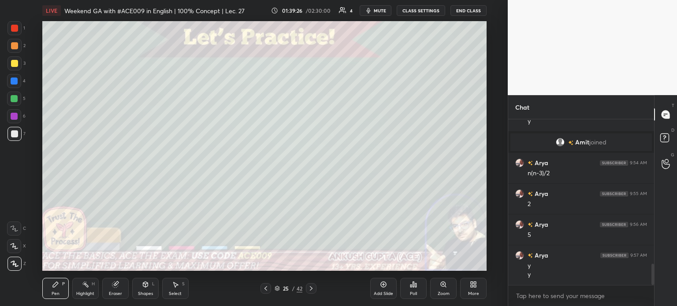
click at [266, 289] on icon at bounding box center [265, 288] width 7 height 7
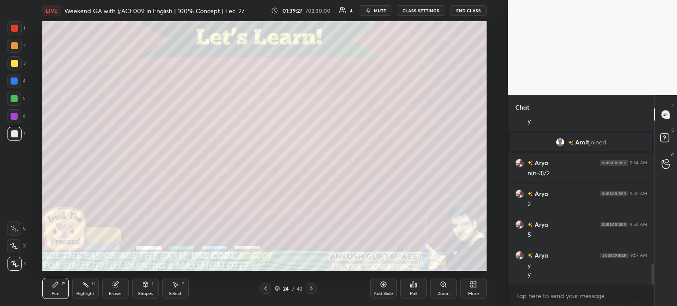
click at [266, 291] on icon at bounding box center [266, 289] width 3 height 4
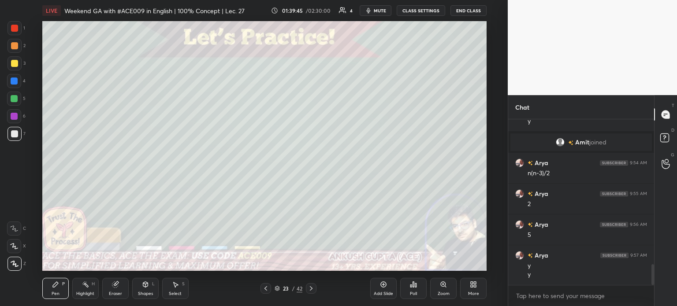
scroll to position [1163, 0]
click at [310, 291] on icon at bounding box center [311, 288] width 7 height 7
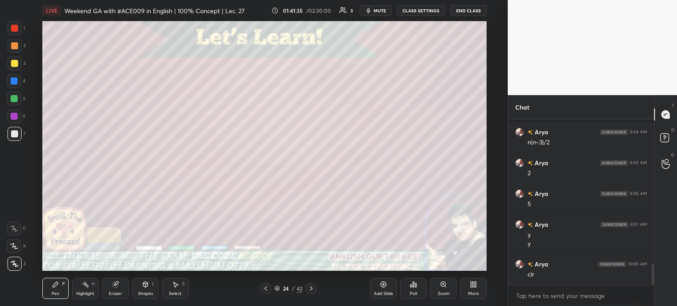
click at [311, 290] on icon at bounding box center [311, 289] width 3 height 4
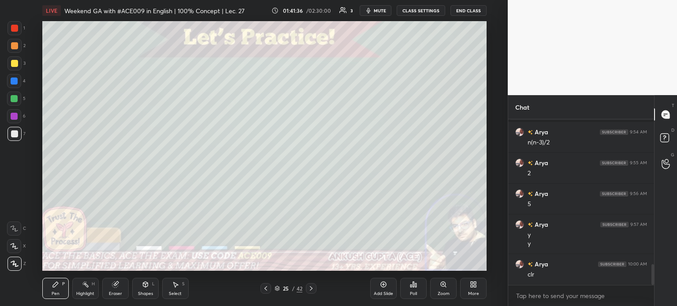
click at [312, 291] on icon at bounding box center [311, 288] width 7 height 7
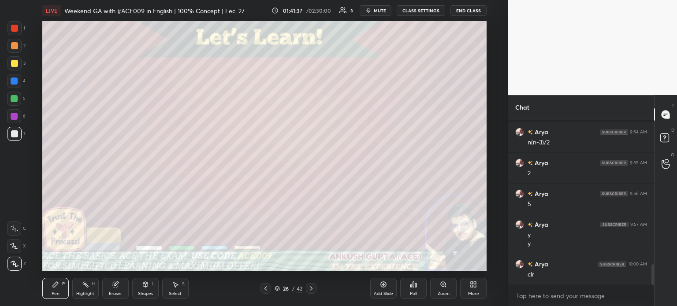
click at [310, 289] on icon at bounding box center [311, 288] width 7 height 7
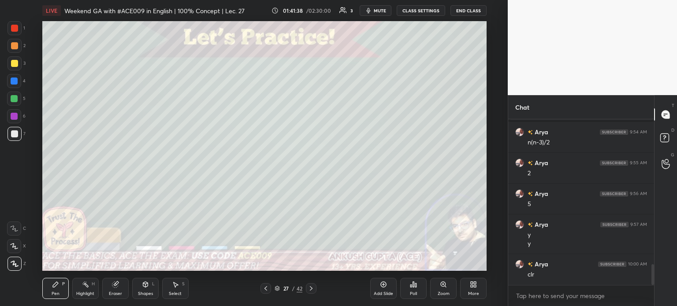
click at [14, 61] on div at bounding box center [14, 63] width 7 height 7
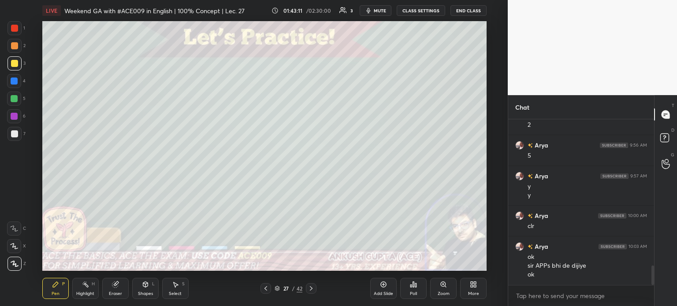
scroll to position [1243, 0]
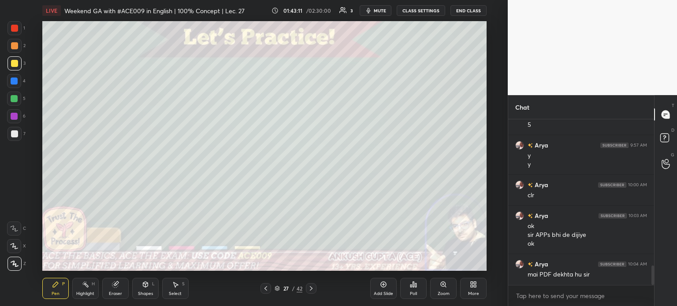
click at [13, 135] on div at bounding box center [14, 134] width 7 height 7
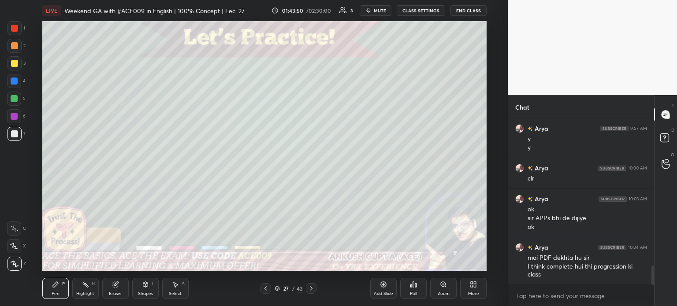
scroll to position [1268, 0]
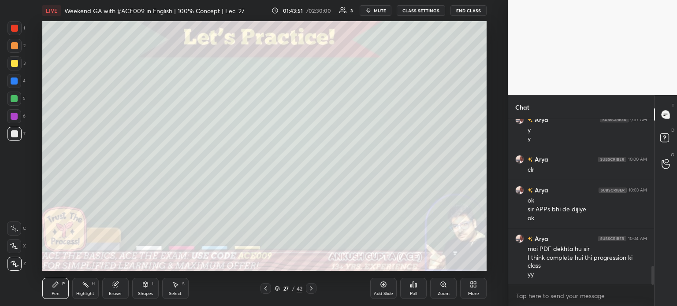
drag, startPoint x: 14, startPoint y: 65, endPoint x: 17, endPoint y: 70, distance: 6.1
click at [15, 66] on div at bounding box center [14, 63] width 7 height 7
click at [17, 80] on div at bounding box center [14, 81] width 7 height 7
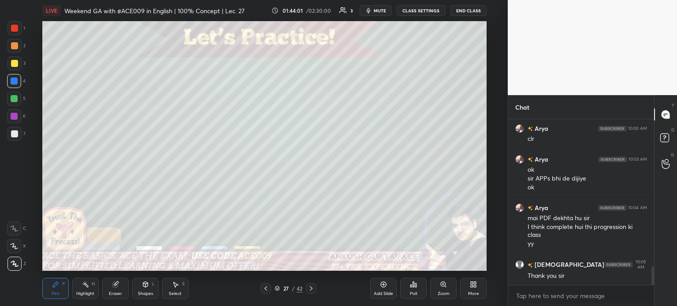
scroll to position [1330, 0]
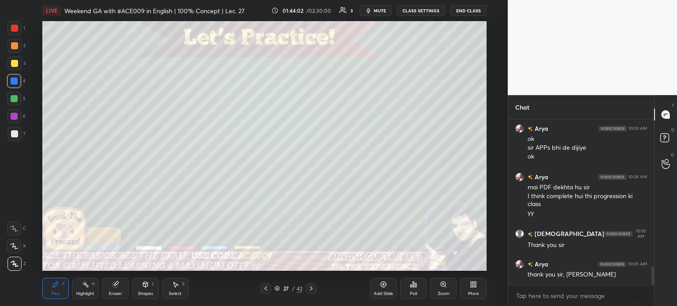
click at [466, 8] on button "End Class" at bounding box center [469, 10] width 36 height 11
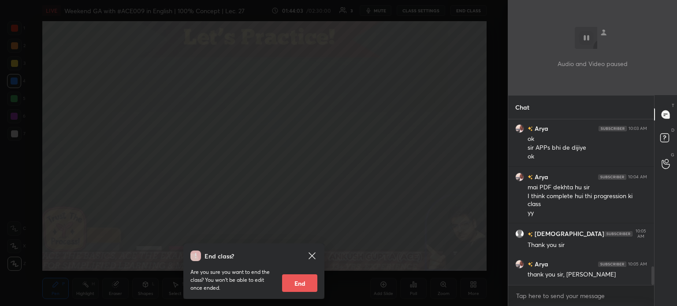
click at [293, 284] on button "End" at bounding box center [299, 284] width 35 height 18
type textarea "x"
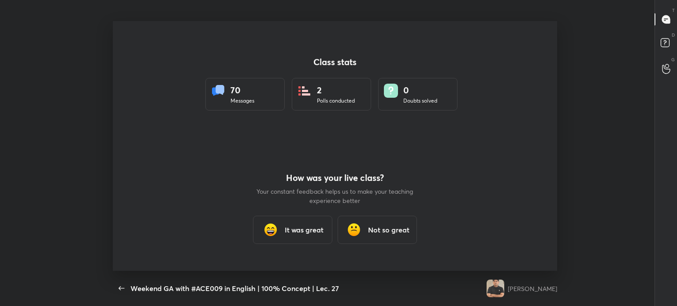
scroll to position [0, 0]
drag, startPoint x: 298, startPoint y: 226, endPoint x: 164, endPoint y: 267, distance: 140.3
click at [298, 226] on h3 "It was great" at bounding box center [304, 230] width 39 height 11
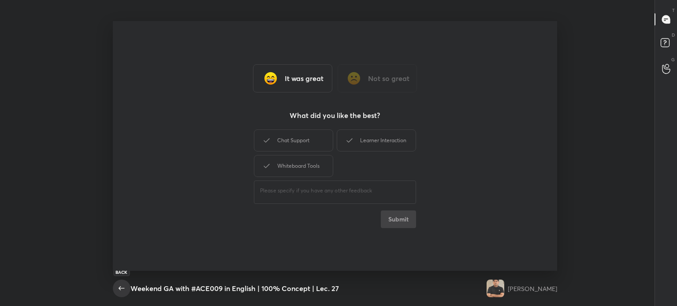
click at [120, 288] on icon "button" at bounding box center [121, 289] width 11 height 11
